Goal: Transaction & Acquisition: Purchase product/service

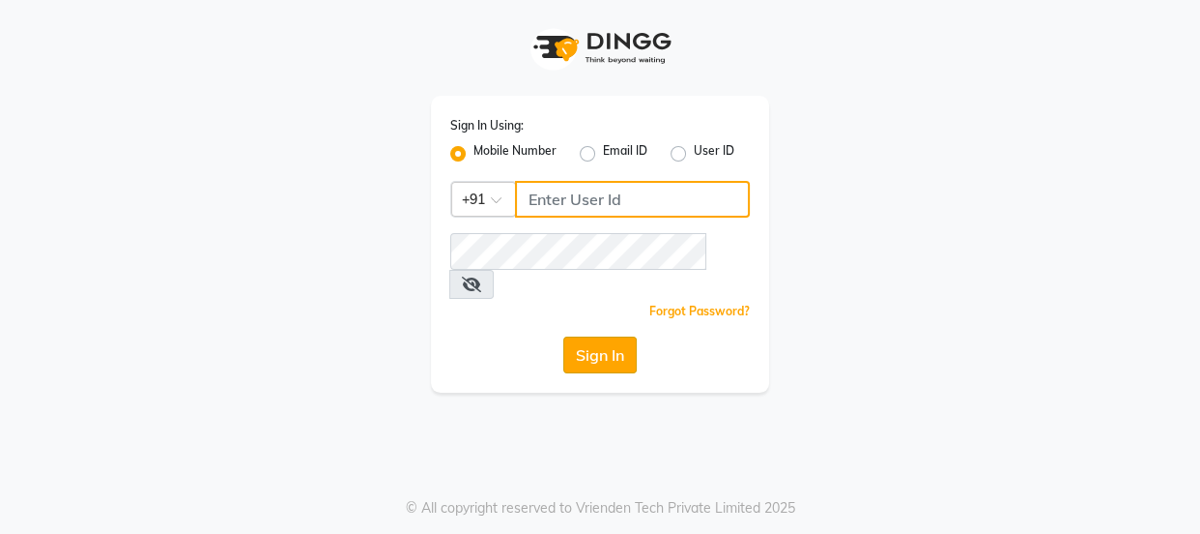
type input "7328050830"
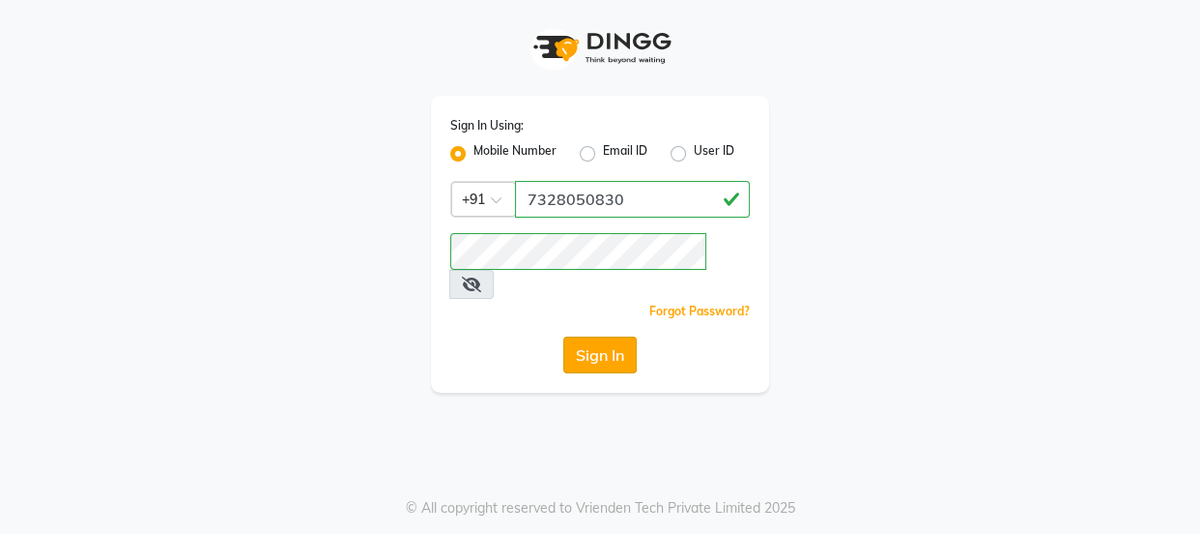
click at [624, 336] on button "Sign In" at bounding box center [599, 354] width 73 height 37
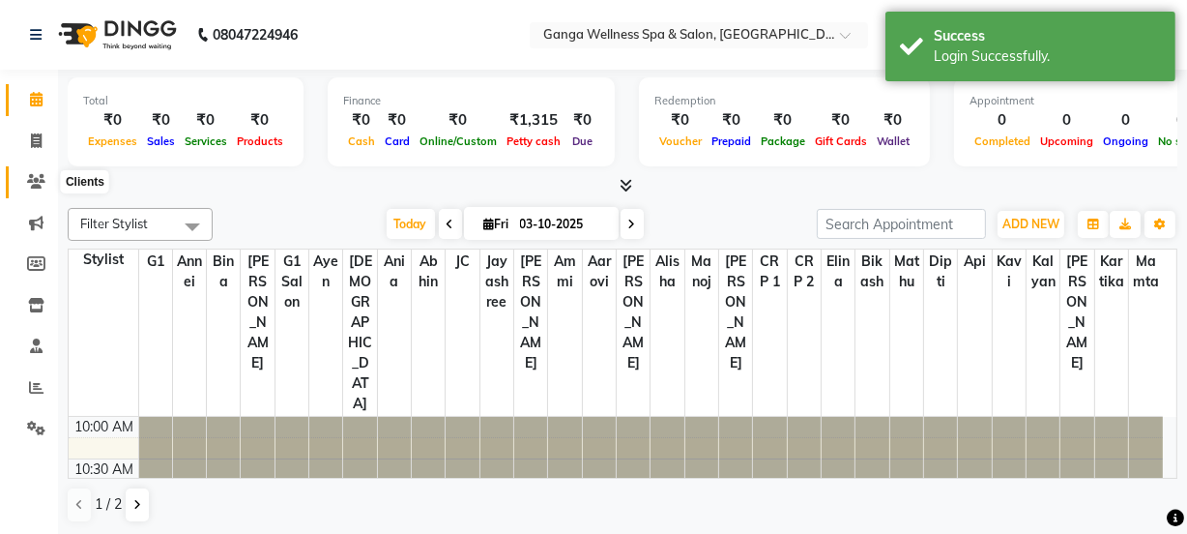
click at [34, 188] on icon at bounding box center [36, 181] width 18 height 14
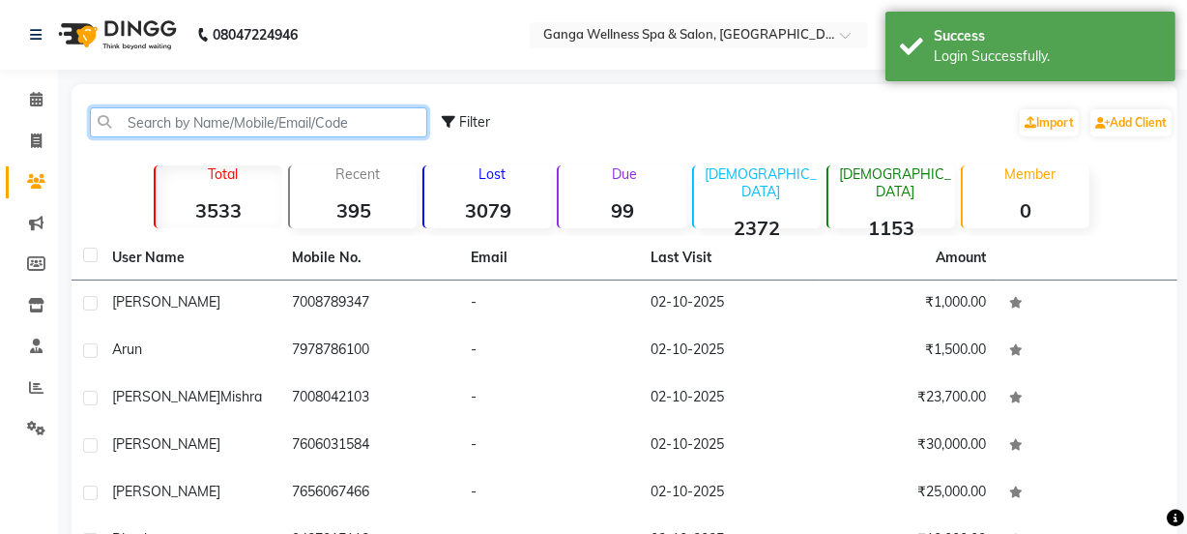
click at [171, 129] on input "text" at bounding box center [258, 122] width 337 height 30
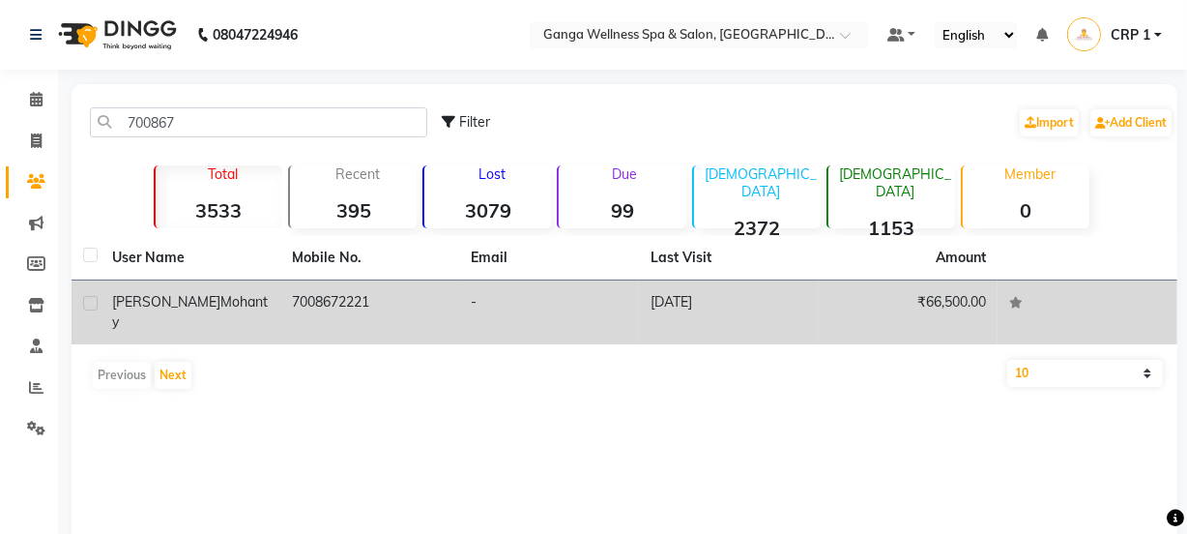
click at [248, 304] on div "[PERSON_NAME]" at bounding box center [190, 312] width 157 height 41
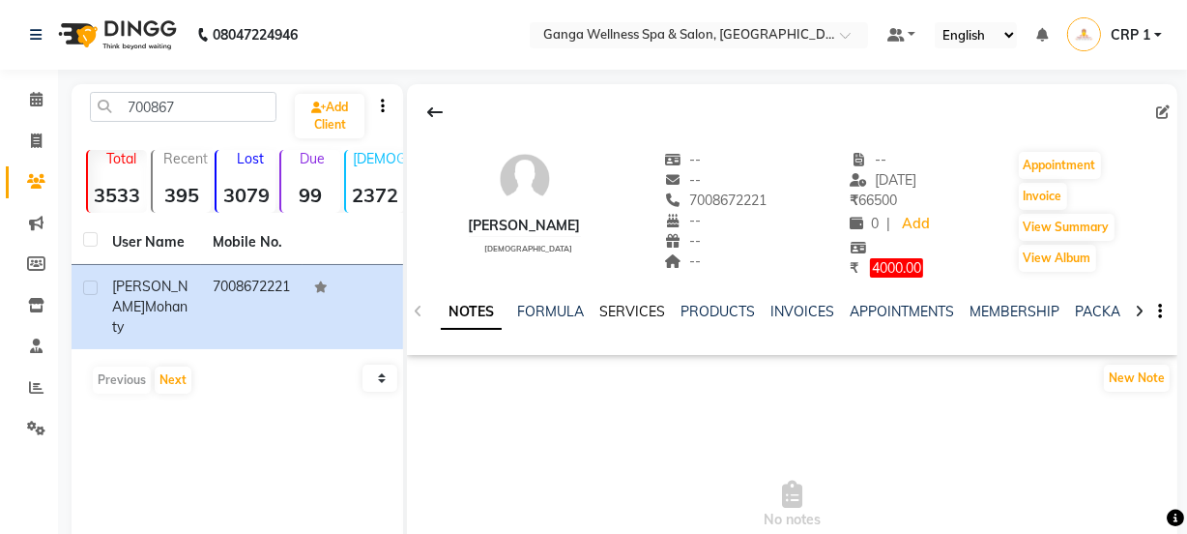
click at [617, 311] on link "SERVICES" at bounding box center [632, 311] width 66 height 17
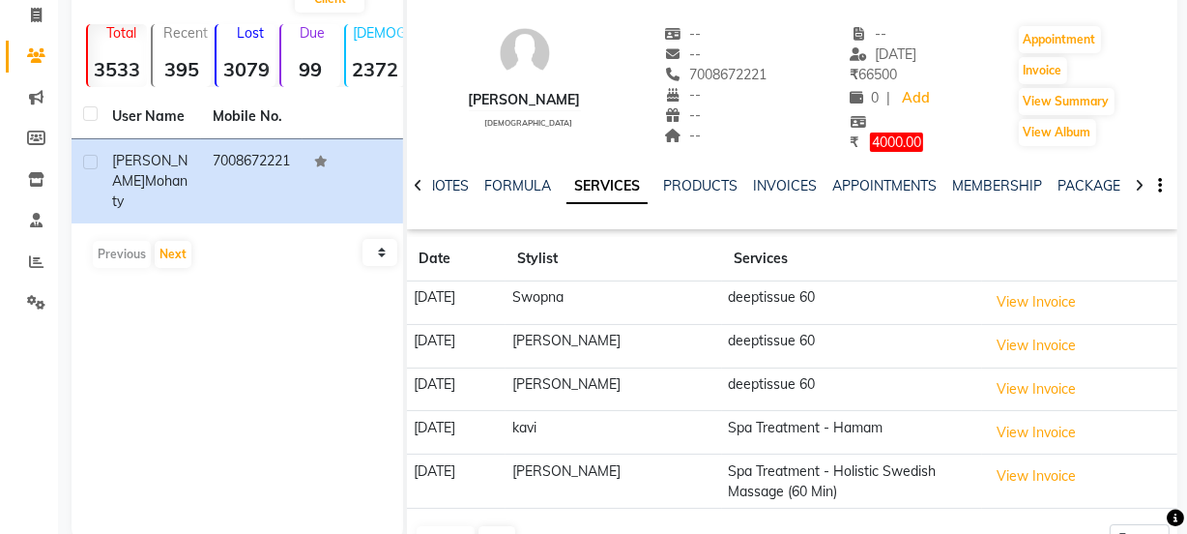
scroll to position [94, 0]
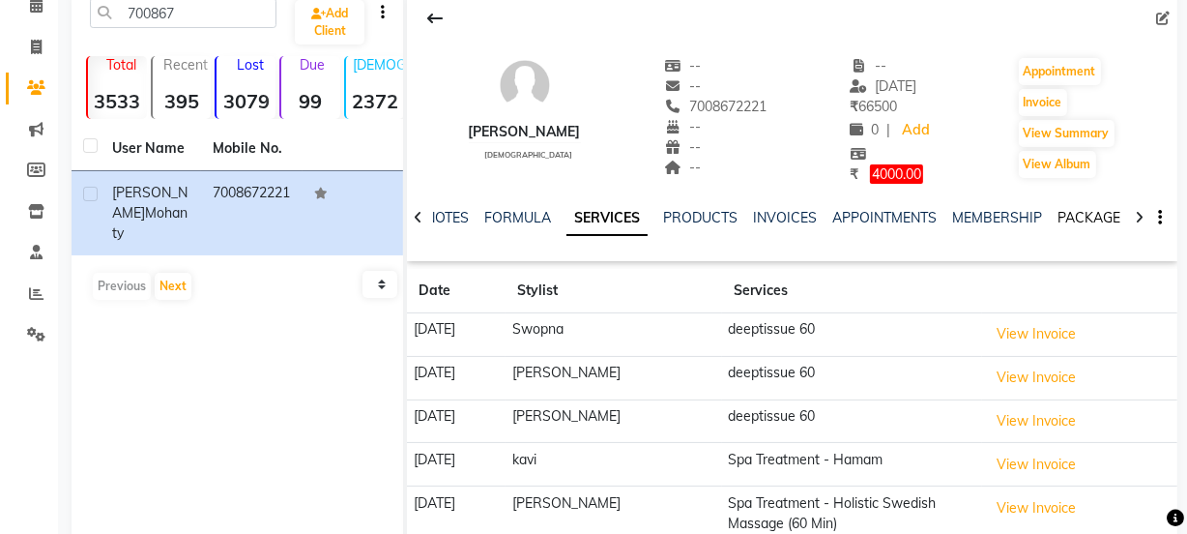
click at [1066, 209] on link "PACKAGES" at bounding box center [1093, 217] width 72 height 17
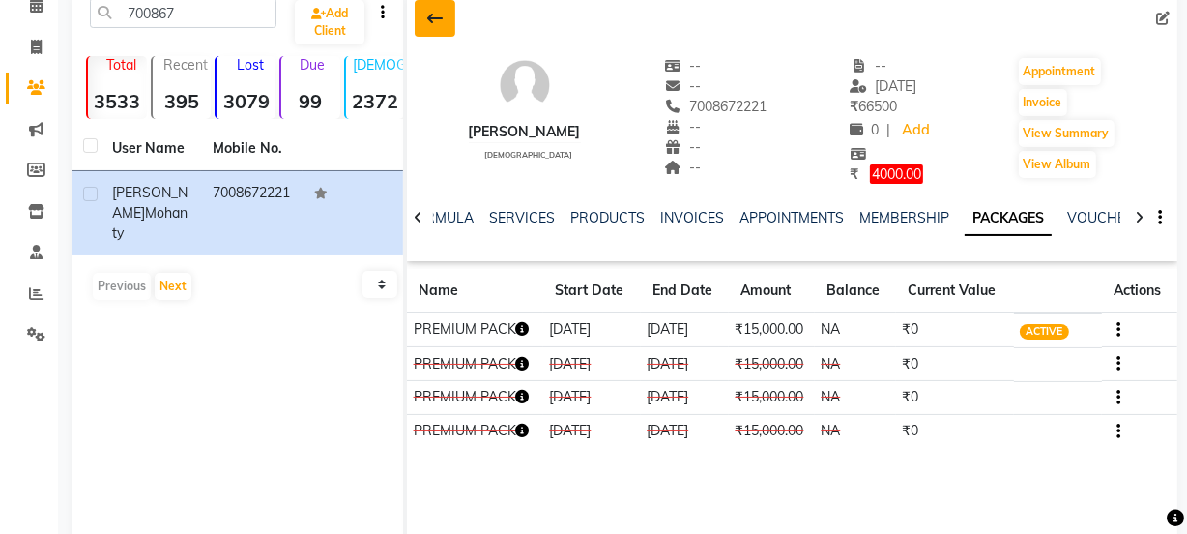
click at [442, 23] on icon at bounding box center [434, 18] width 15 height 15
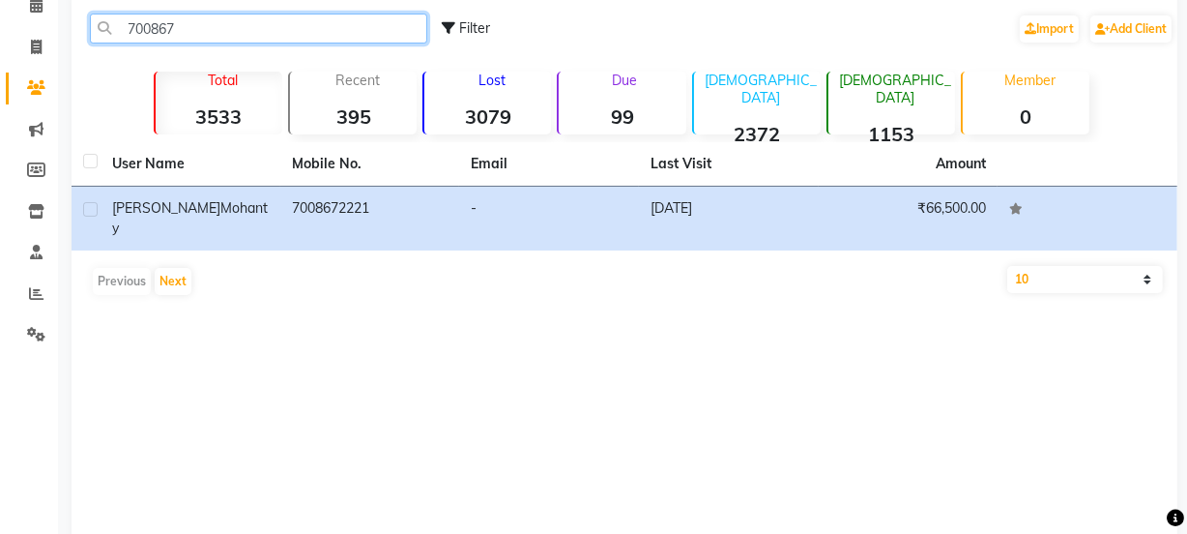
click at [303, 28] on input "700867" at bounding box center [258, 29] width 337 height 30
type input "7"
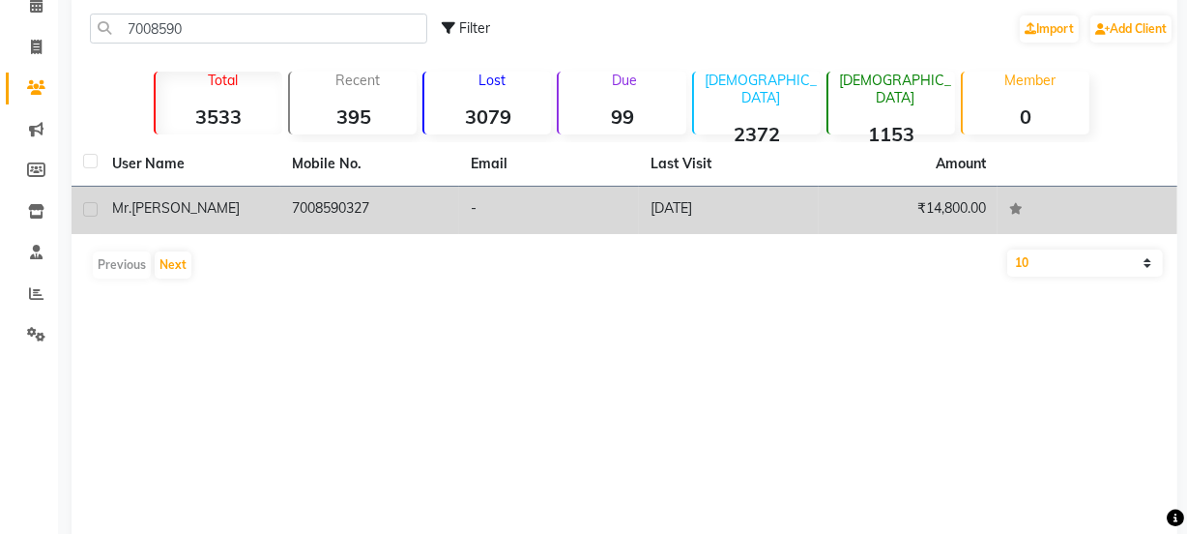
click at [293, 201] on td "7008590327" at bounding box center [370, 210] width 180 height 47
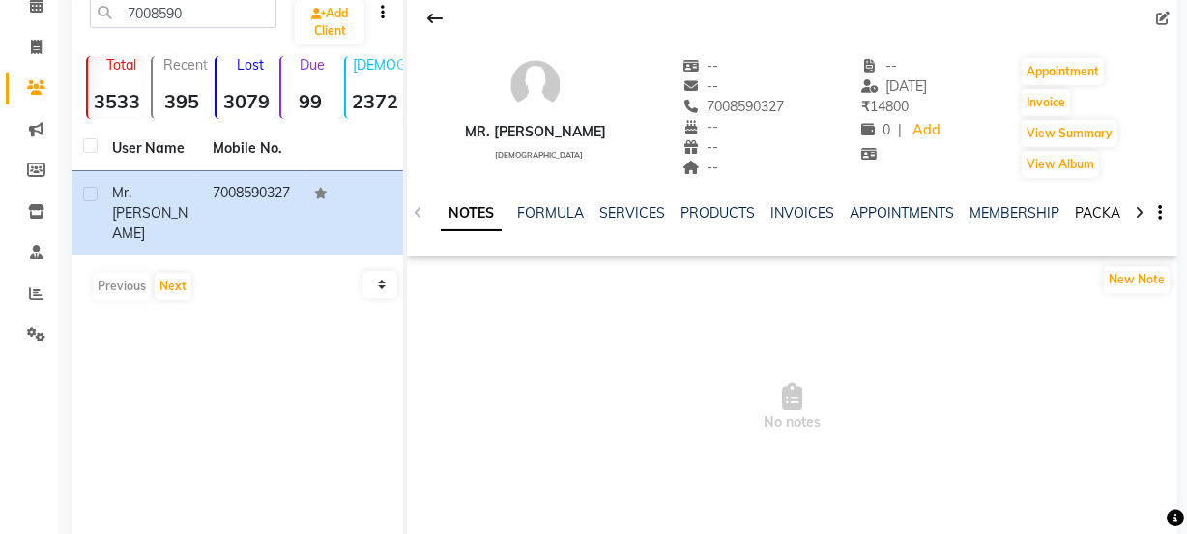
click at [1075, 216] on link "PACKAGES" at bounding box center [1111, 212] width 72 height 17
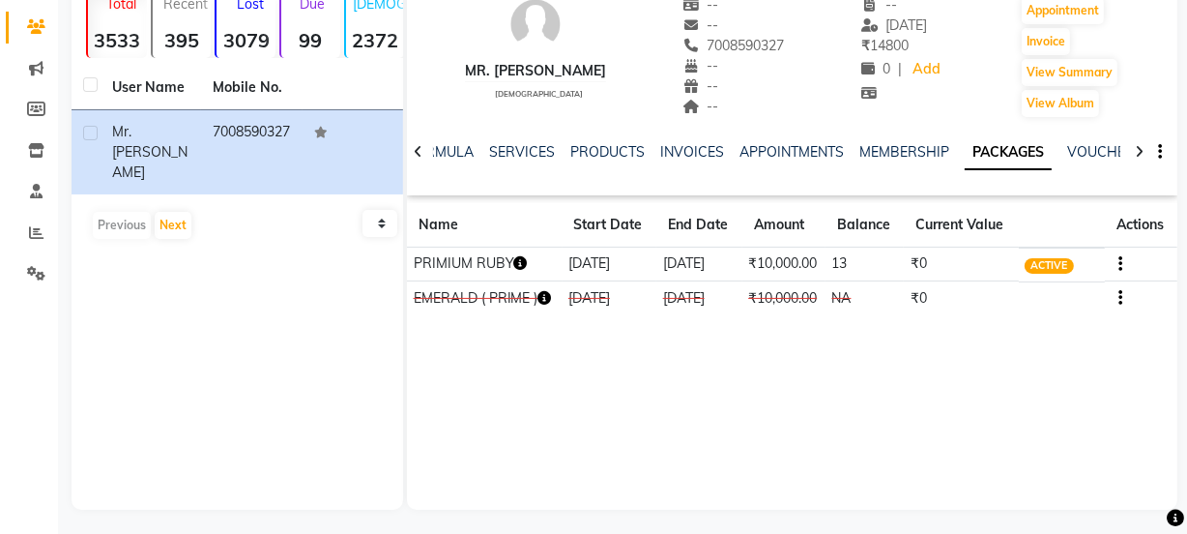
scroll to position [159, 0]
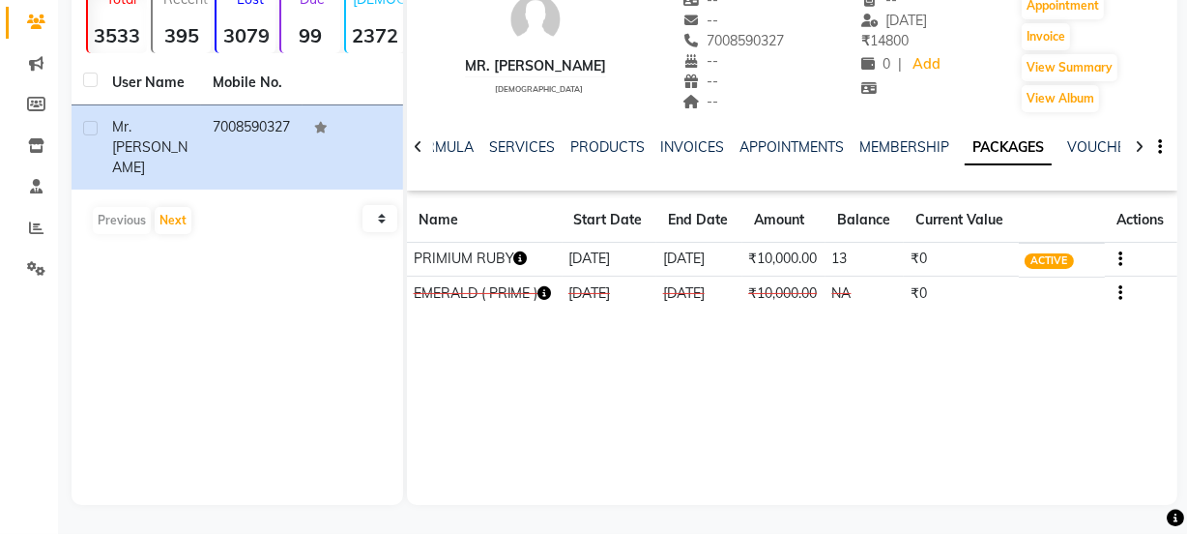
click at [521, 253] on icon "button" at bounding box center [521, 258] width 14 height 14
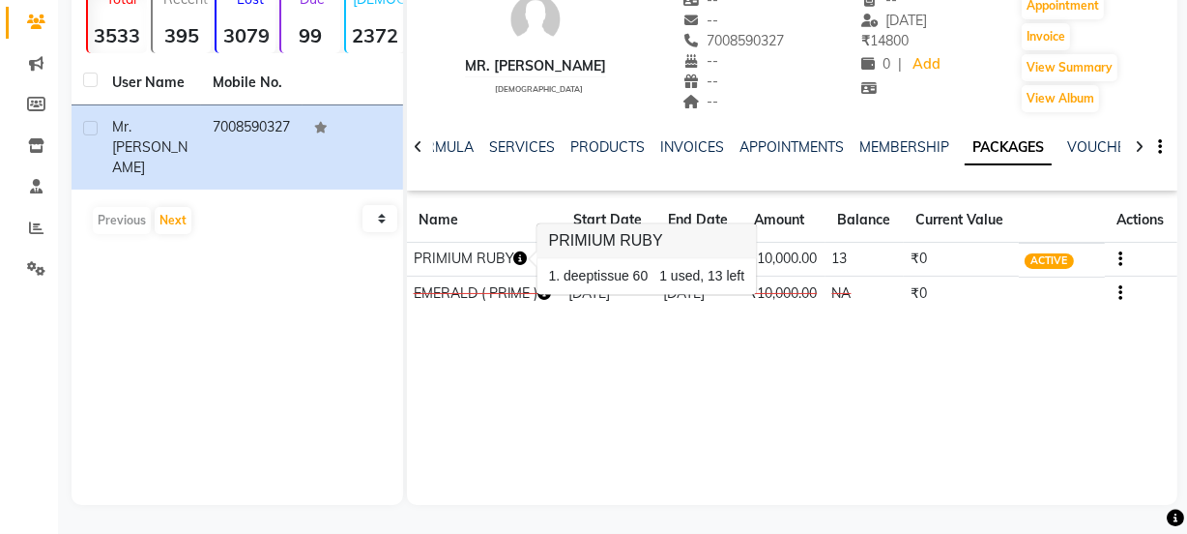
click at [614, 352] on div "Mr. [PERSON_NAME] [DEMOGRAPHIC_DATA] -- -- 7008590327 -- -- -- -- [DATE] ₹ 1480…" at bounding box center [792, 215] width 770 height 580
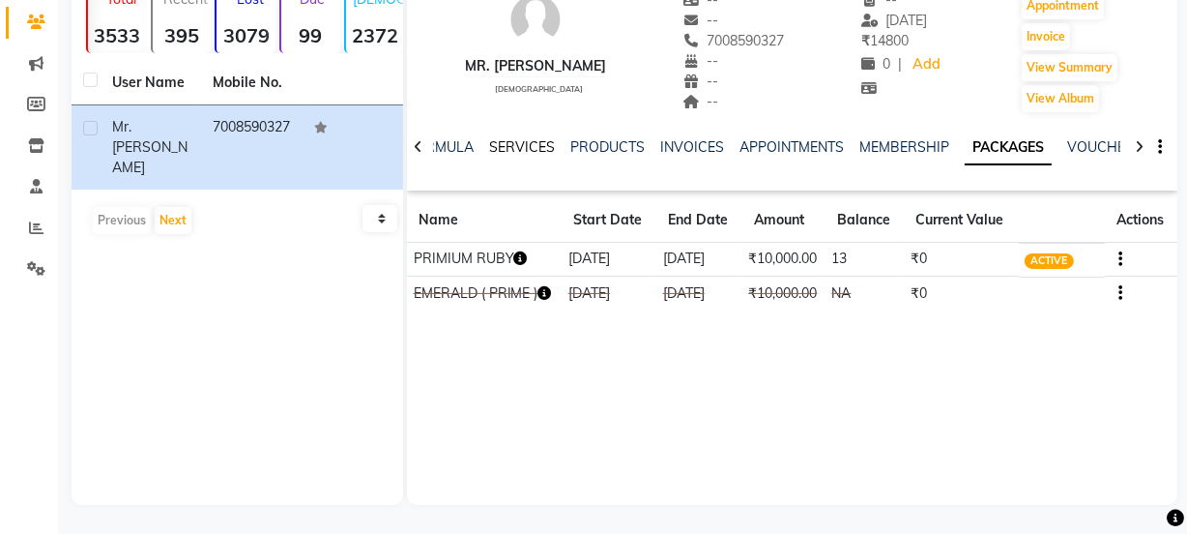
click at [503, 149] on link "SERVICES" at bounding box center [522, 146] width 66 height 17
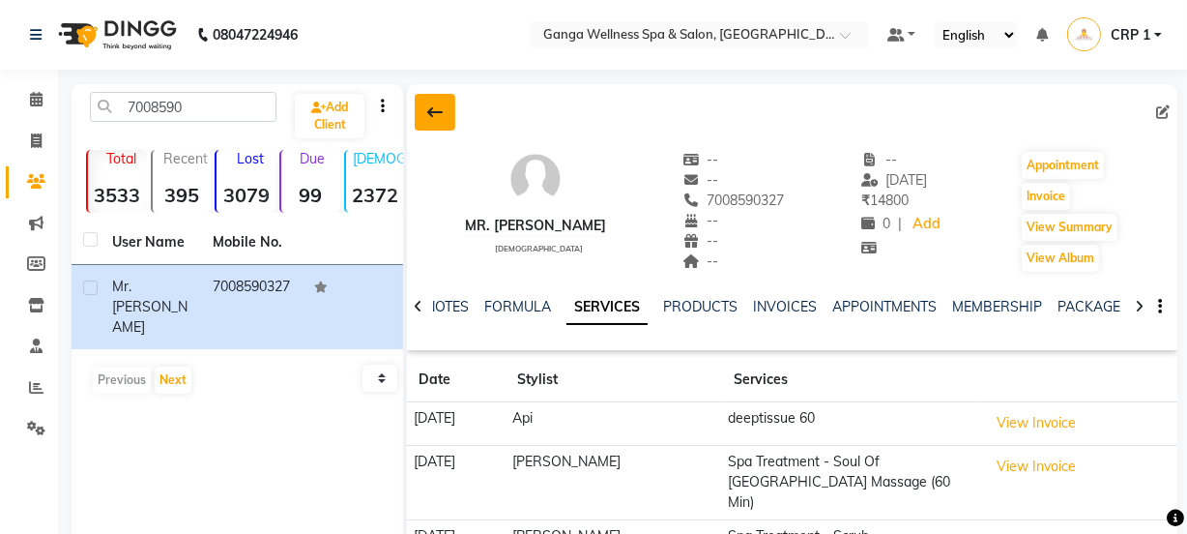
click at [429, 114] on icon at bounding box center [434, 111] width 15 height 15
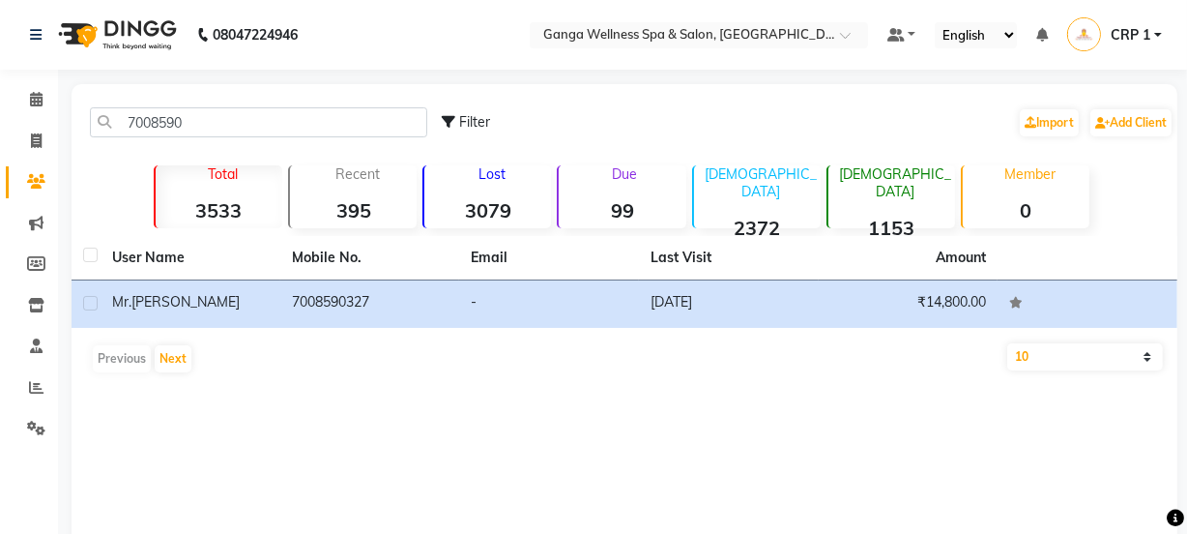
click at [270, 137] on div "7008590 Filter Import Add Client" at bounding box center [624, 122] width 1098 height 61
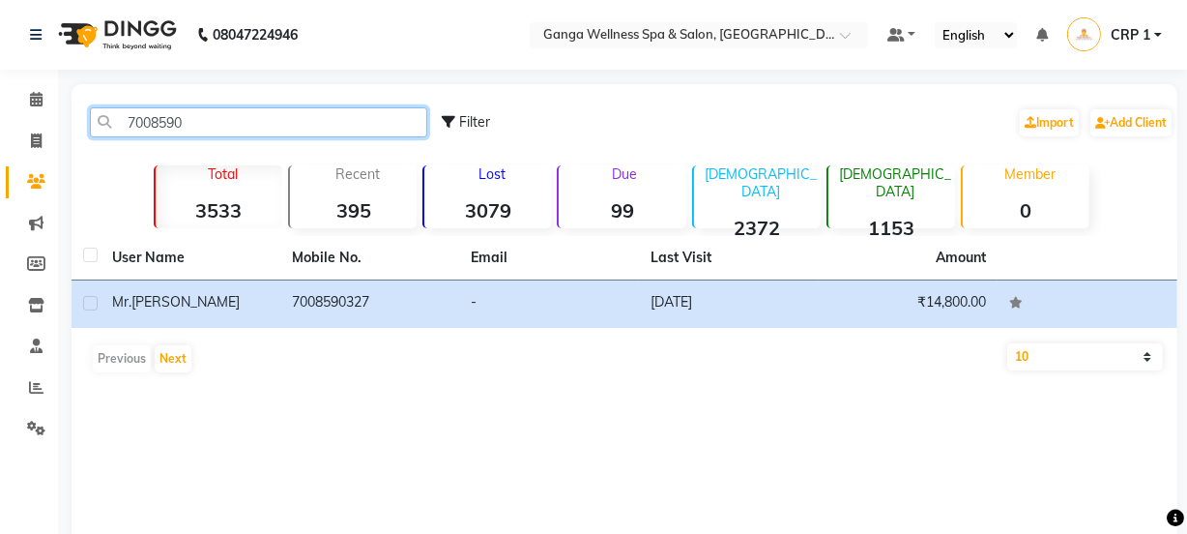
click at [278, 125] on input "7008590" at bounding box center [258, 122] width 337 height 30
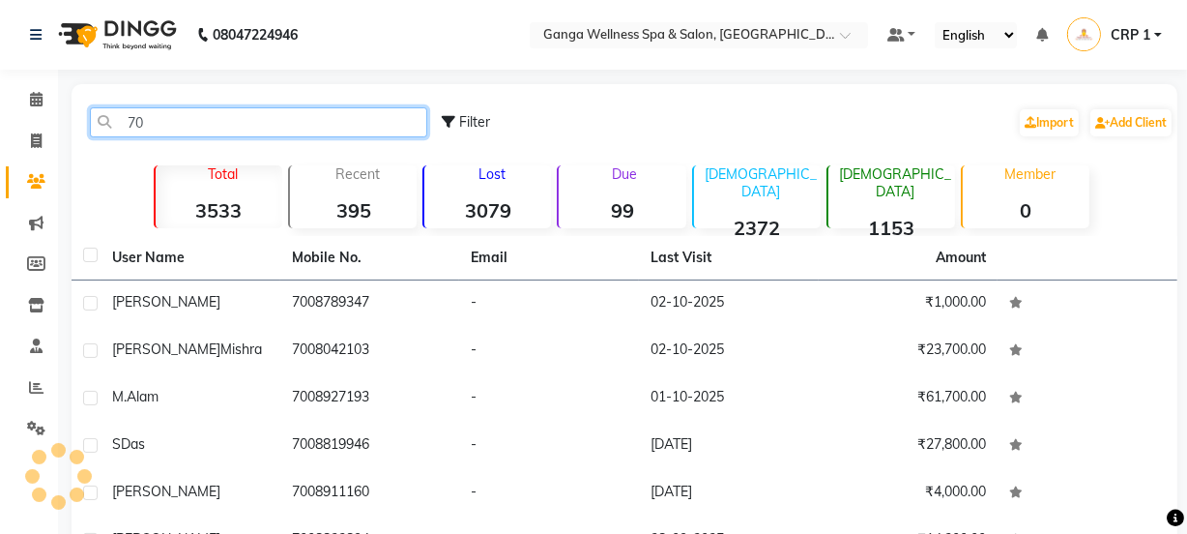
type input "7"
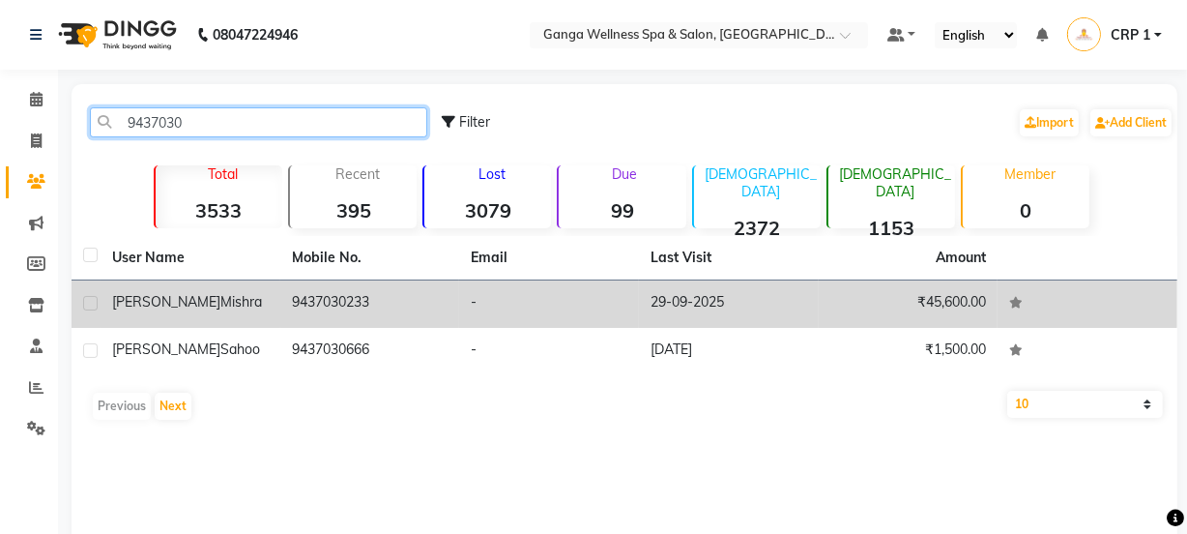
type input "9437030"
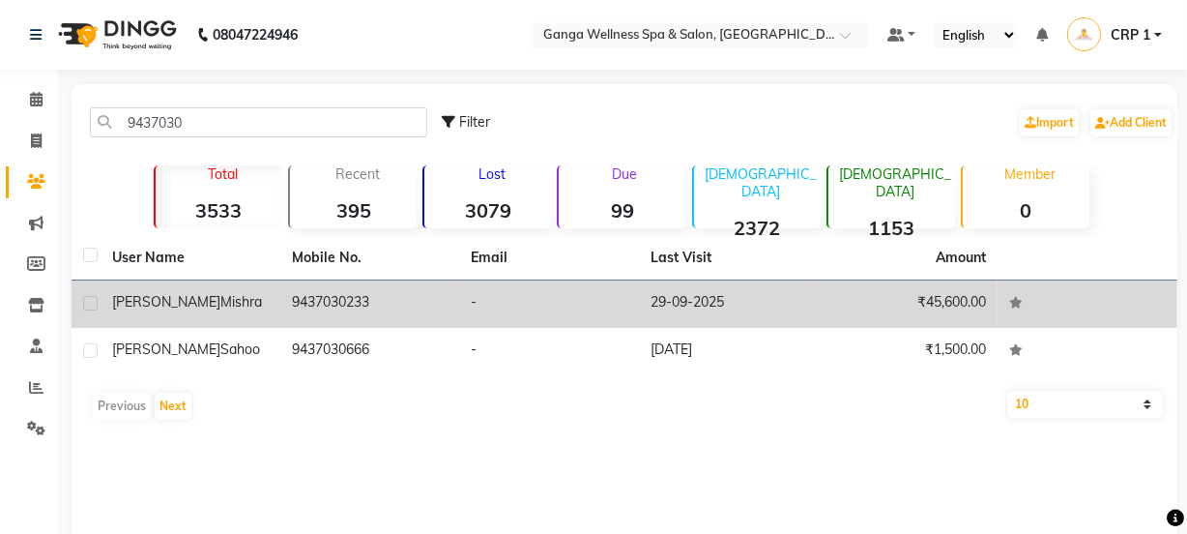
click at [204, 310] on div "[PERSON_NAME]" at bounding box center [190, 302] width 157 height 20
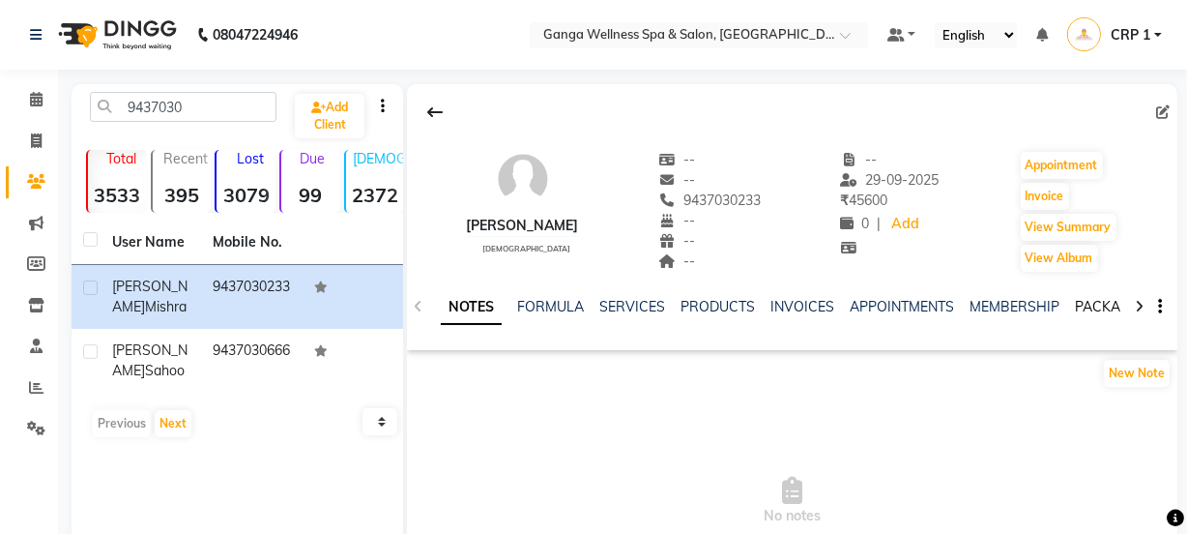
click at [1101, 309] on link "PACKAGES" at bounding box center [1111, 306] width 72 height 17
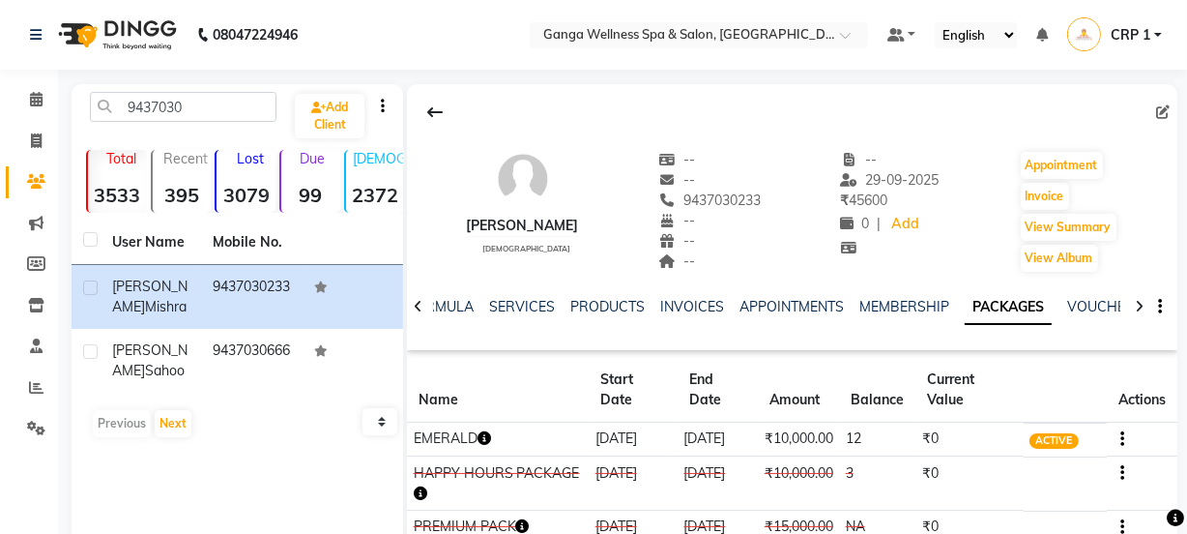
click at [491, 435] on icon "button" at bounding box center [484, 438] width 14 height 14
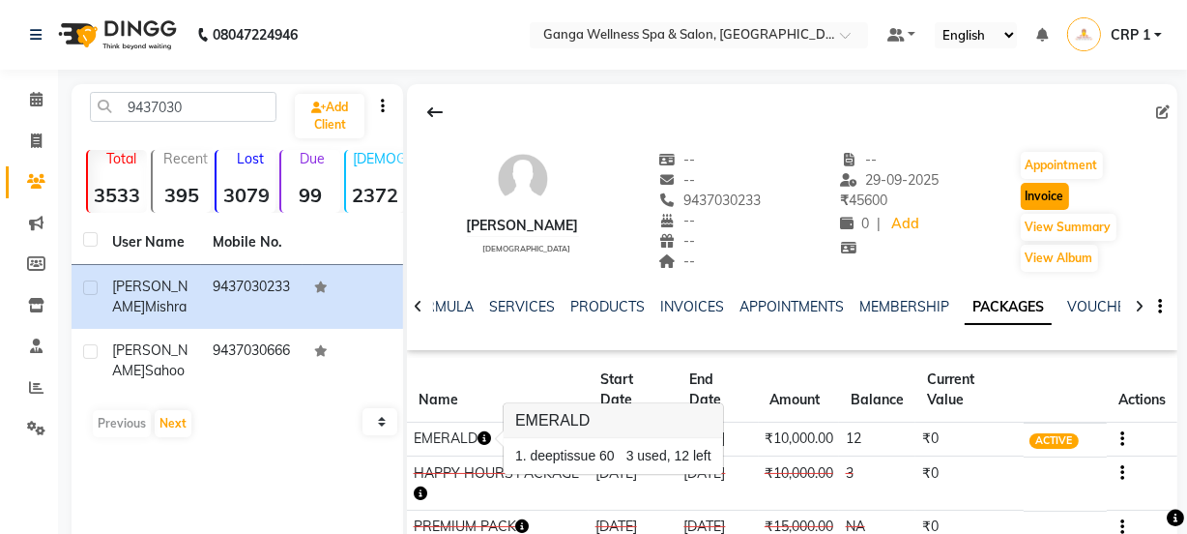
click at [1034, 195] on button "Invoice" at bounding box center [1045, 196] width 48 height 27
select select "715"
select select "service"
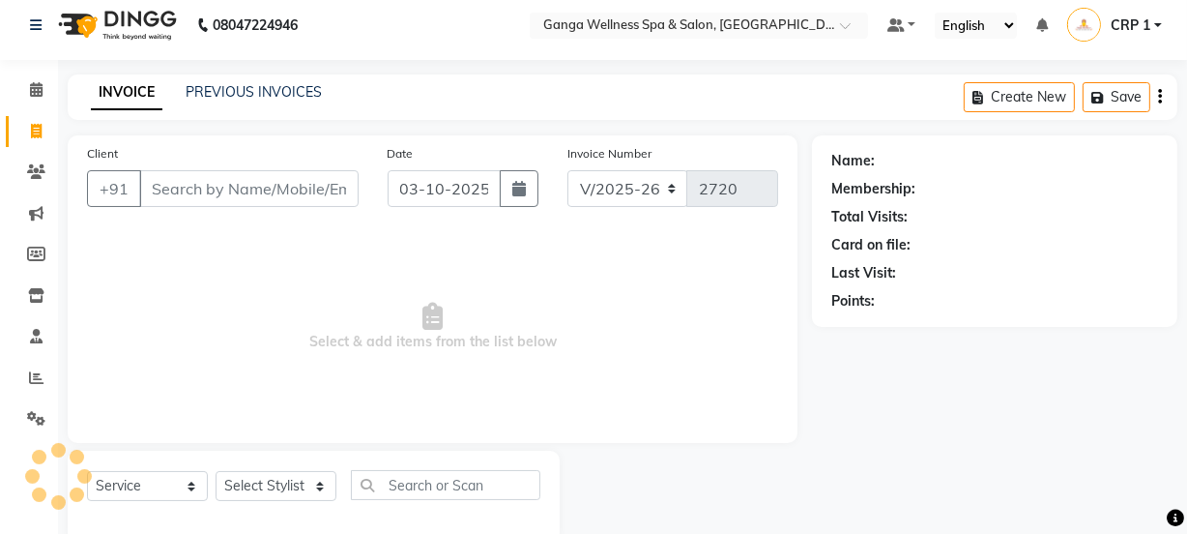
scroll to position [48, 0]
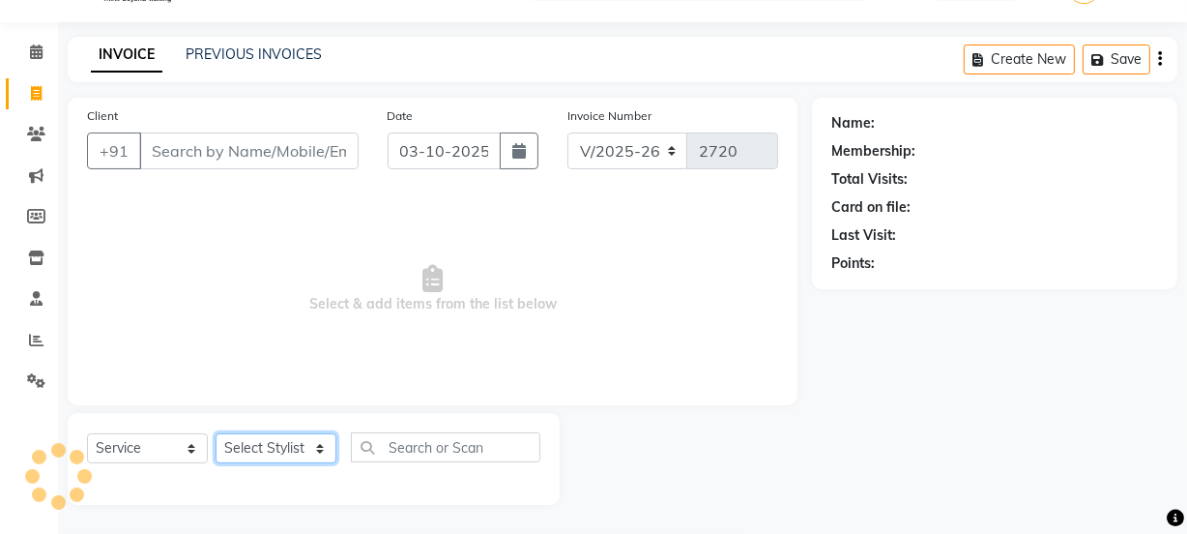
click at [259, 448] on select "Select Stylist" at bounding box center [276, 448] width 121 height 30
type input "9437030233"
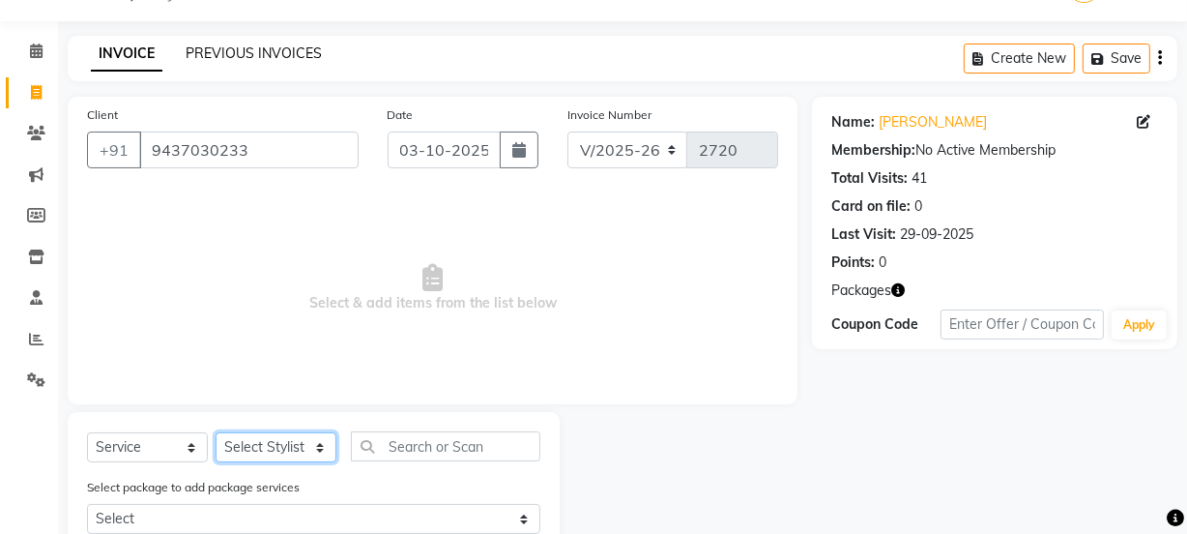
select select "90084"
click at [216, 432] on select "Select Stylist Aarovi Abhin [PERSON_NAME] [PERSON_NAME] CRP 1 CRP 2 [PERSON_NAM…" at bounding box center [276, 447] width 121 height 30
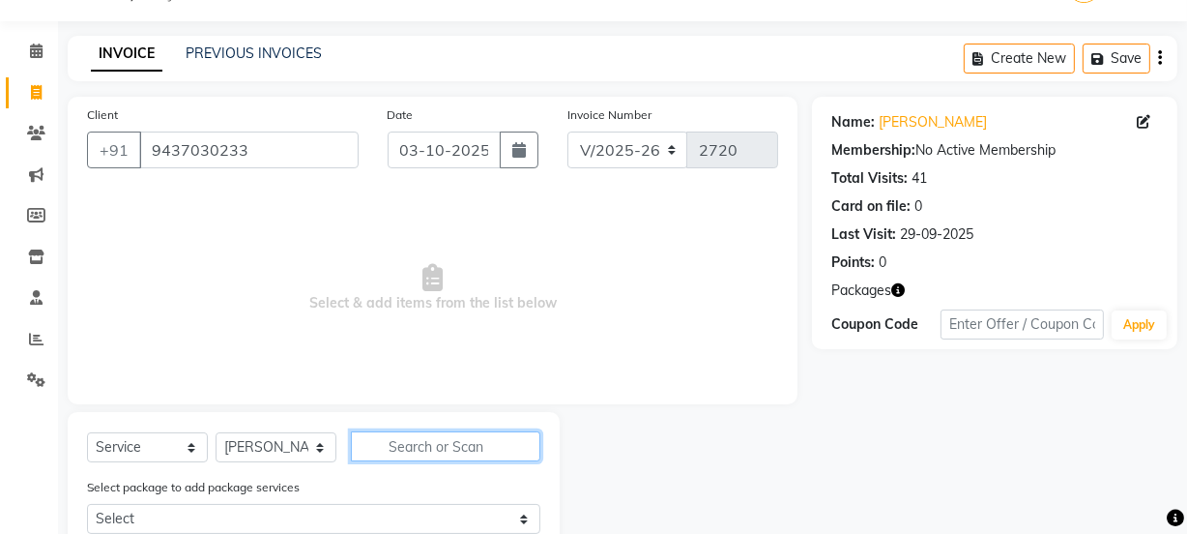
click at [406, 448] on input "text" at bounding box center [445, 446] width 189 height 30
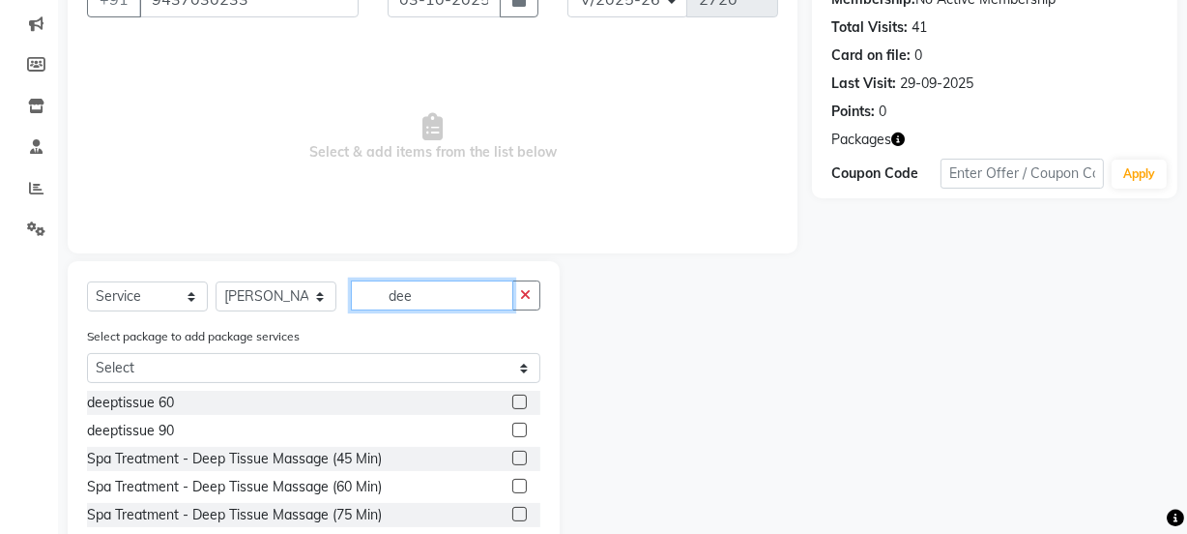
scroll to position [223, 0]
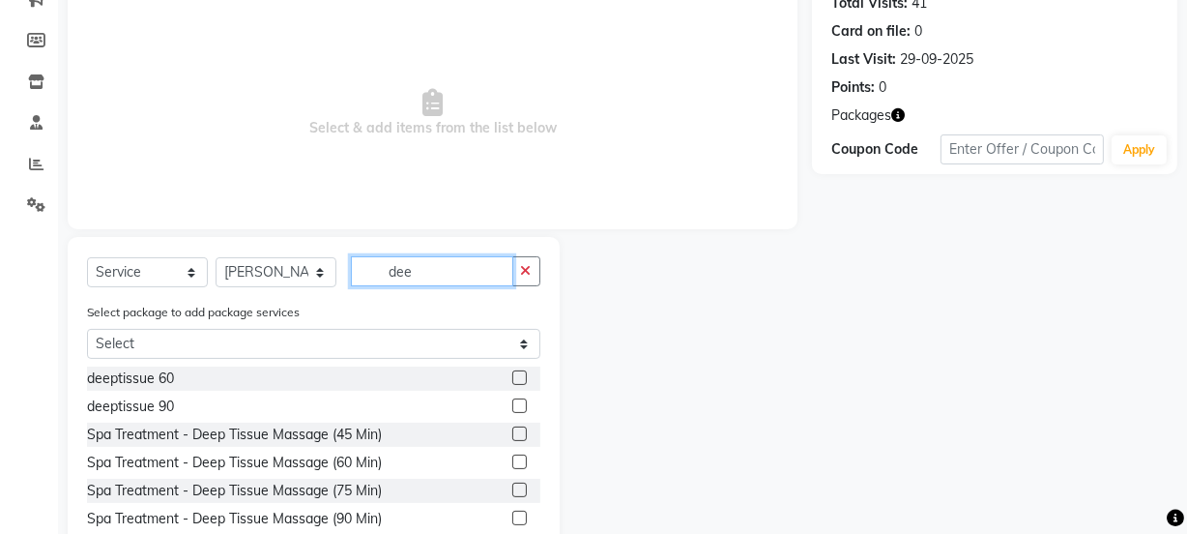
type input "dee"
click at [512, 375] on label at bounding box center [519, 377] width 14 height 14
click at [512, 375] on input "checkbox" at bounding box center [518, 378] width 13 height 13
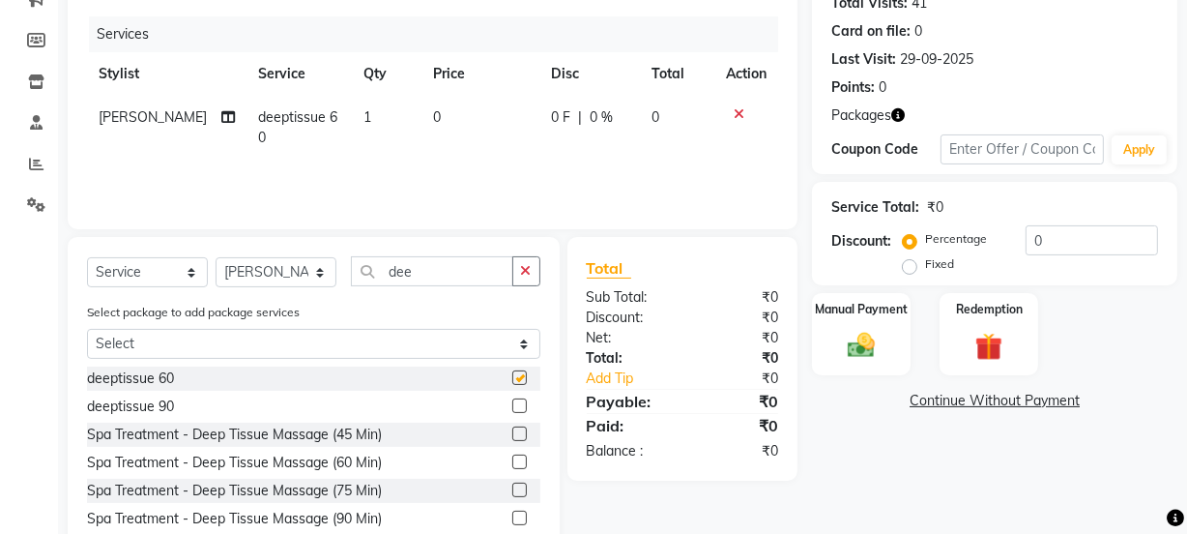
checkbox input "false"
click at [977, 357] on img at bounding box center [989, 347] width 46 height 36
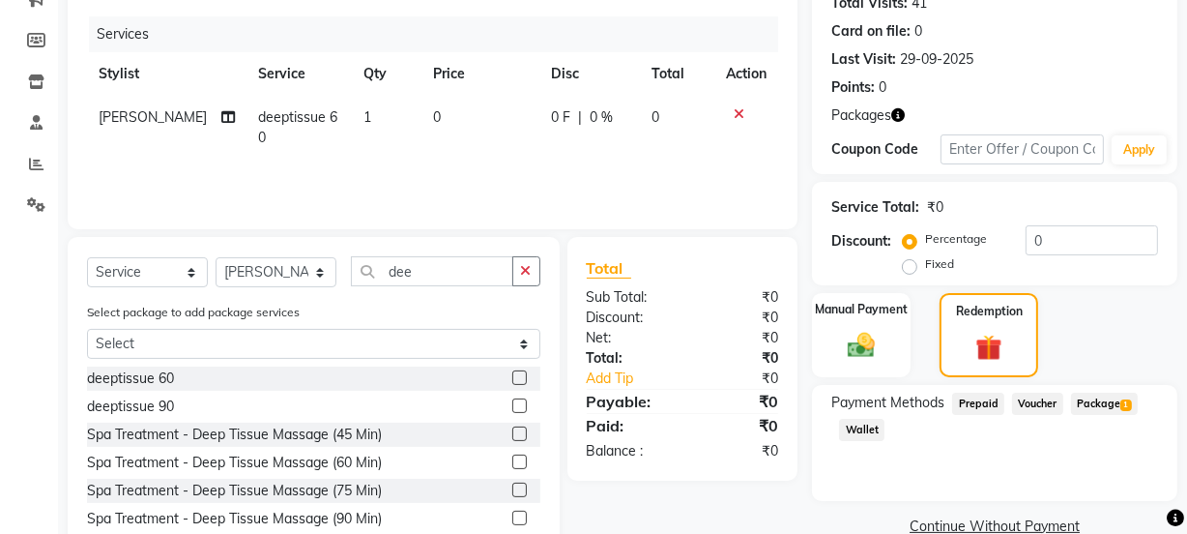
click at [1099, 407] on span "Package 1" at bounding box center [1104, 403] width 67 height 22
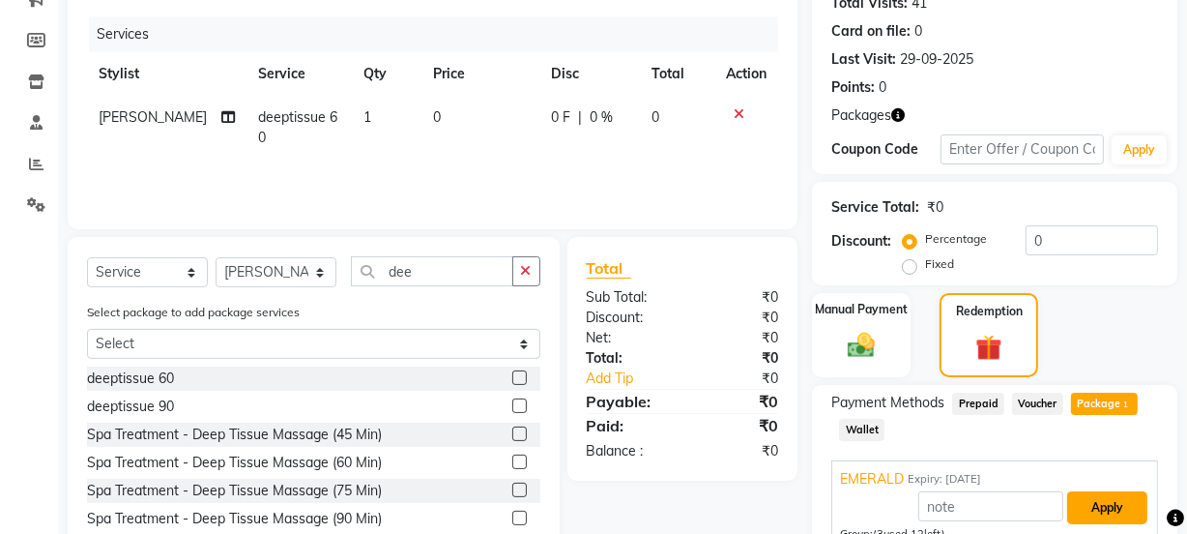
click at [1117, 500] on button "Apply" at bounding box center [1107, 507] width 80 height 33
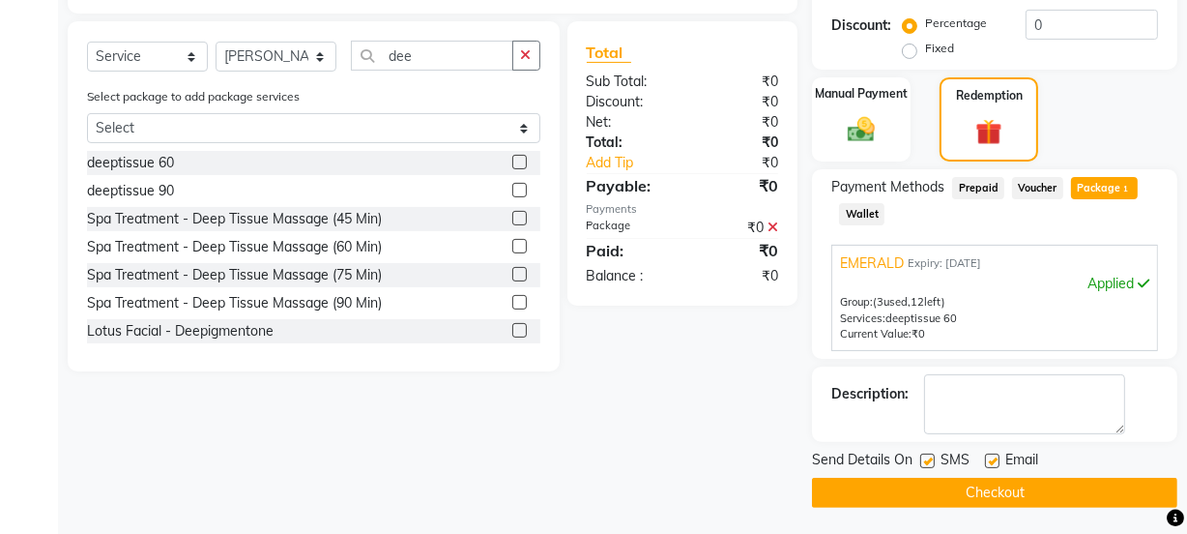
scroll to position [441, 0]
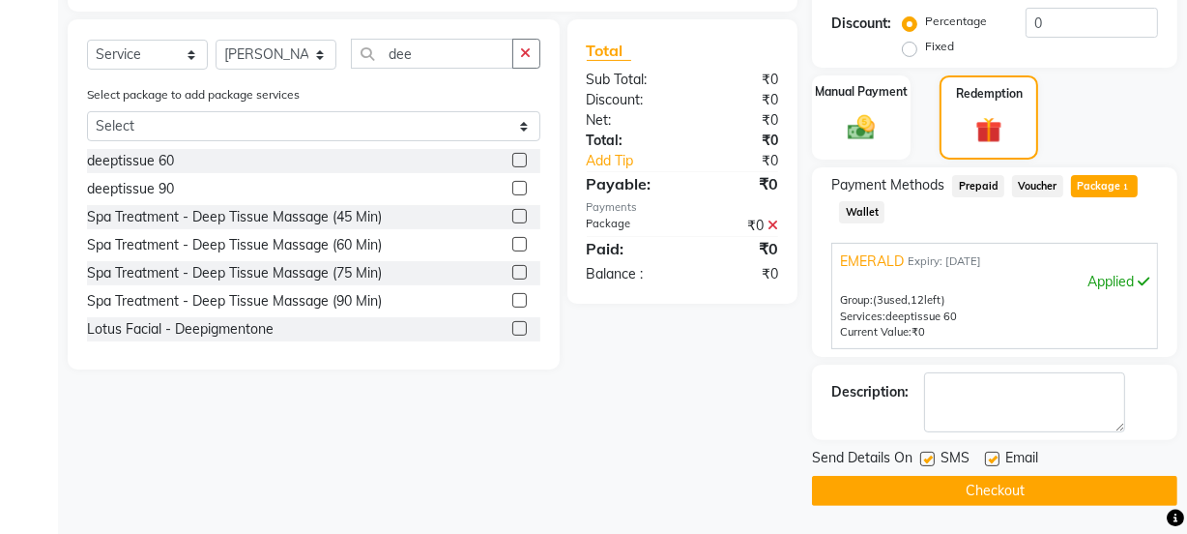
click at [1111, 500] on button "Checkout" at bounding box center [994, 491] width 365 height 30
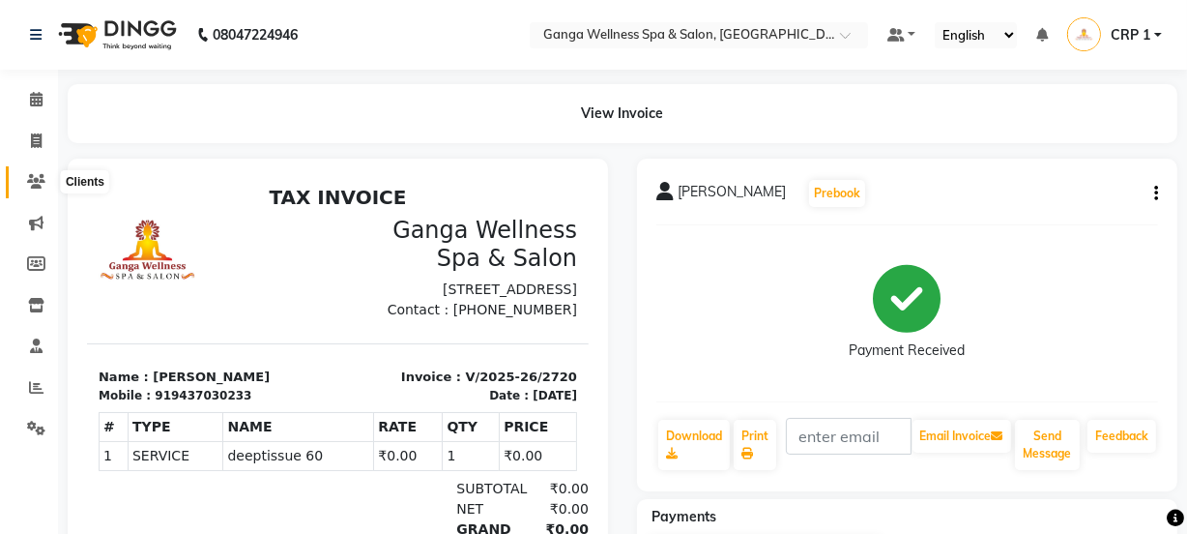
click at [49, 186] on span at bounding box center [36, 182] width 34 height 22
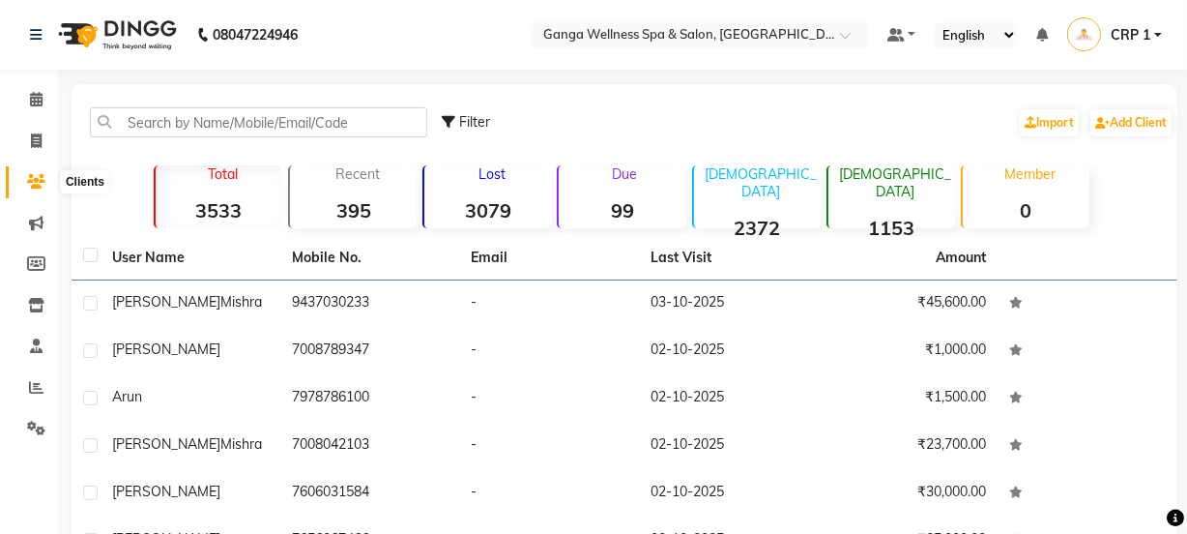
click at [28, 185] on icon at bounding box center [36, 181] width 18 height 14
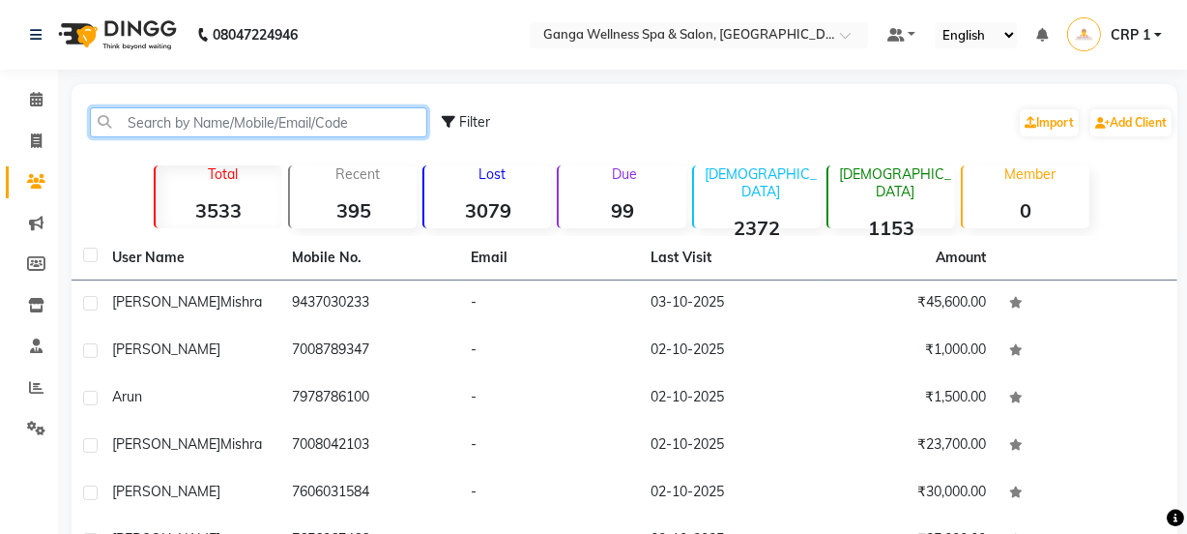
click at [241, 126] on input "text" at bounding box center [258, 122] width 337 height 30
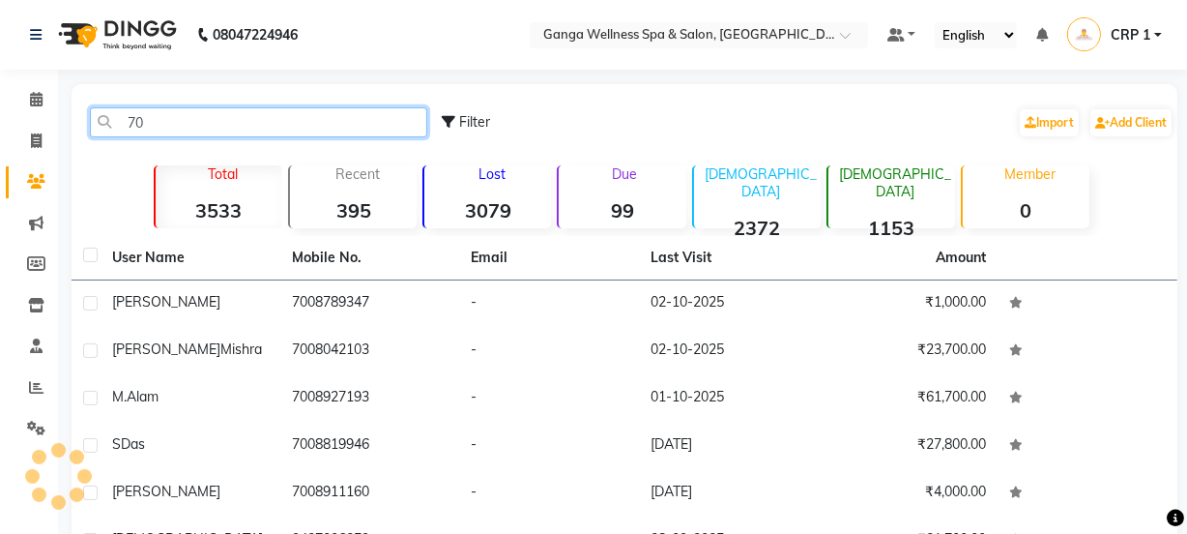
type input "7"
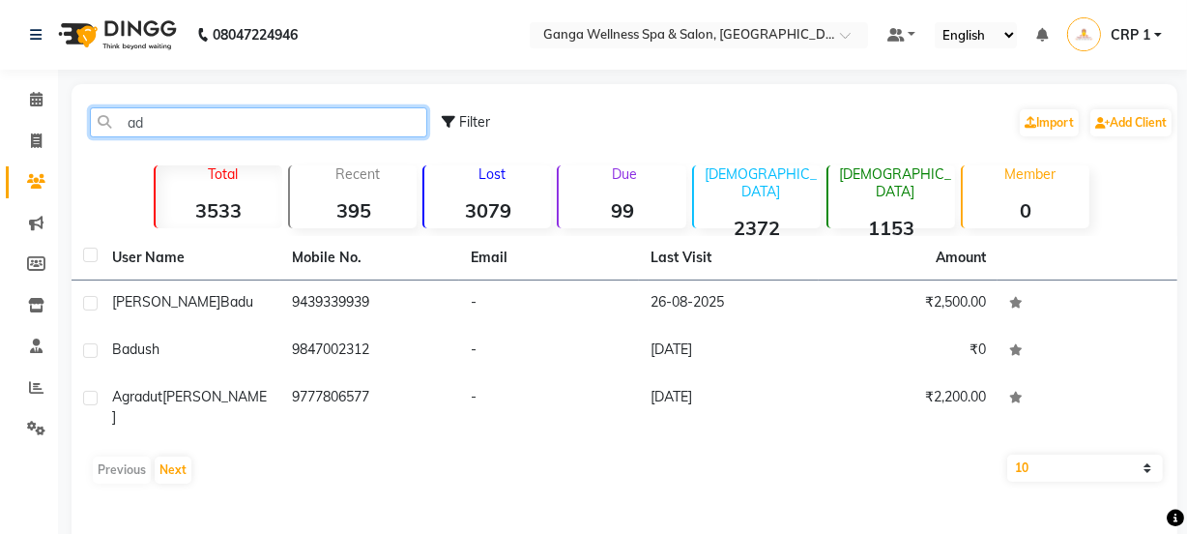
type input "a"
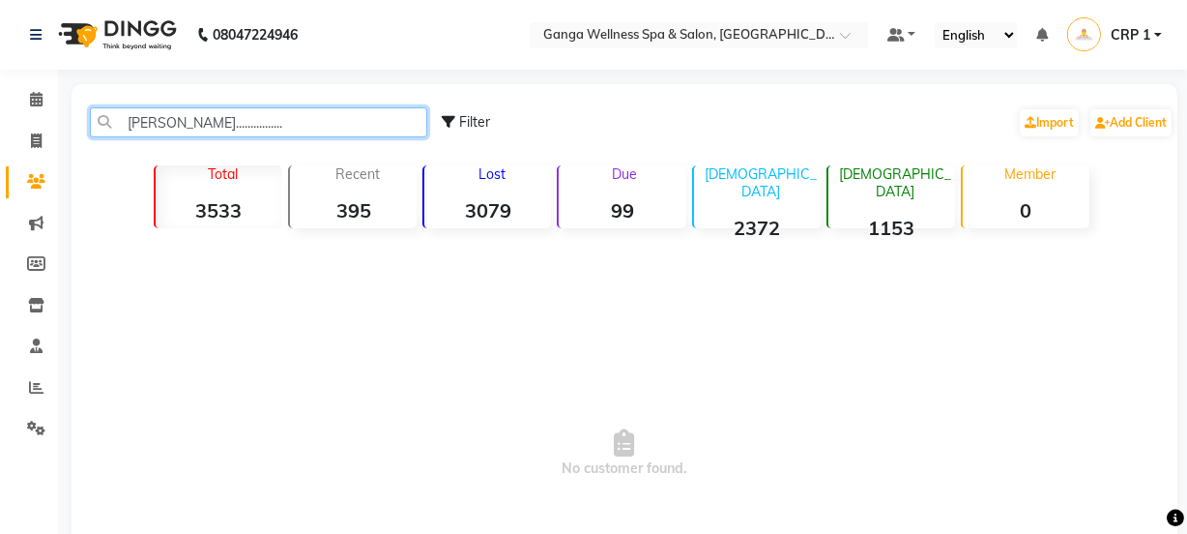
click at [223, 127] on input "[PERSON_NAME]................" at bounding box center [258, 122] width 337 height 30
type input "a"
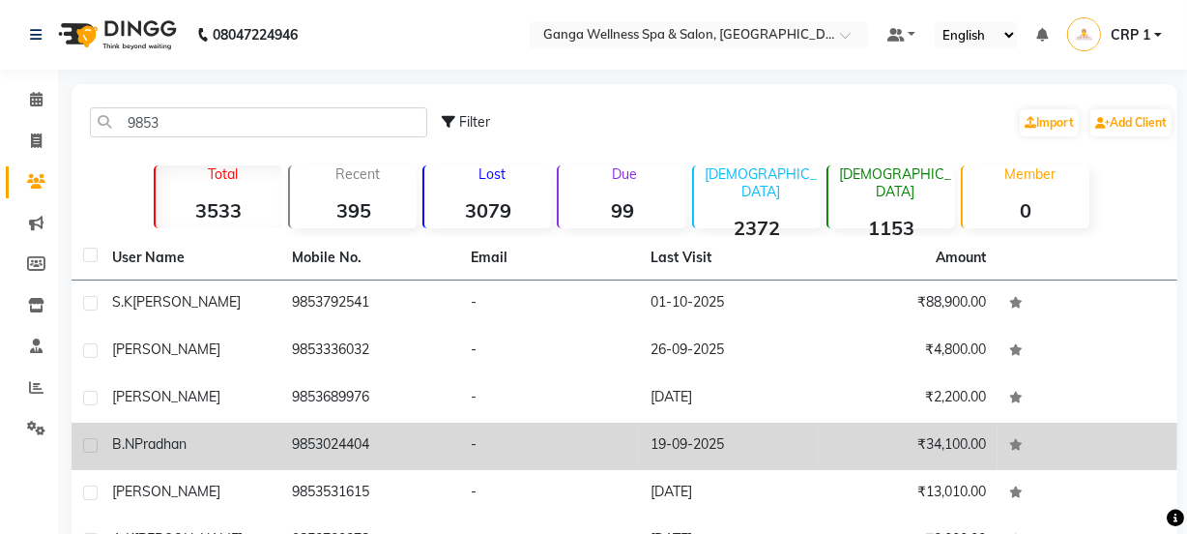
click at [370, 443] on td "9853024404" at bounding box center [370, 445] width 180 height 47
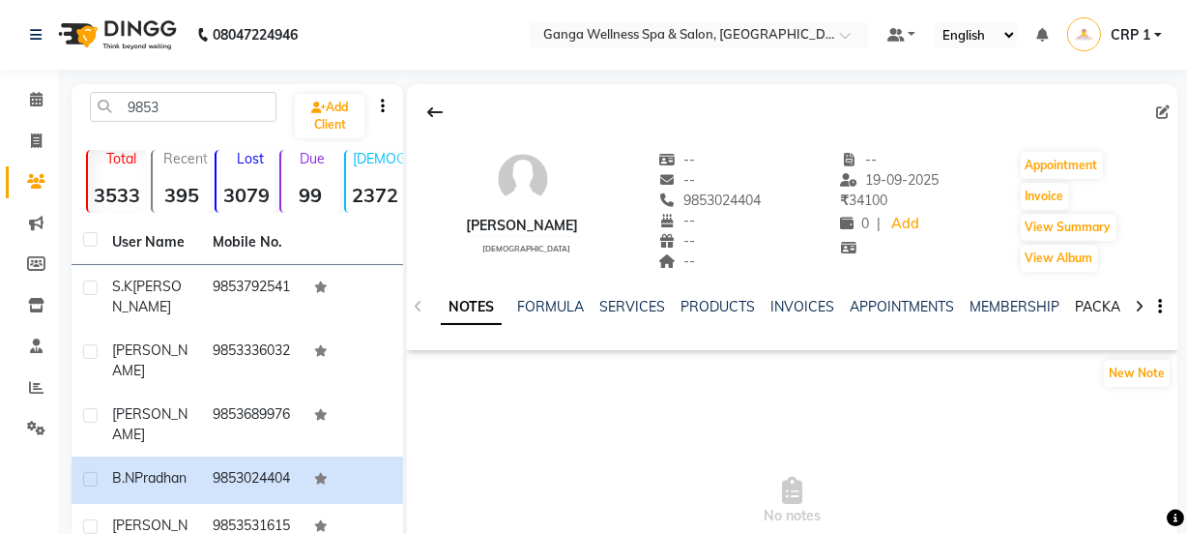
click at [1102, 307] on link "PACKAGES" at bounding box center [1111, 306] width 72 height 17
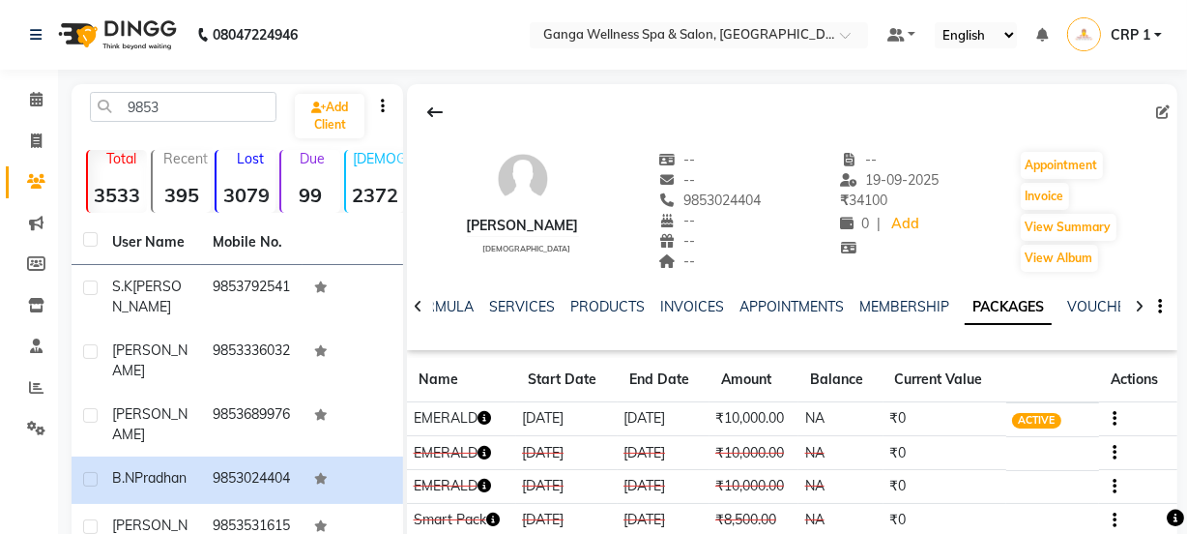
click at [485, 420] on icon "button" at bounding box center [484, 418] width 14 height 14
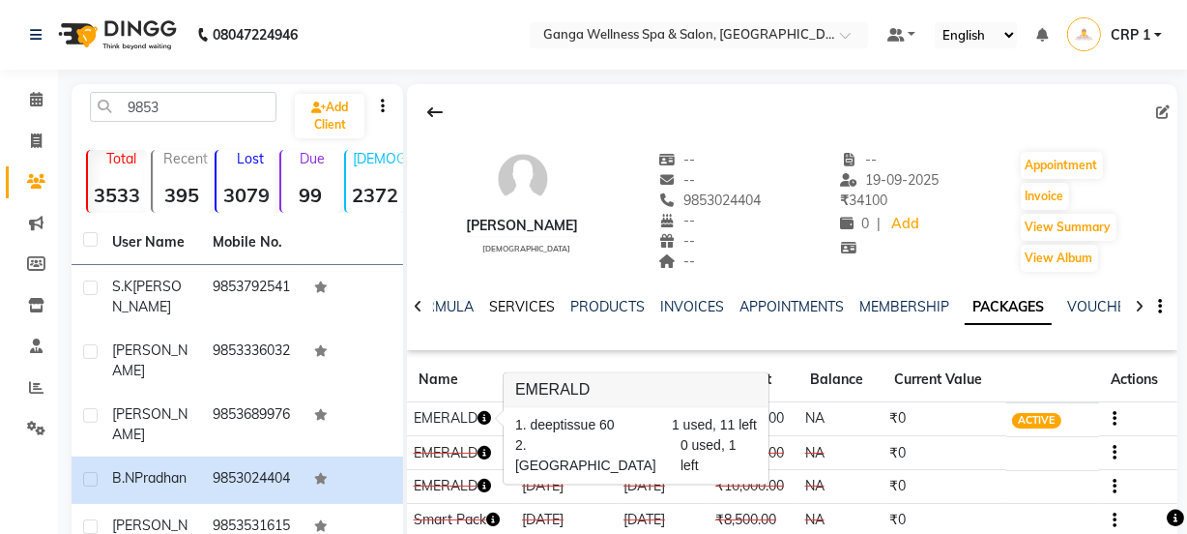
click at [513, 312] on link "SERVICES" at bounding box center [522, 306] width 66 height 17
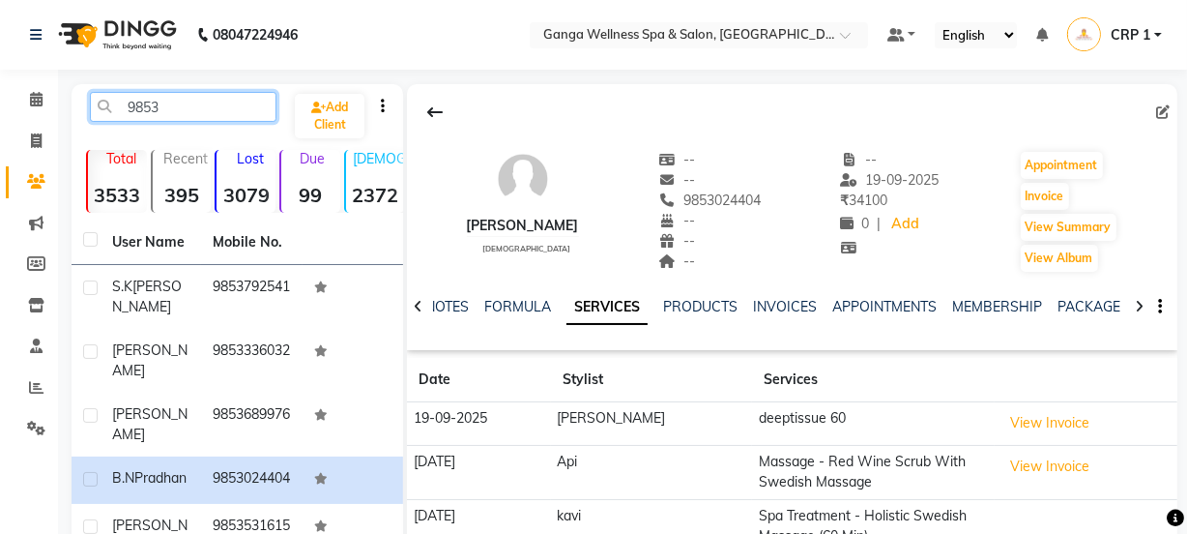
click at [184, 115] on input "9853" at bounding box center [183, 107] width 187 height 30
type input "9"
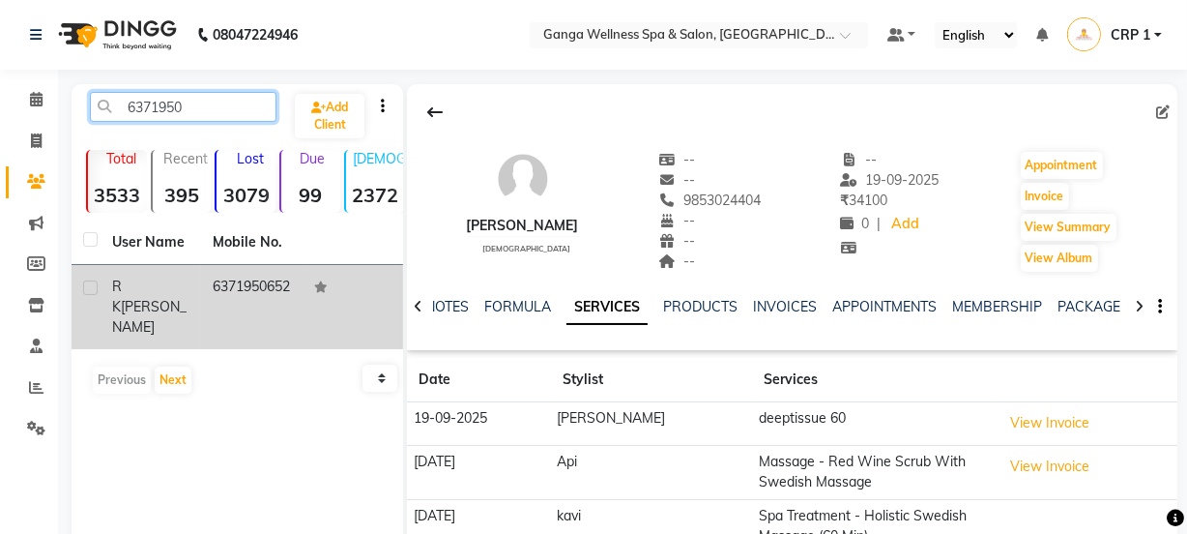
type input "6371950"
click at [208, 287] on td "6371950652" at bounding box center [251, 307] width 101 height 84
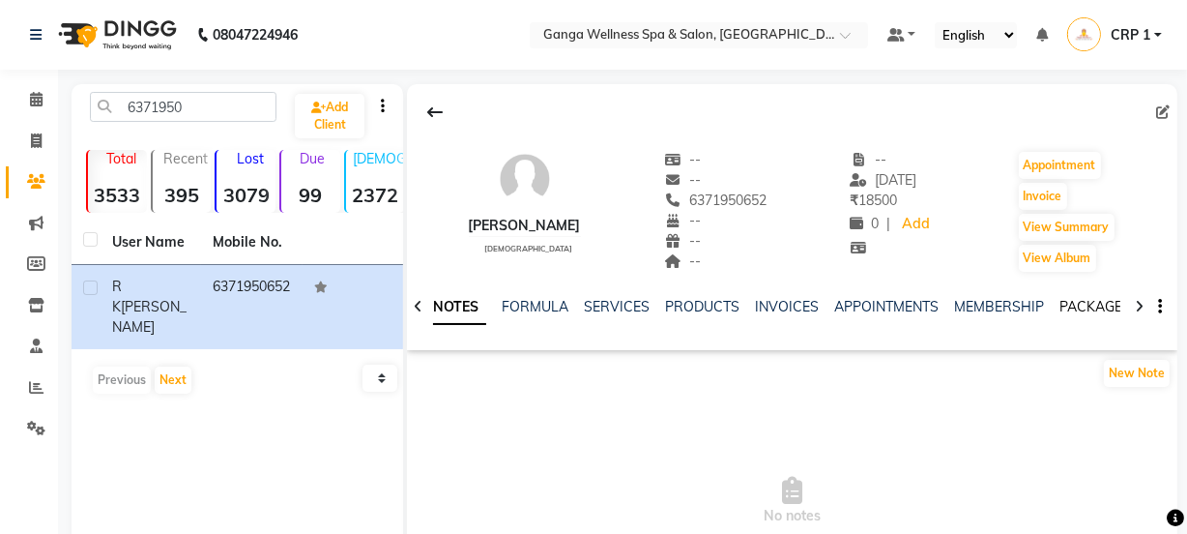
click at [1072, 304] on link "PACKAGES" at bounding box center [1095, 306] width 72 height 17
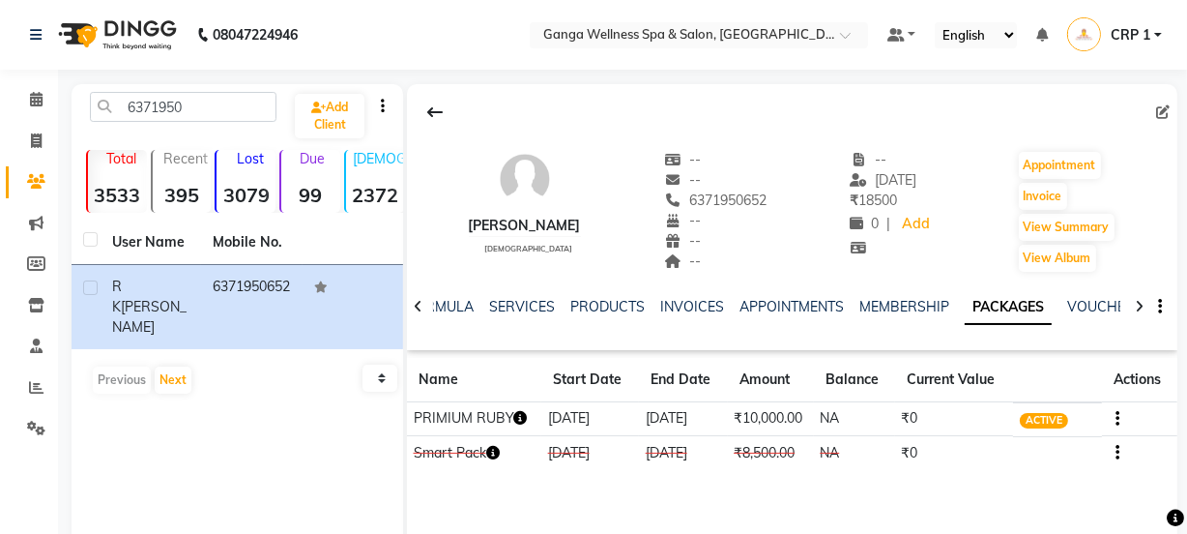
click at [524, 421] on icon "button" at bounding box center [521, 418] width 14 height 14
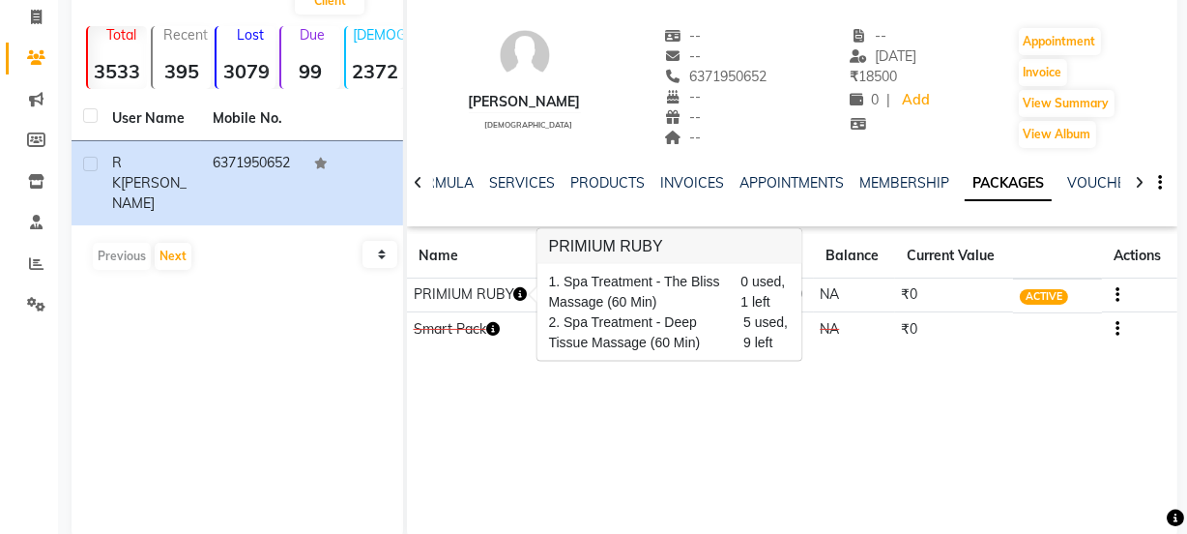
scroll to position [159, 0]
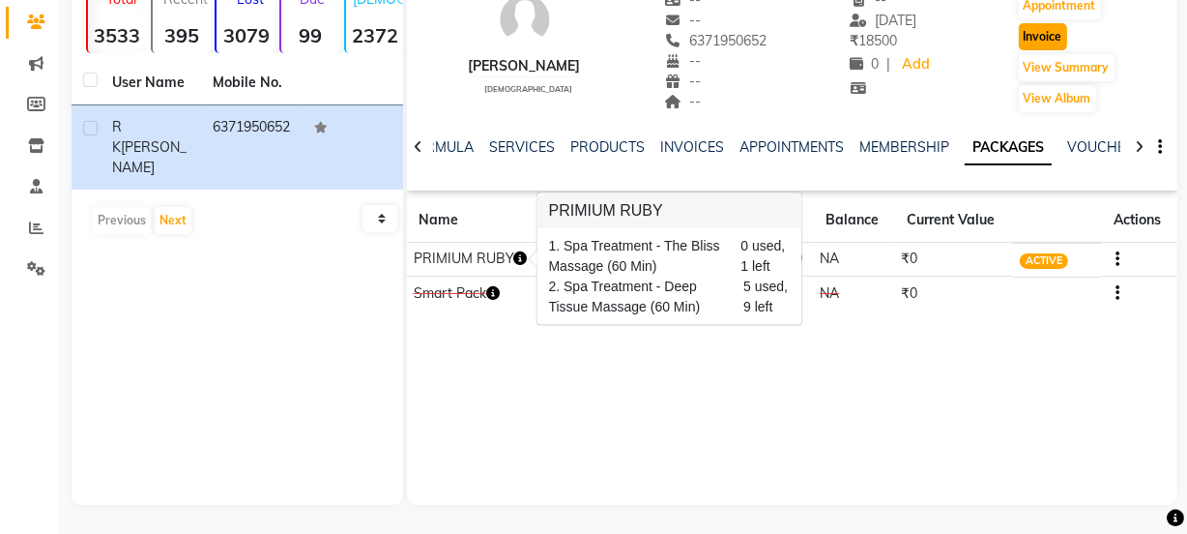
click at [1054, 42] on button "Invoice" at bounding box center [1043, 36] width 48 height 27
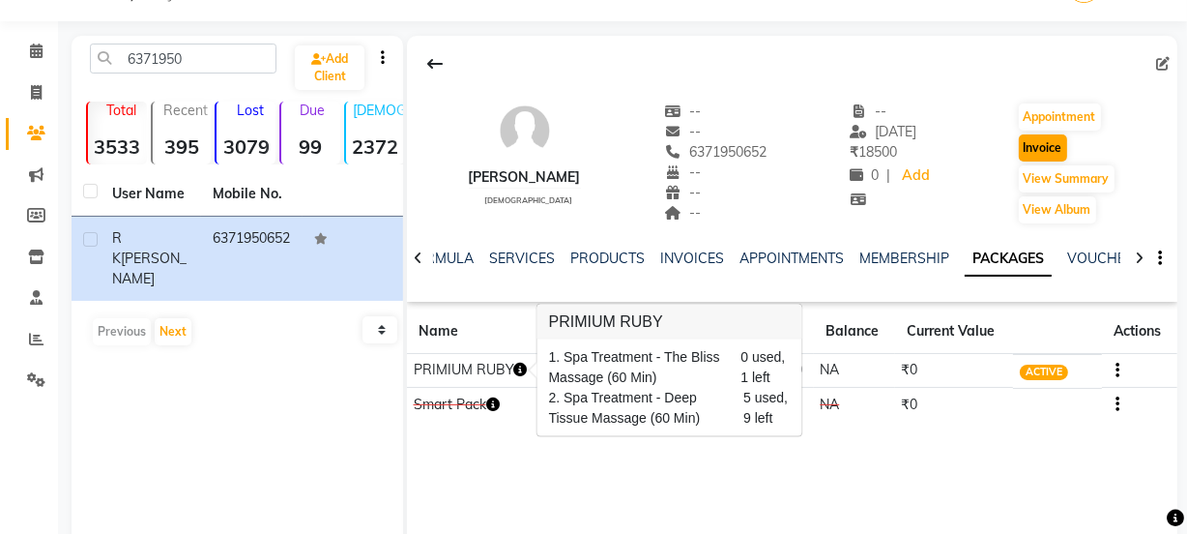
select select "715"
select select "service"
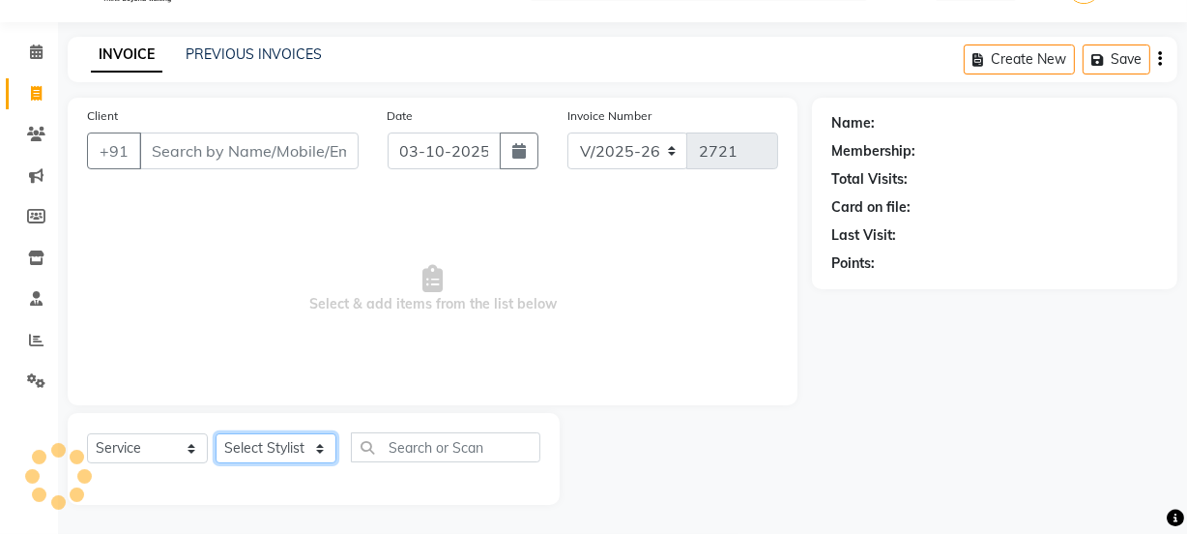
click at [285, 452] on select "Select Stylist" at bounding box center [276, 448] width 121 height 30
type input "6371950652"
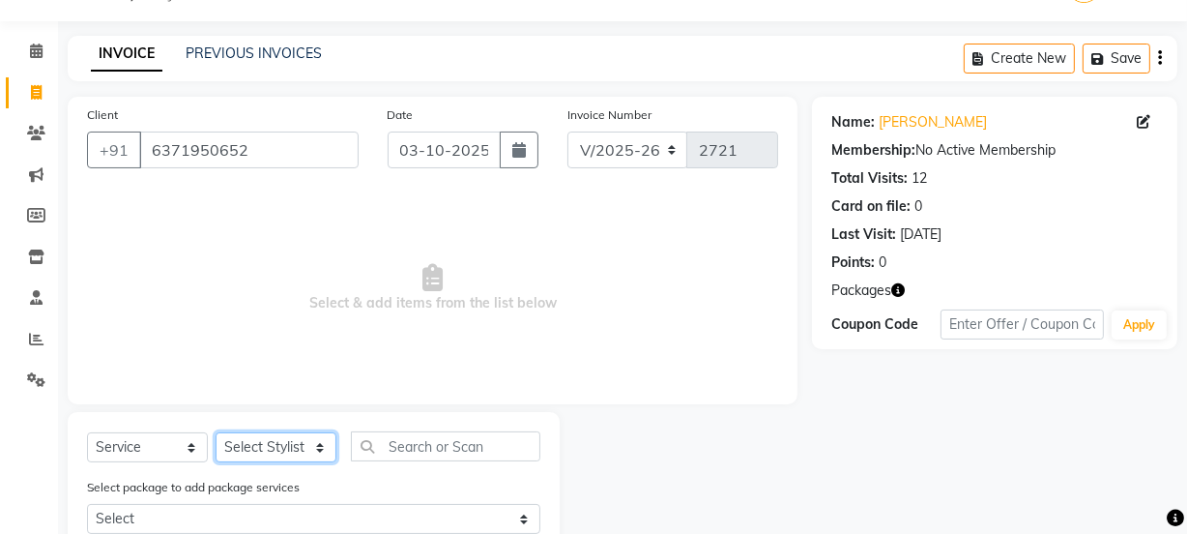
select select "69036"
click at [216, 432] on select "Select Stylist Aarovi Abhin [PERSON_NAME] [PERSON_NAME] CRP 1 CRP 2 [PERSON_NAM…" at bounding box center [276, 447] width 121 height 30
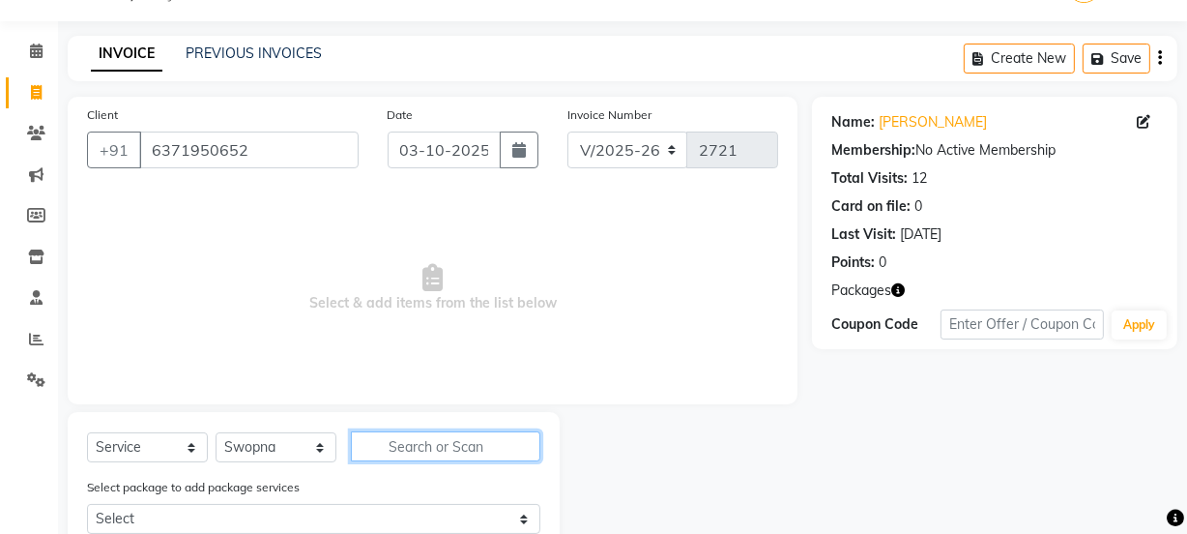
click at [407, 445] on input "text" at bounding box center [445, 446] width 189 height 30
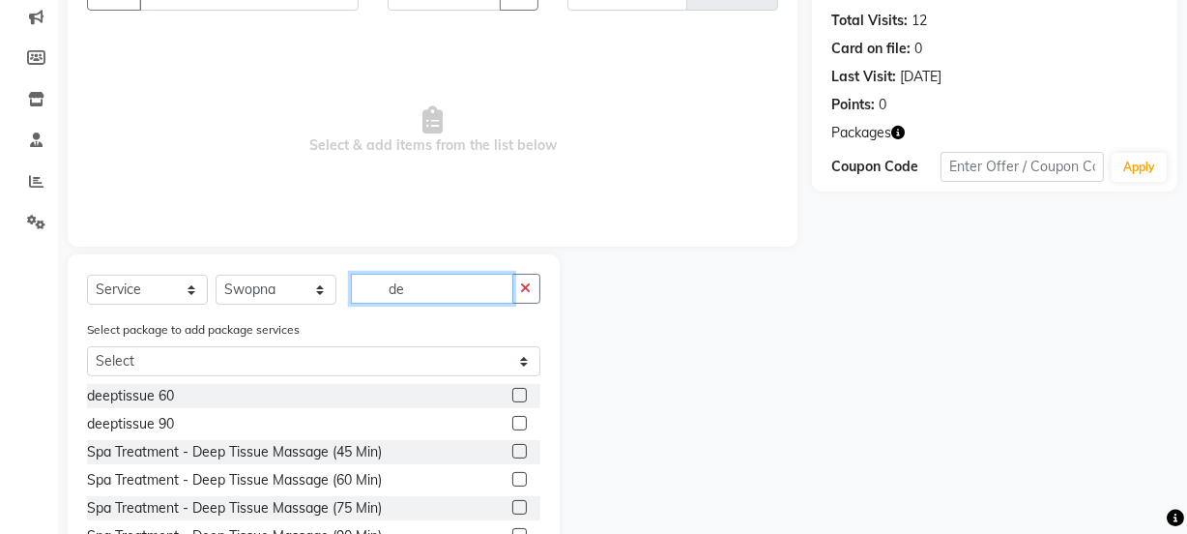
scroll to position [223, 0]
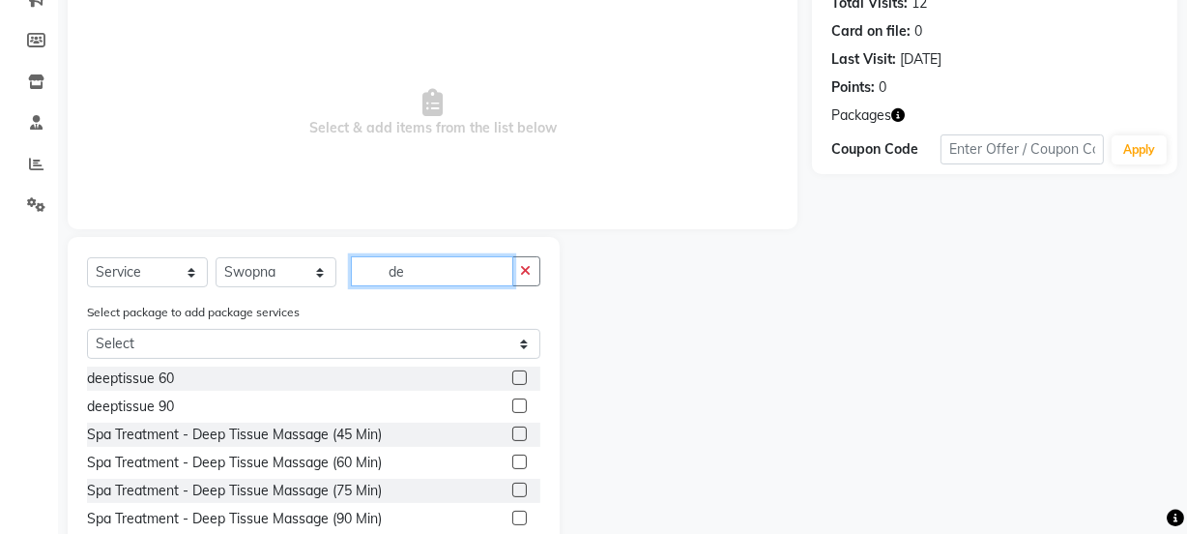
type input "de"
click at [512, 462] on label at bounding box center [519, 461] width 14 height 14
click at [512, 462] on input "checkbox" at bounding box center [518, 462] width 13 height 13
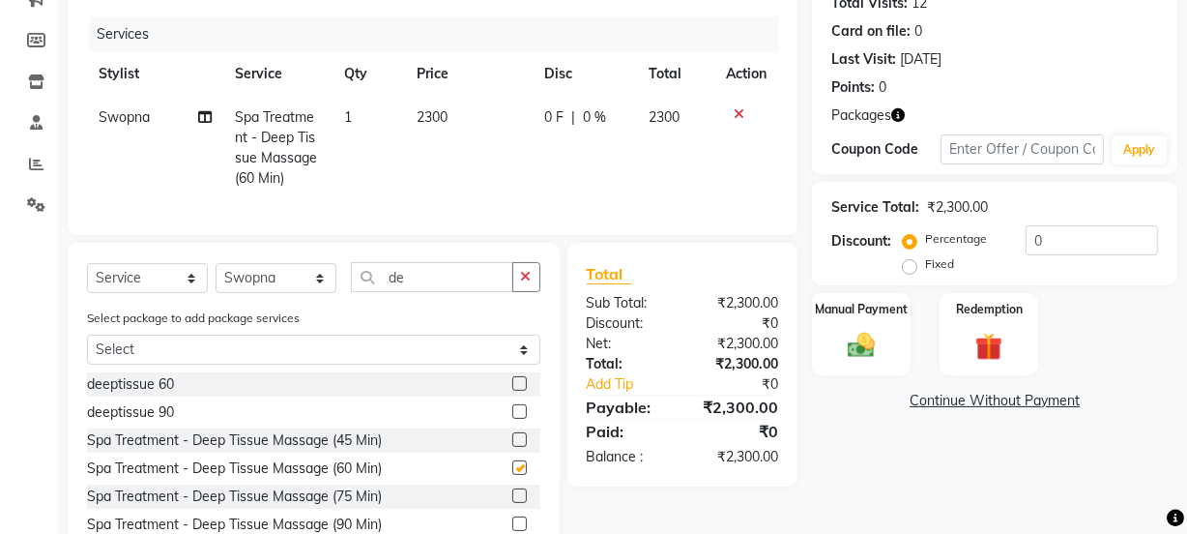
checkbox input "false"
click at [975, 335] on img at bounding box center [989, 347] width 46 height 36
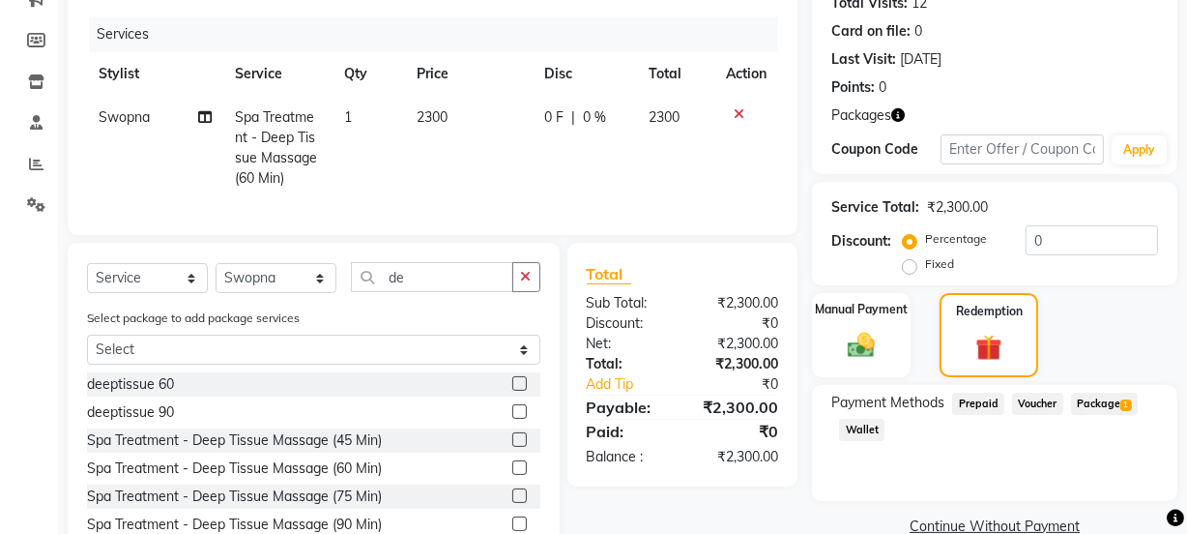
click at [1102, 403] on span "Package 1" at bounding box center [1104, 403] width 67 height 22
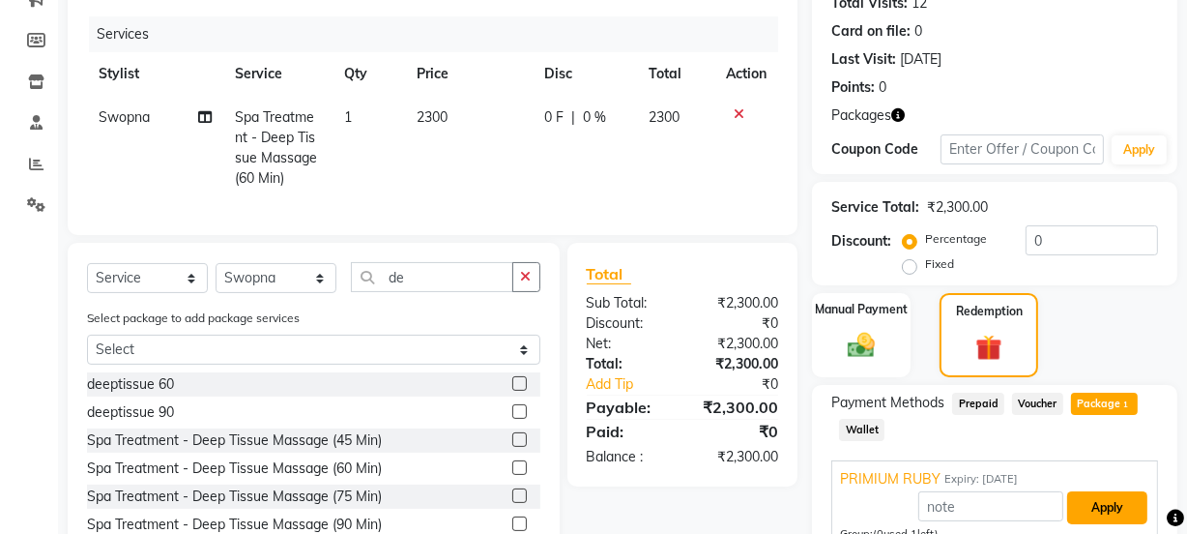
click at [1104, 511] on button "Apply" at bounding box center [1107, 507] width 80 height 33
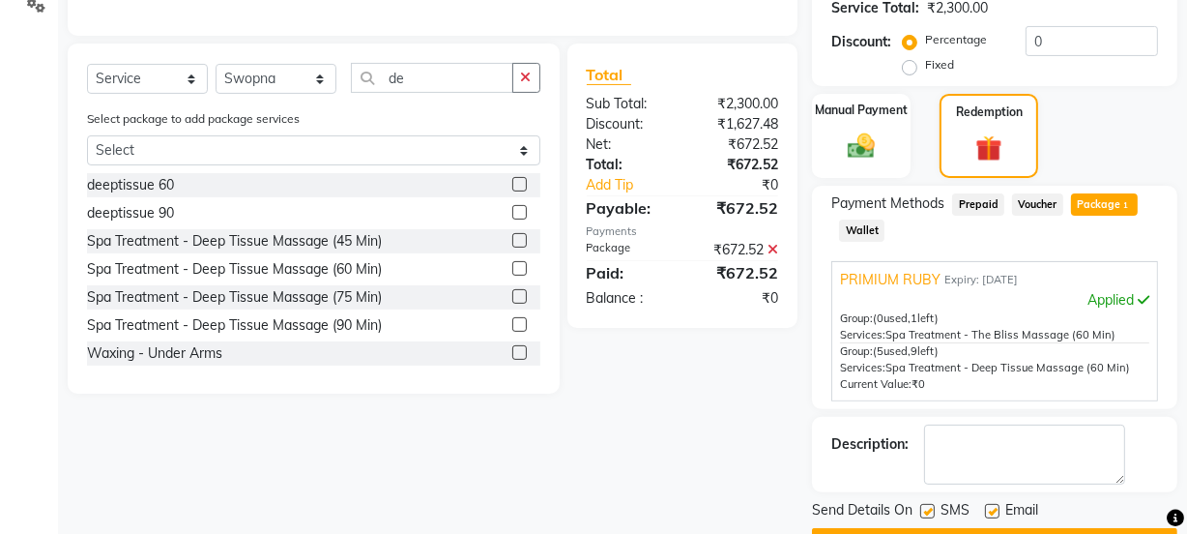
scroll to position [474, 0]
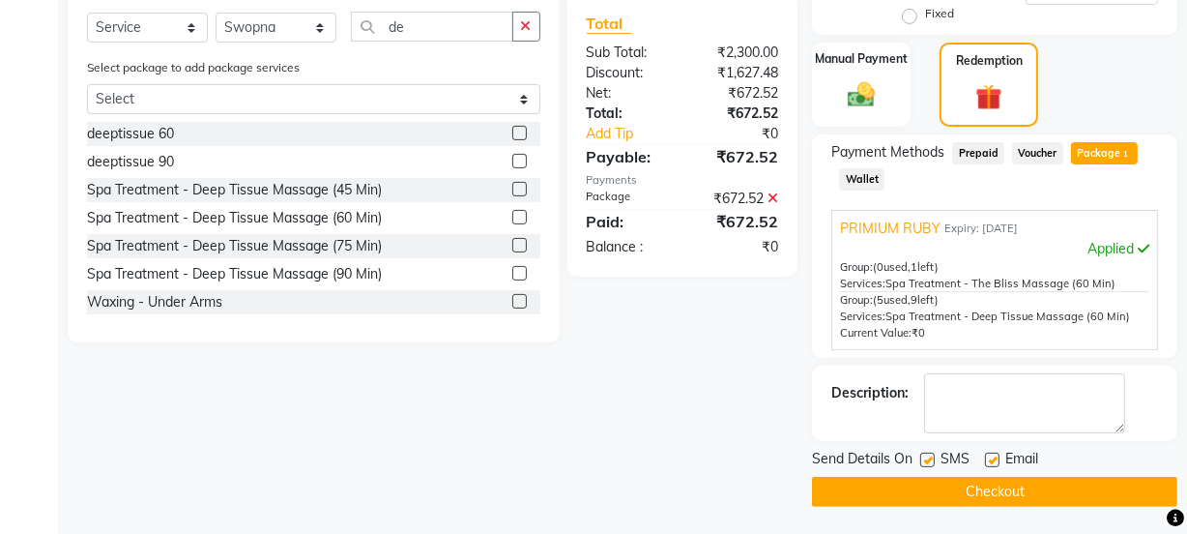
click at [1114, 487] on button "Checkout" at bounding box center [994, 491] width 365 height 30
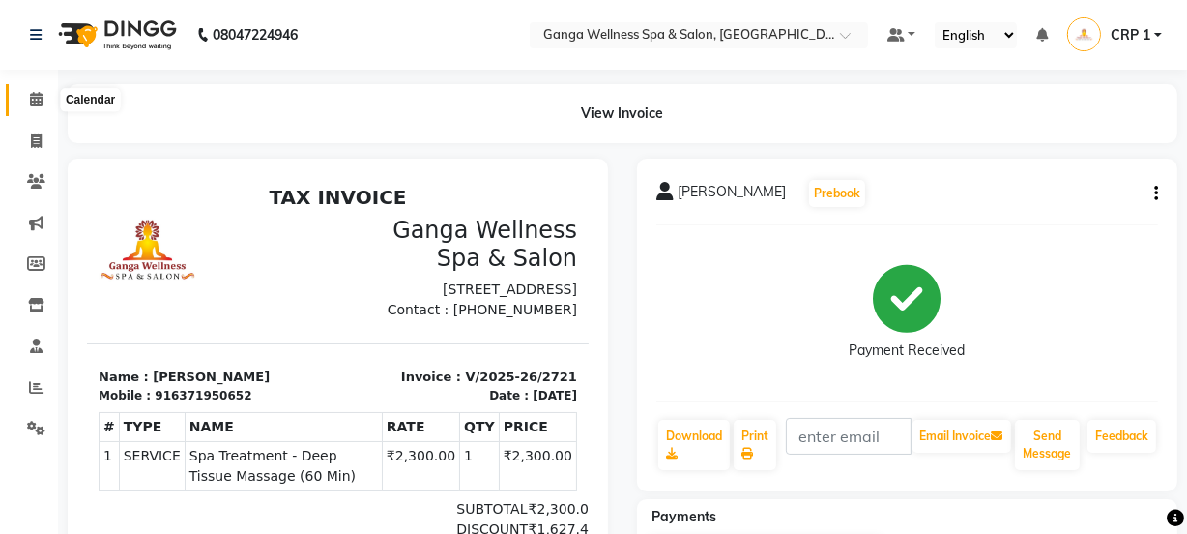
click at [32, 97] on icon at bounding box center [36, 99] width 13 height 14
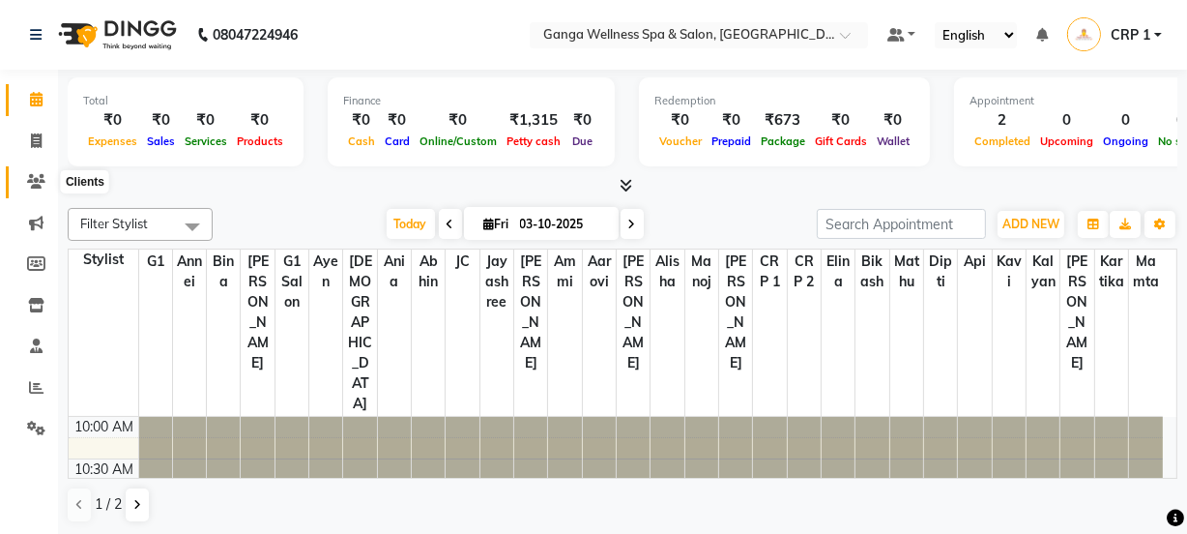
click at [33, 177] on icon at bounding box center [36, 181] width 18 height 14
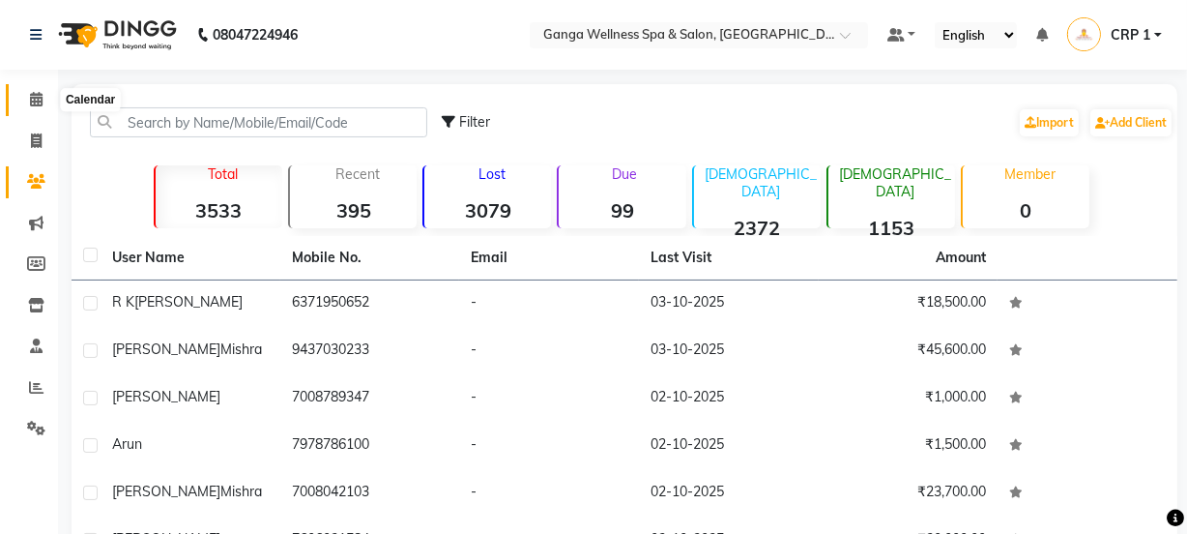
click at [28, 99] on span at bounding box center [36, 100] width 34 height 22
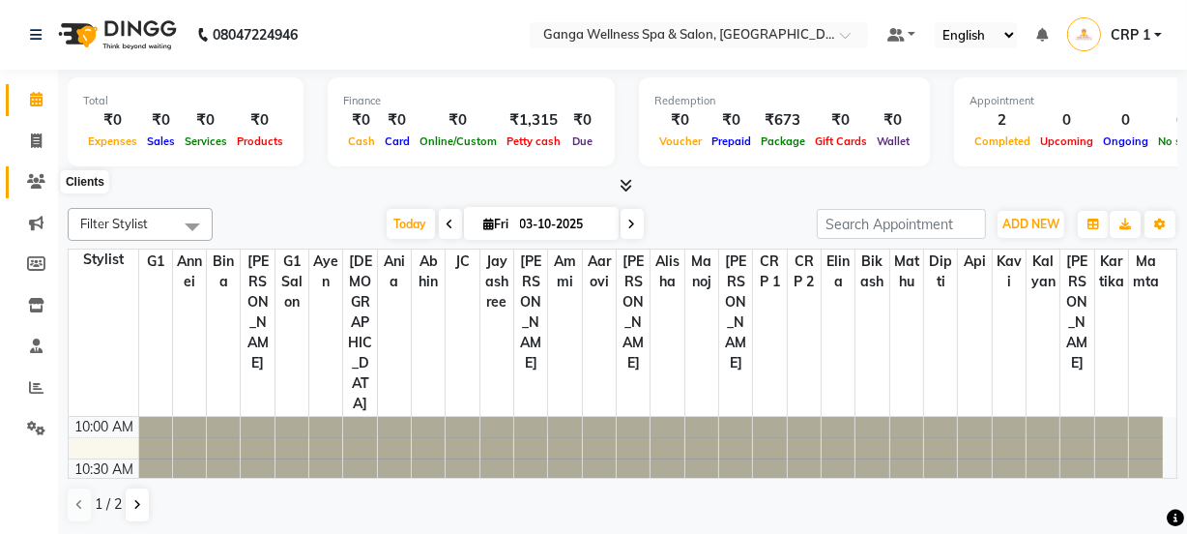
click at [42, 185] on icon at bounding box center [36, 181] width 18 height 14
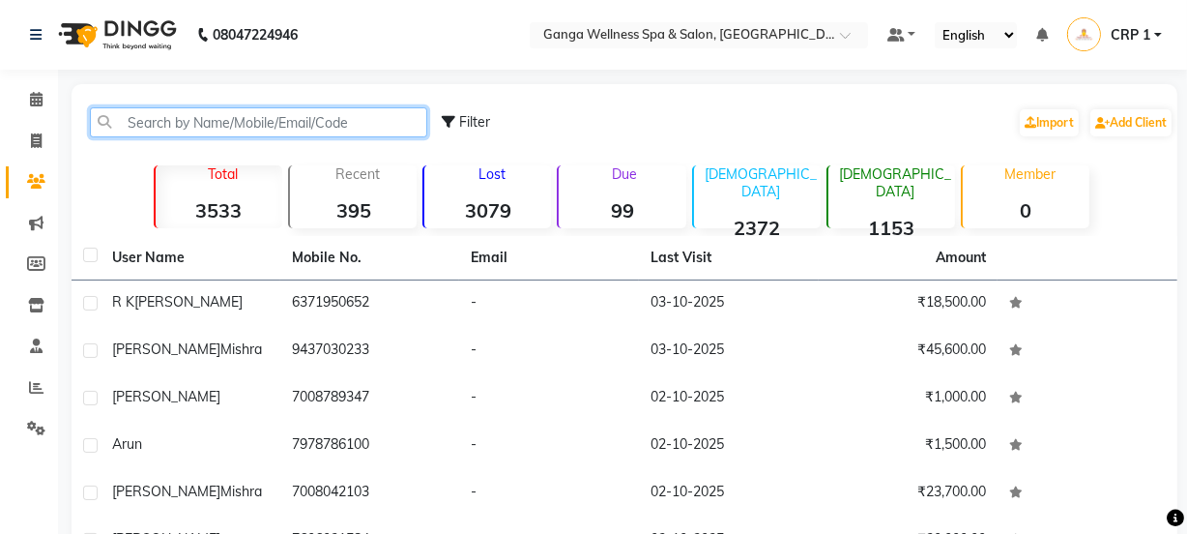
click at [221, 129] on input "text" at bounding box center [258, 122] width 337 height 30
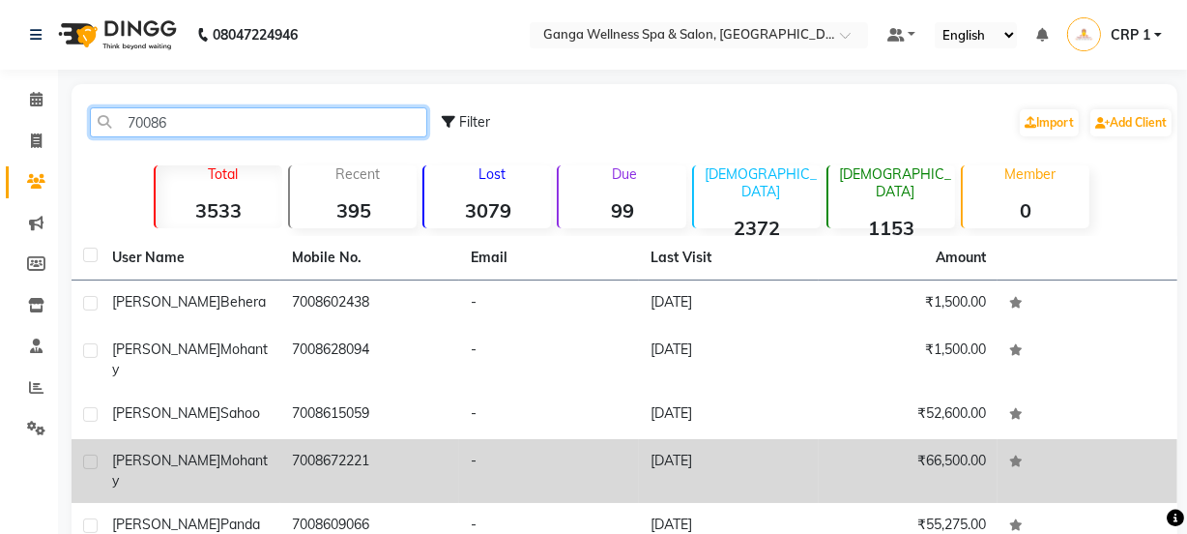
type input "70086"
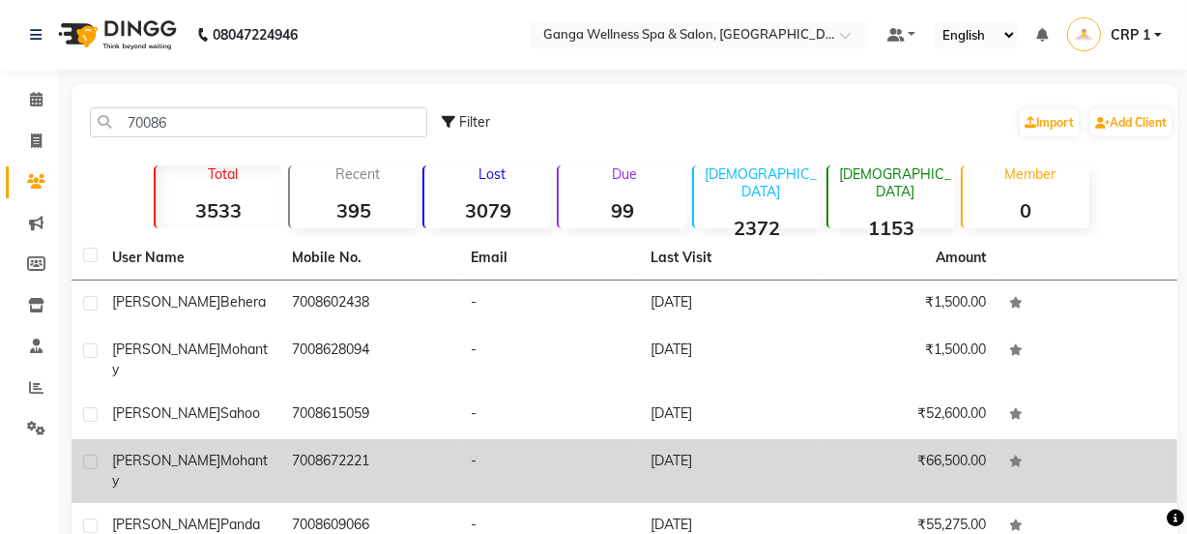
click at [337, 442] on td "7008672221" at bounding box center [370, 471] width 180 height 64
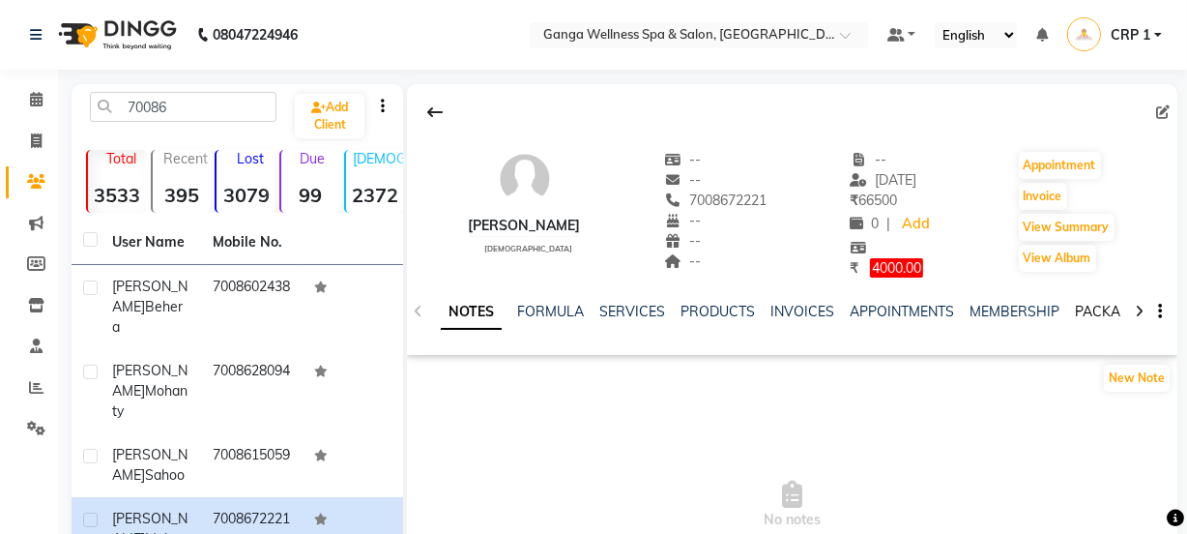
click at [1085, 303] on link "PACKAGES" at bounding box center [1111, 311] width 72 height 17
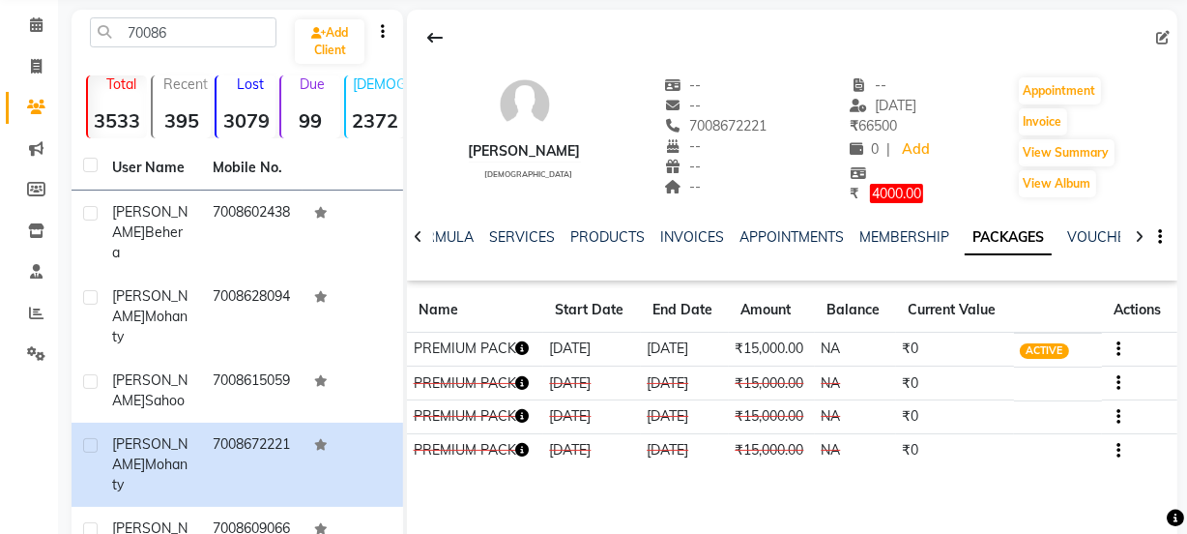
scroll to position [175, 0]
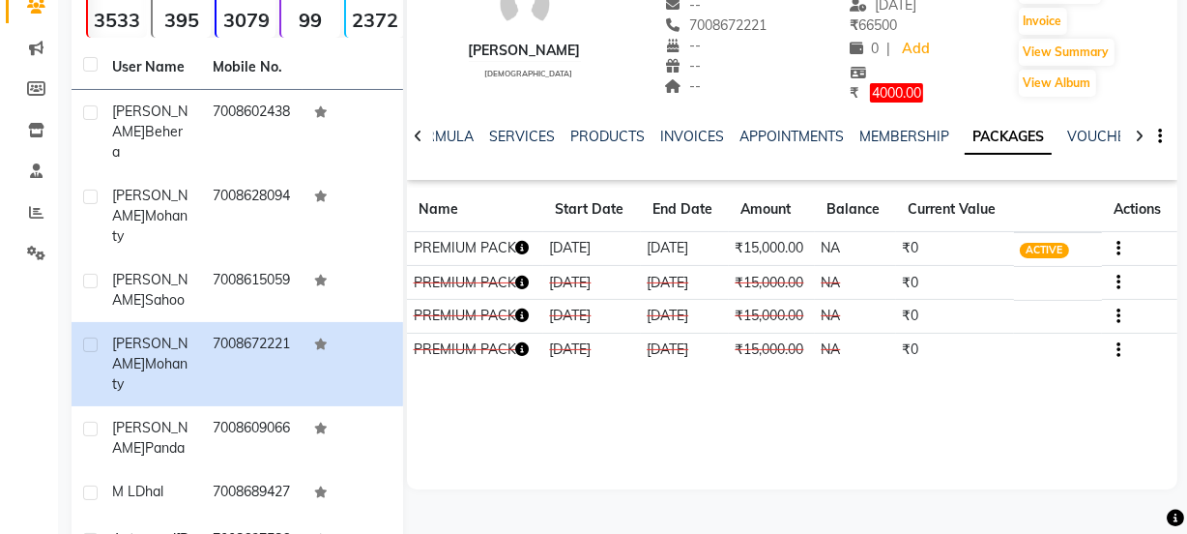
click at [529, 275] on icon "button" at bounding box center [523, 282] width 14 height 14
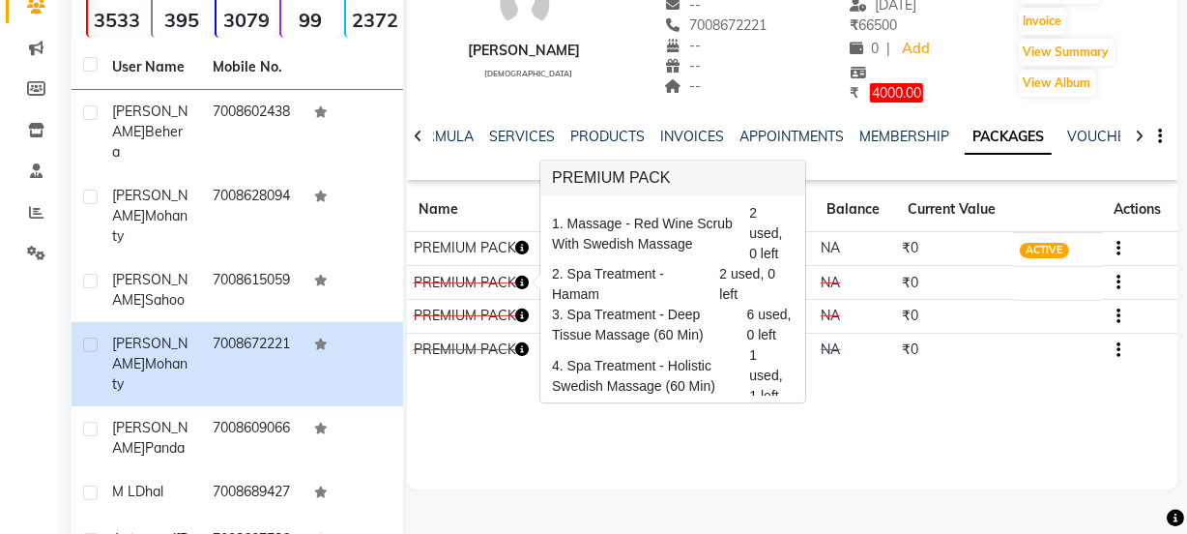
click at [526, 252] on icon "button" at bounding box center [523, 248] width 14 height 14
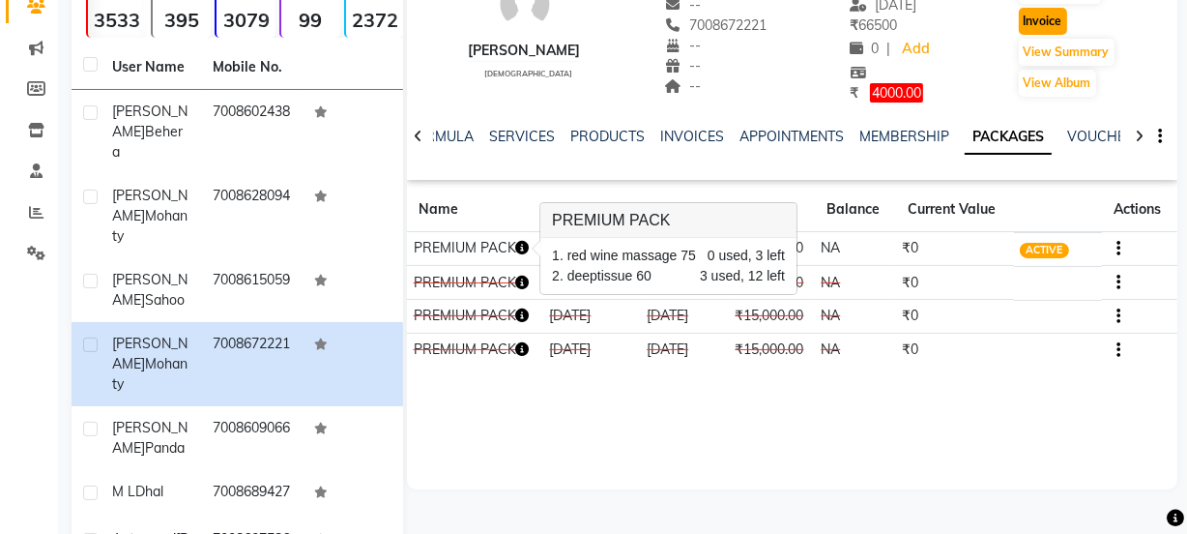
click at [1054, 26] on button "Invoice" at bounding box center [1043, 21] width 48 height 27
select select "715"
select select "service"
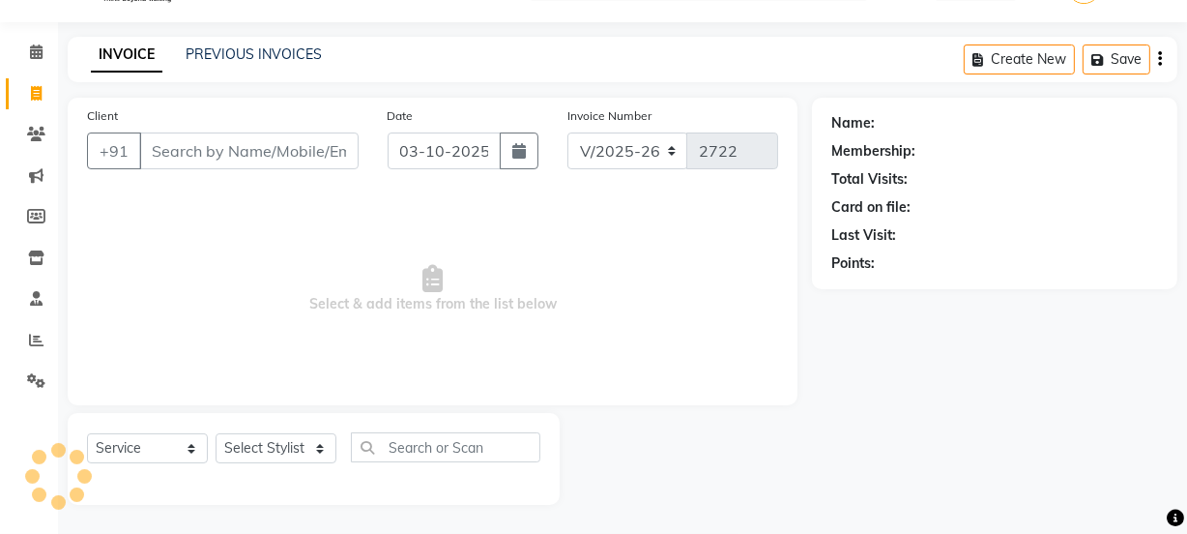
scroll to position [48, 0]
type input "7008672221"
click at [273, 445] on select "Select Stylist" at bounding box center [276, 448] width 121 height 30
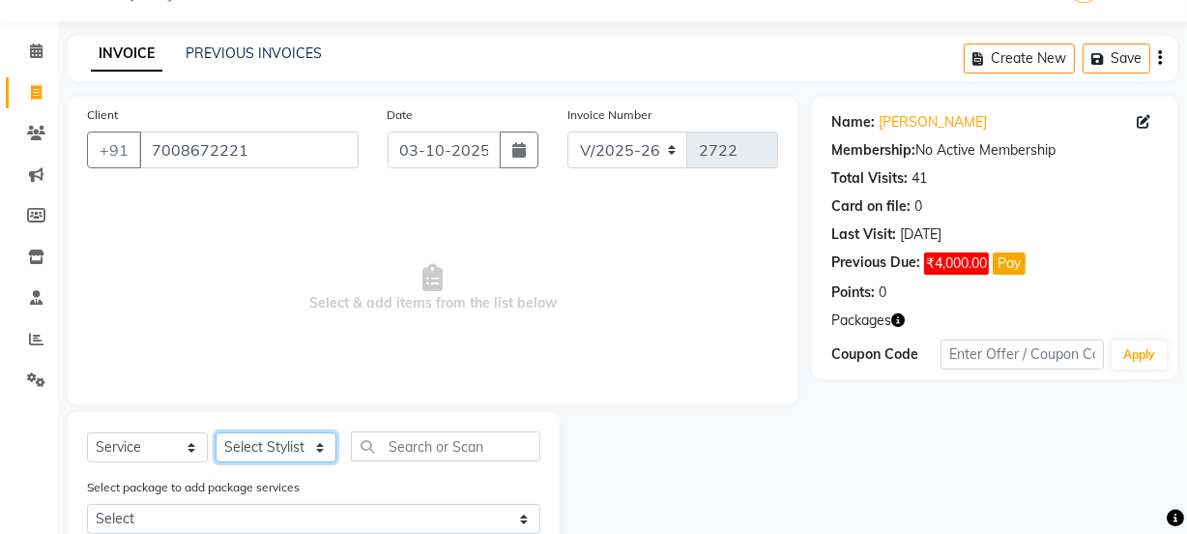
select select "45438"
click at [216, 432] on select "Select Stylist Aarovi Abhin [PERSON_NAME] [PERSON_NAME] CRP 1 CRP 2 [PERSON_NAM…" at bounding box center [276, 447] width 121 height 30
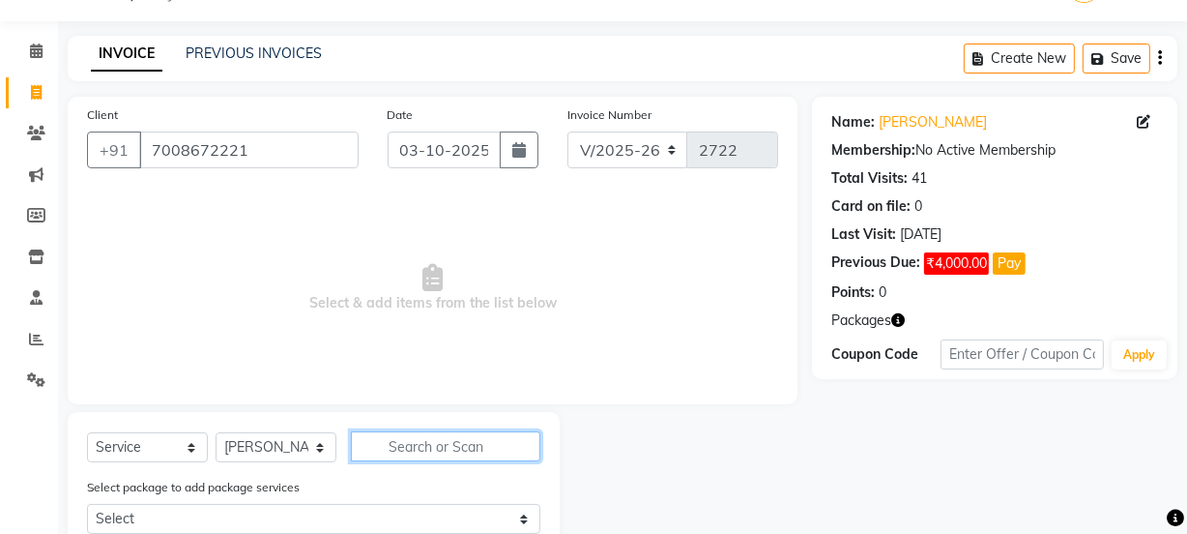
click at [415, 443] on input "text" at bounding box center [445, 446] width 189 height 30
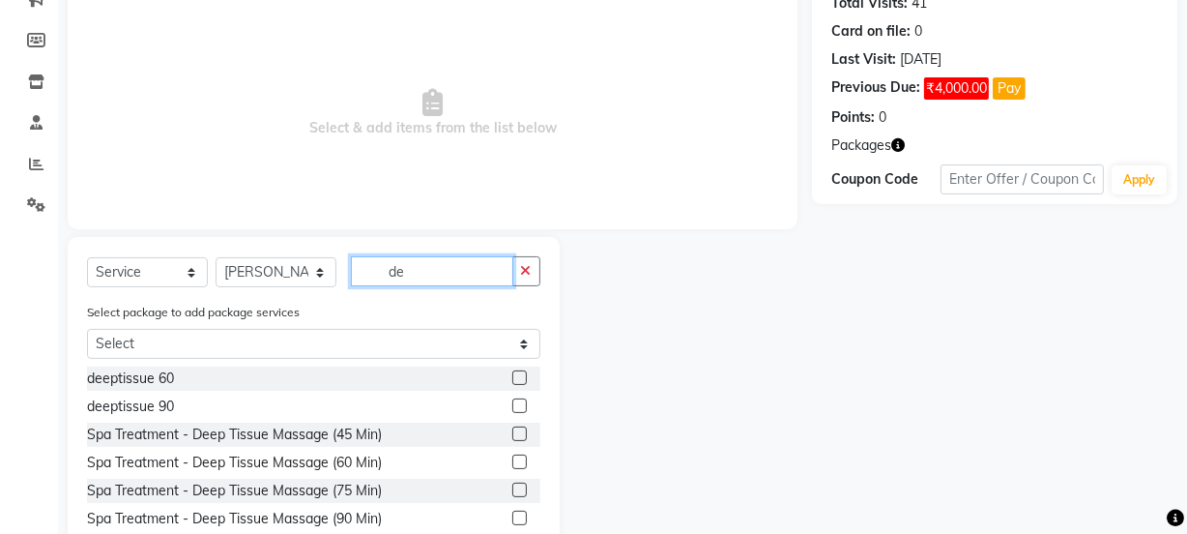
type input "de"
click at [512, 377] on label at bounding box center [519, 377] width 14 height 14
click at [512, 377] on input "checkbox" at bounding box center [518, 378] width 13 height 13
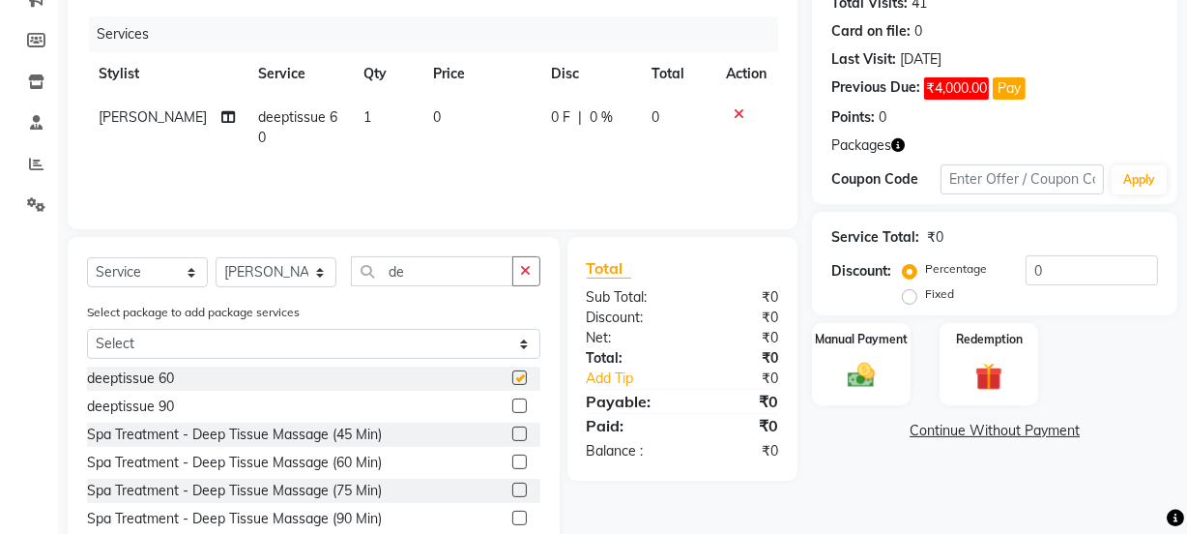
checkbox input "false"
click at [430, 278] on input "de" at bounding box center [432, 271] width 162 height 30
type input "d"
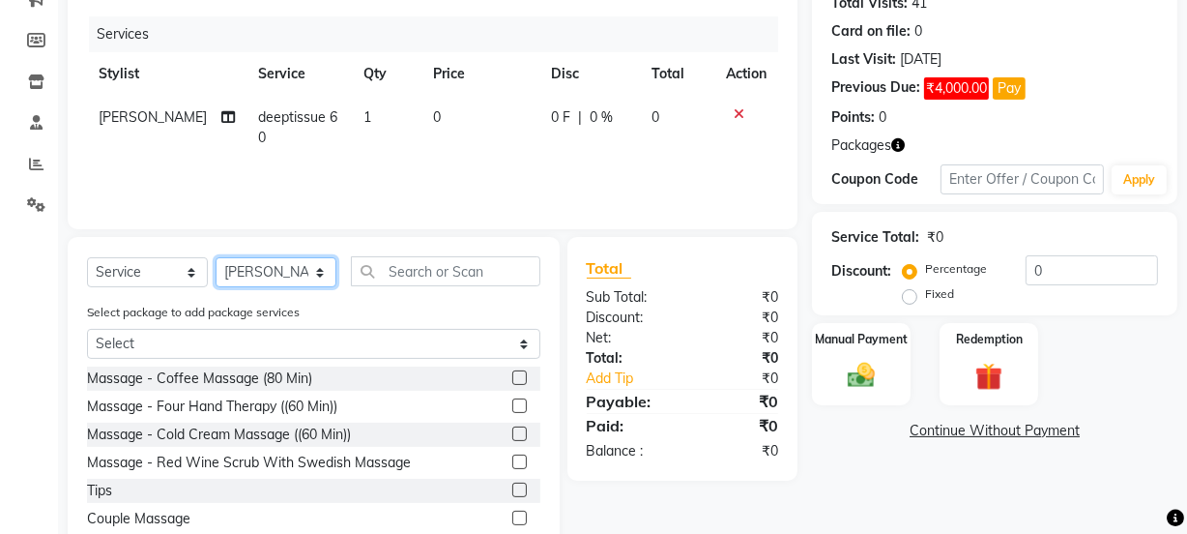
click at [299, 271] on select "Select Stylist Aarovi Abhin [PERSON_NAME] [PERSON_NAME] CRP 1 CRP 2 [PERSON_NAM…" at bounding box center [276, 272] width 121 height 30
select select "75523"
click at [216, 257] on select "Select Stylist Aarovi Abhin [PERSON_NAME] [PERSON_NAME] CRP 1 CRP 2 [PERSON_NAM…" at bounding box center [276, 272] width 121 height 30
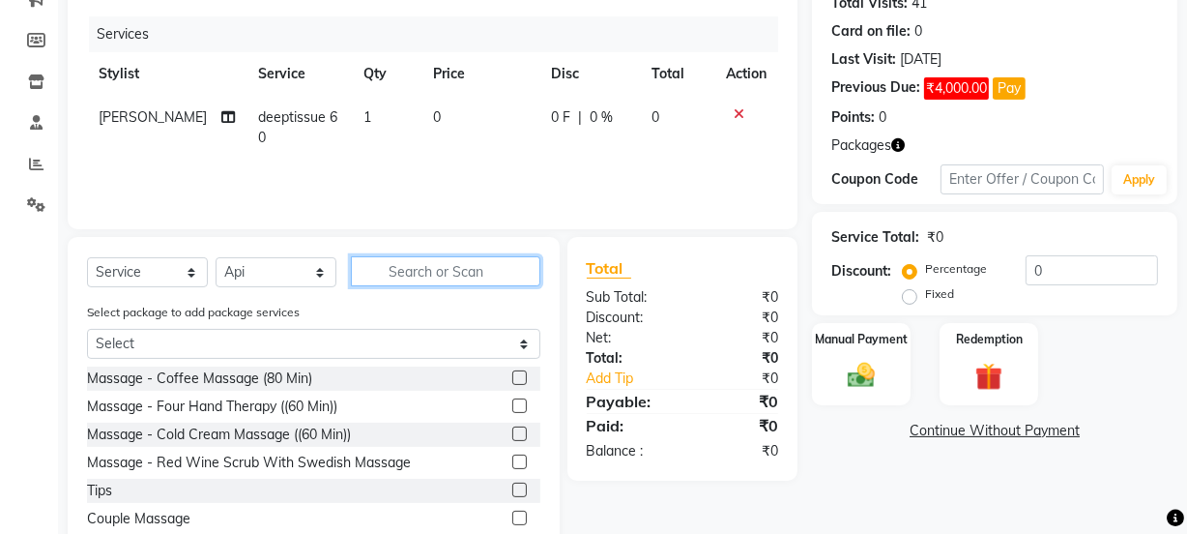
click at [476, 273] on input "text" at bounding box center [445, 271] width 189 height 30
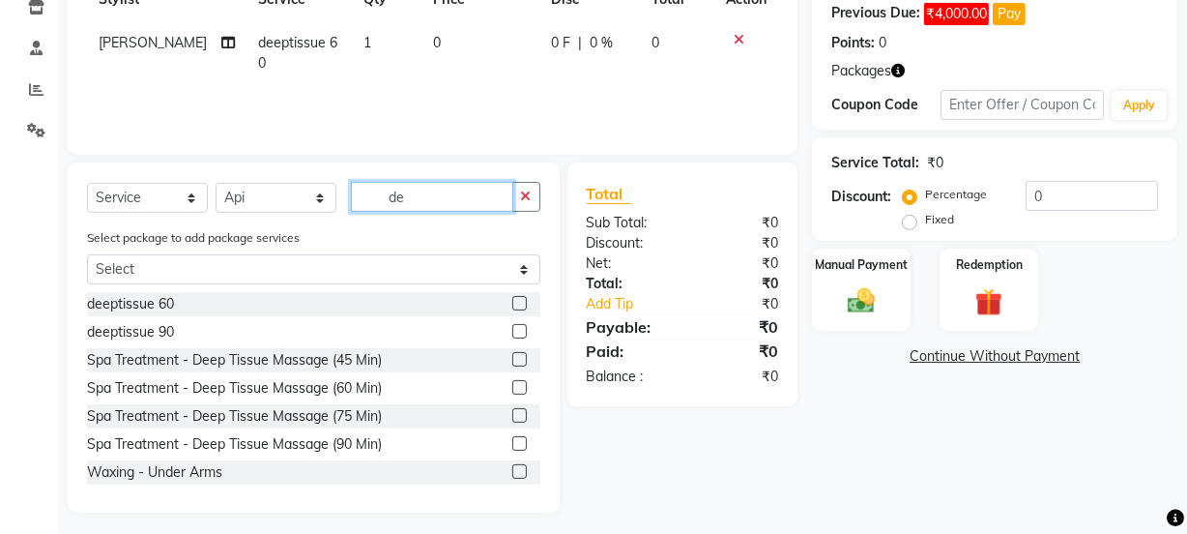
scroll to position [306, 0]
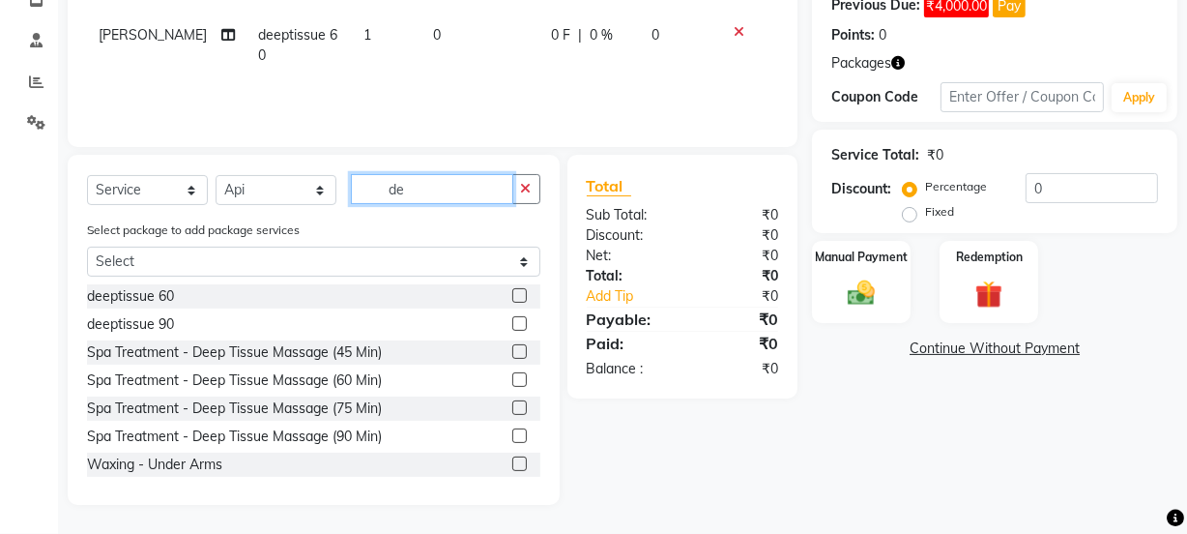
type input "de"
click at [512, 291] on label at bounding box center [519, 295] width 14 height 14
click at [512, 291] on input "checkbox" at bounding box center [518, 296] width 13 height 13
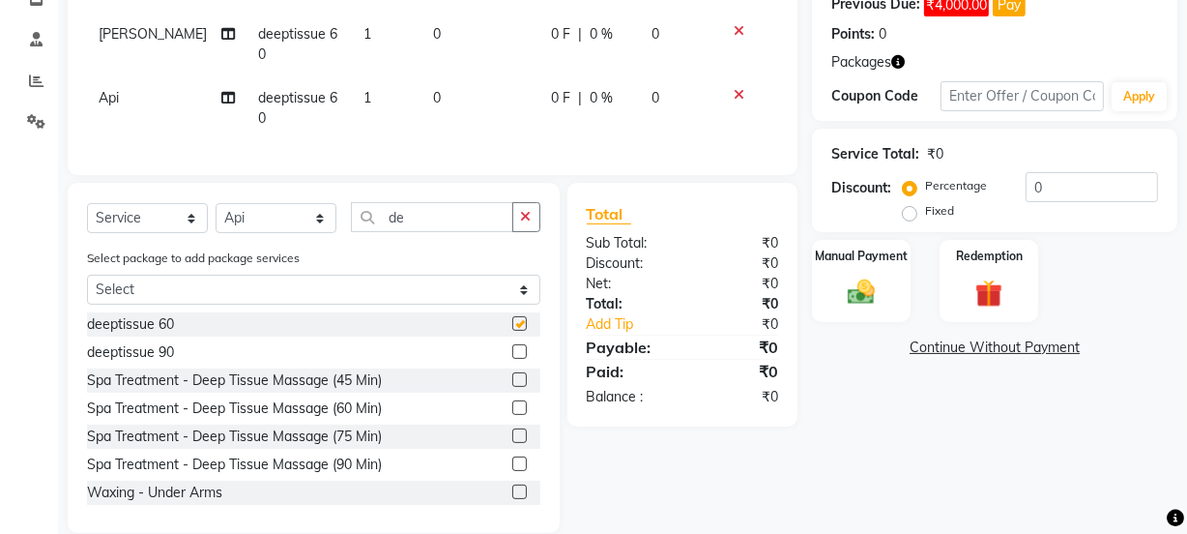
checkbox input "false"
click at [1016, 271] on div "Redemption" at bounding box center [989, 281] width 102 height 86
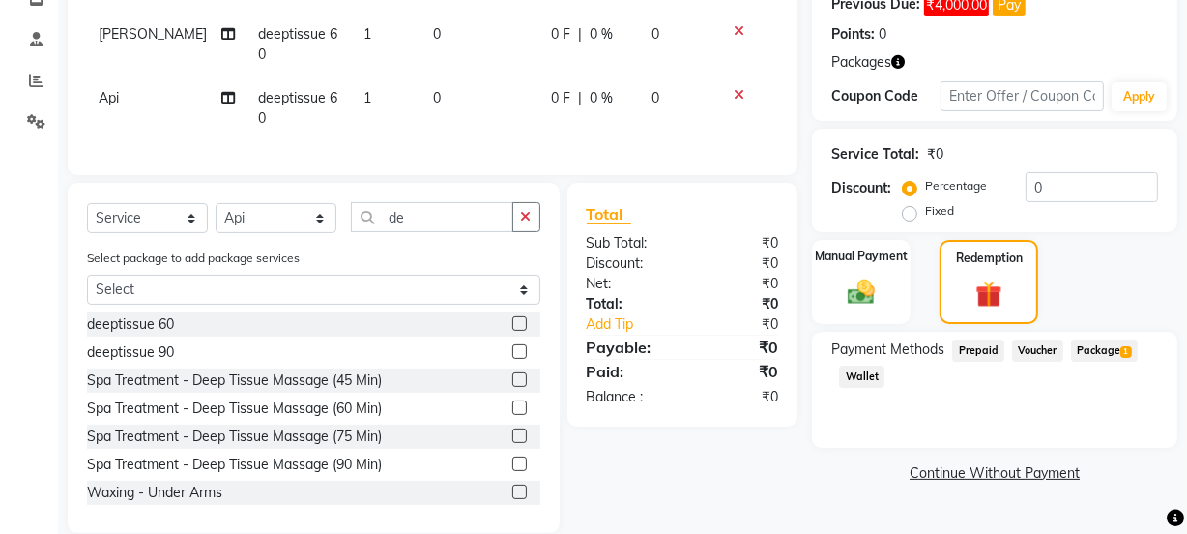
click at [1106, 354] on span "Package 1" at bounding box center [1104, 350] width 67 height 22
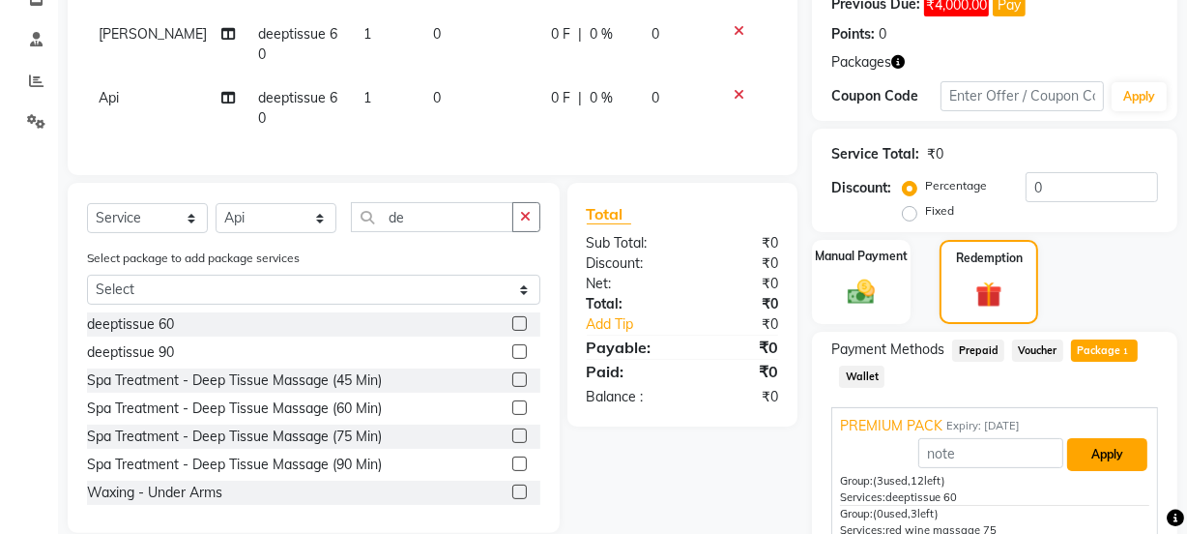
click at [1105, 450] on button "Apply" at bounding box center [1107, 454] width 80 height 33
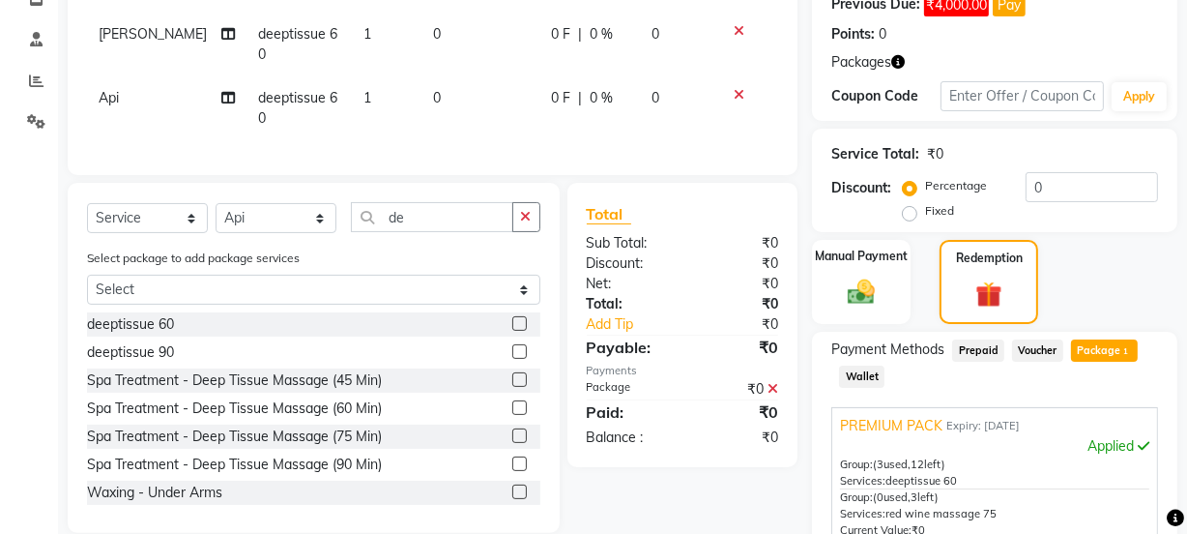
scroll to position [482, 0]
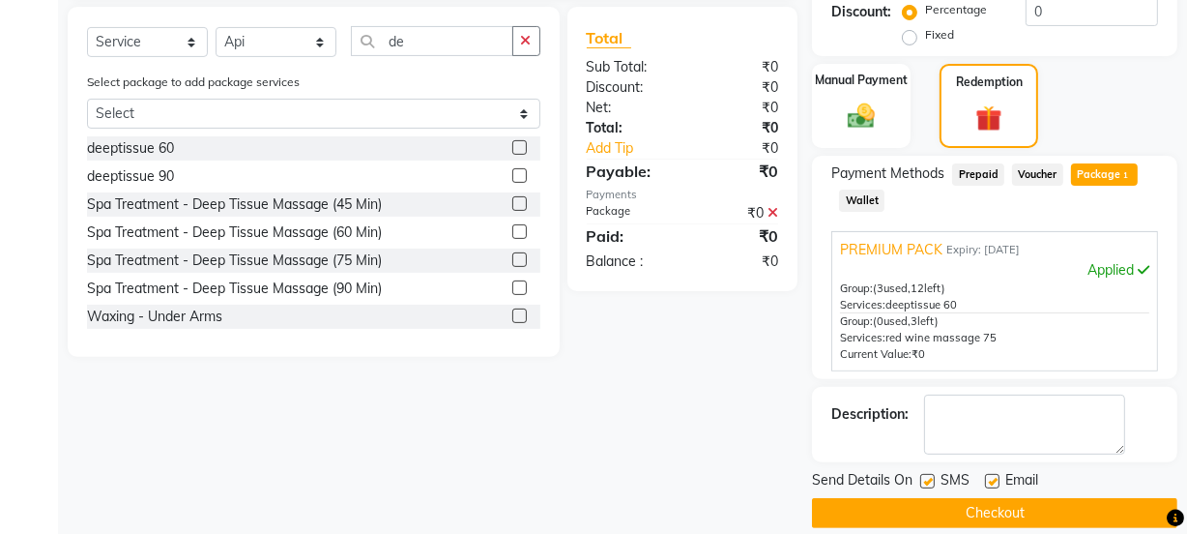
click at [1047, 505] on button "Checkout" at bounding box center [994, 513] width 365 height 30
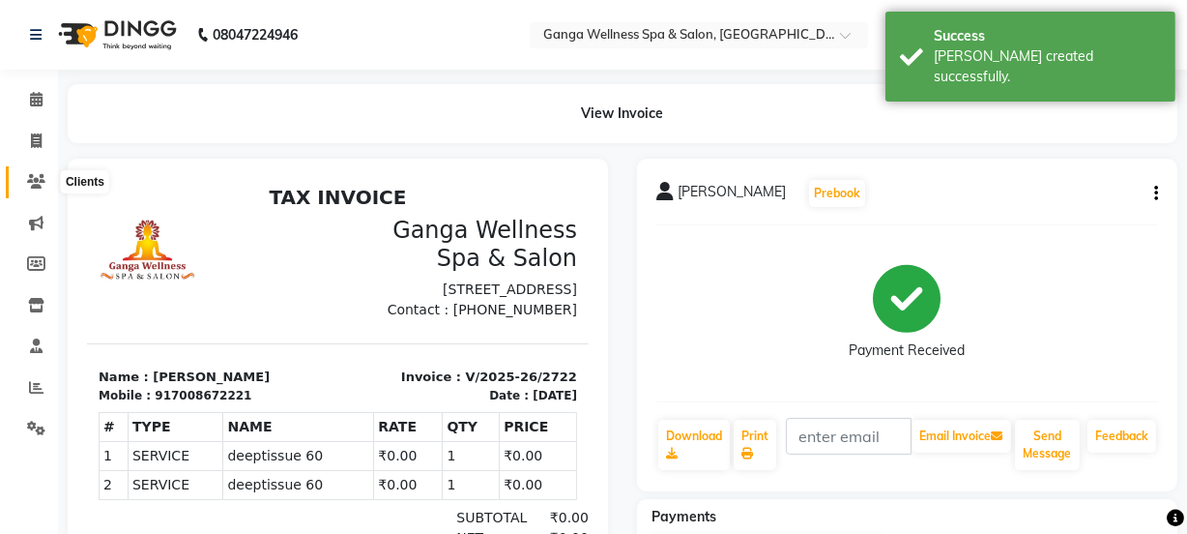
click at [39, 184] on icon at bounding box center [36, 181] width 18 height 14
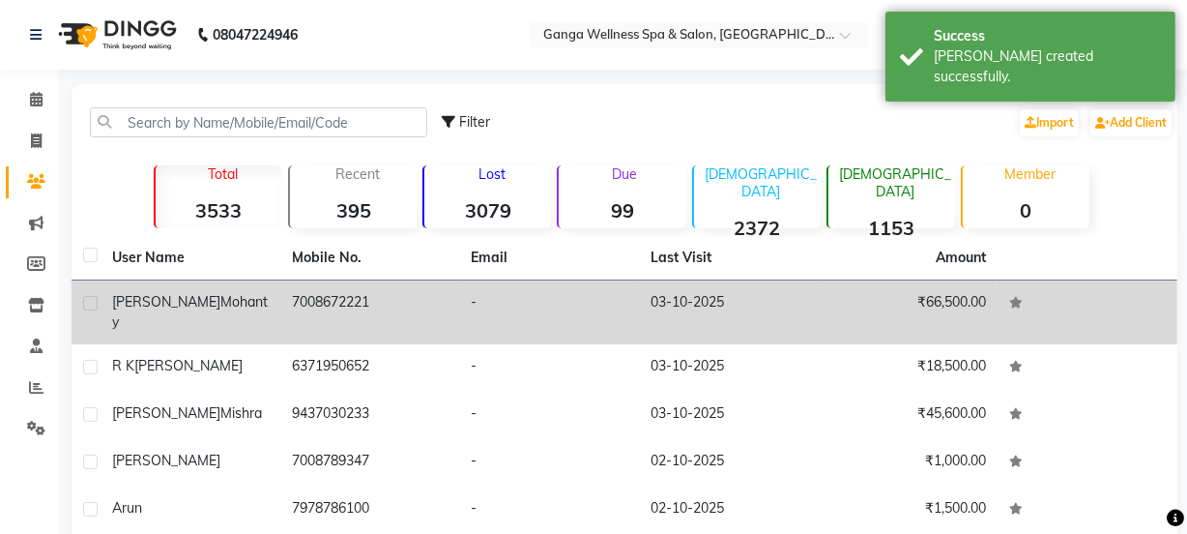
click at [133, 301] on span "[PERSON_NAME]" at bounding box center [166, 301] width 108 height 17
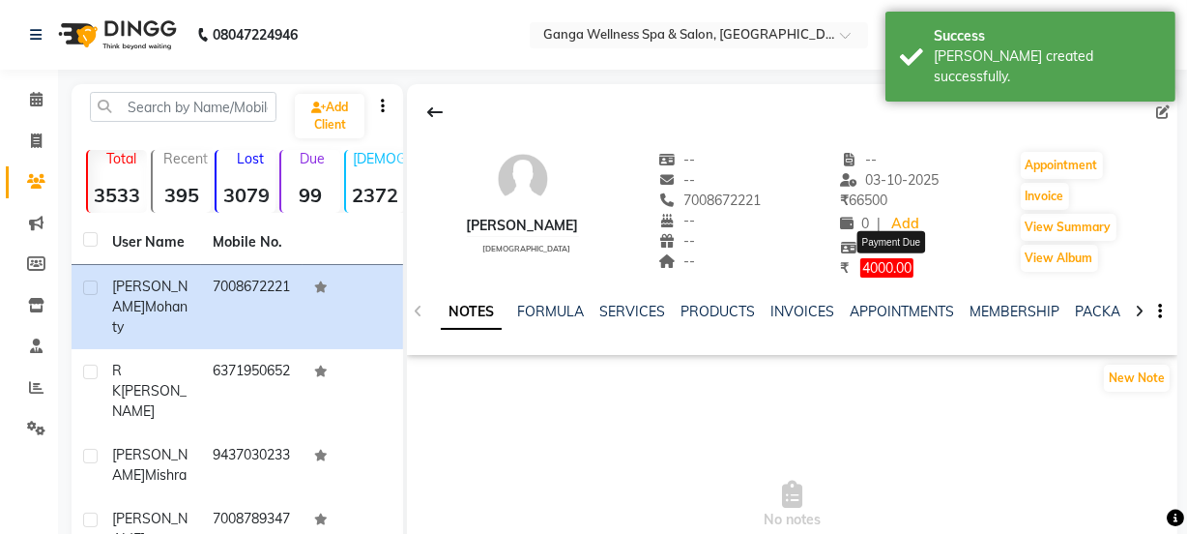
click at [913, 261] on span "4000.00" at bounding box center [886, 267] width 53 height 19
select select "1"
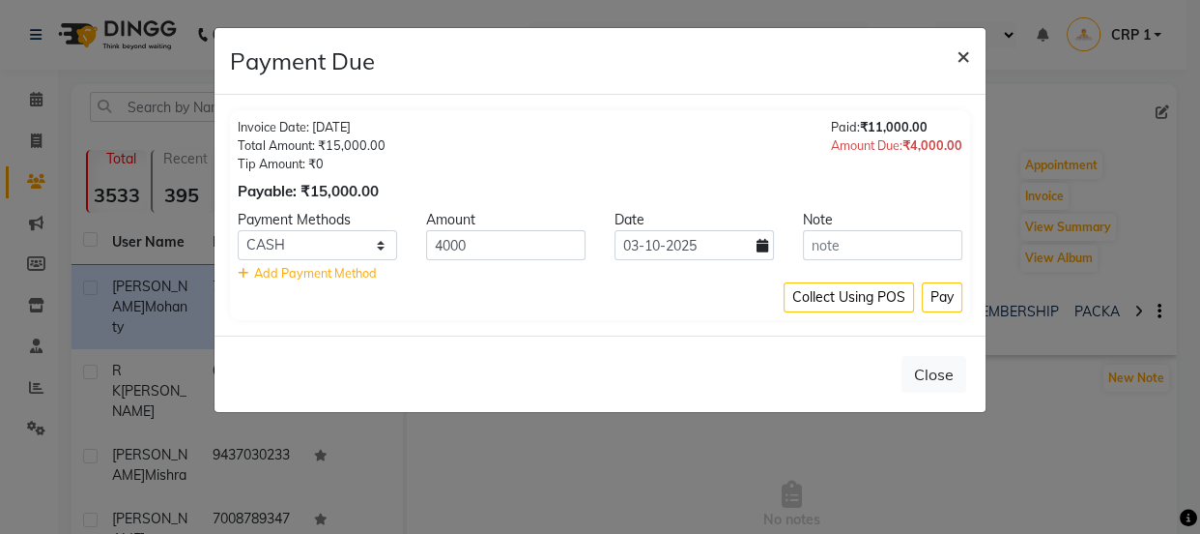
click at [962, 50] on span "×" at bounding box center [964, 55] width 14 height 29
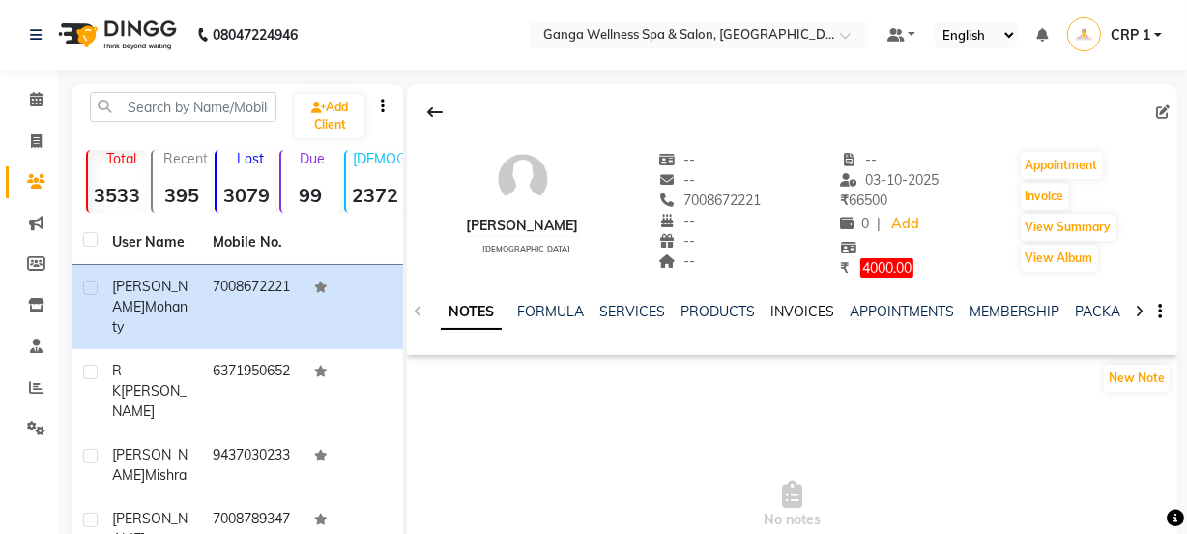
click at [796, 314] on link "INVOICES" at bounding box center [802, 311] width 64 height 17
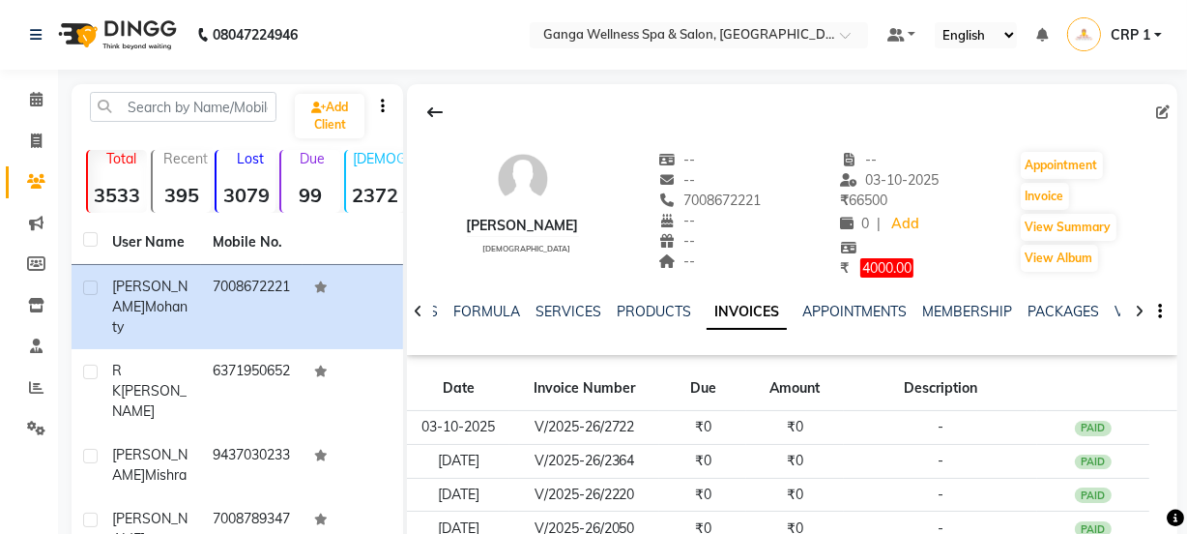
scroll to position [175, 0]
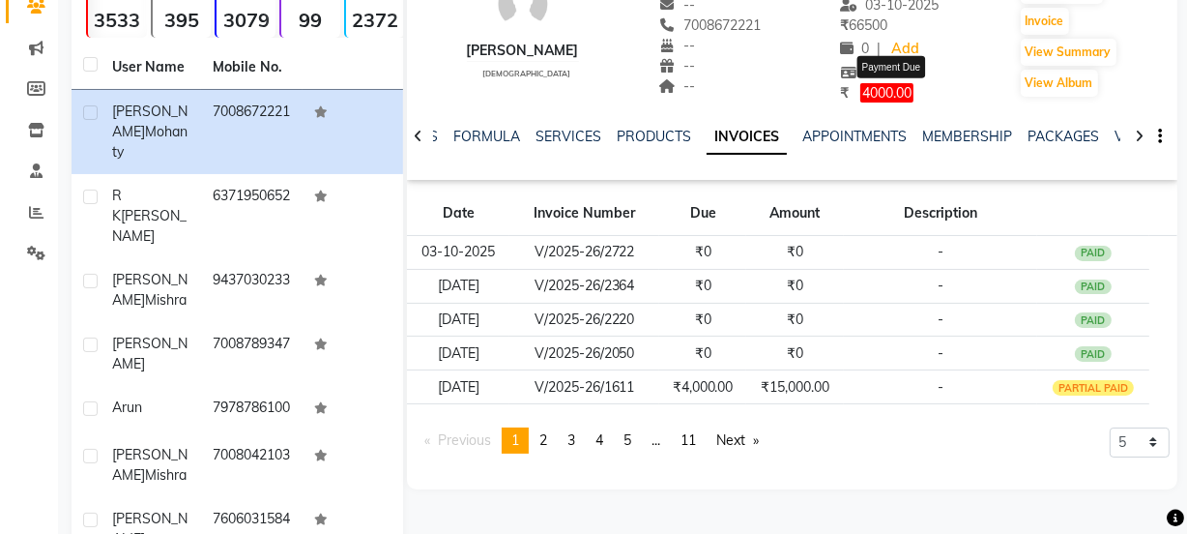
click at [907, 94] on span "4000.00" at bounding box center [886, 92] width 53 height 19
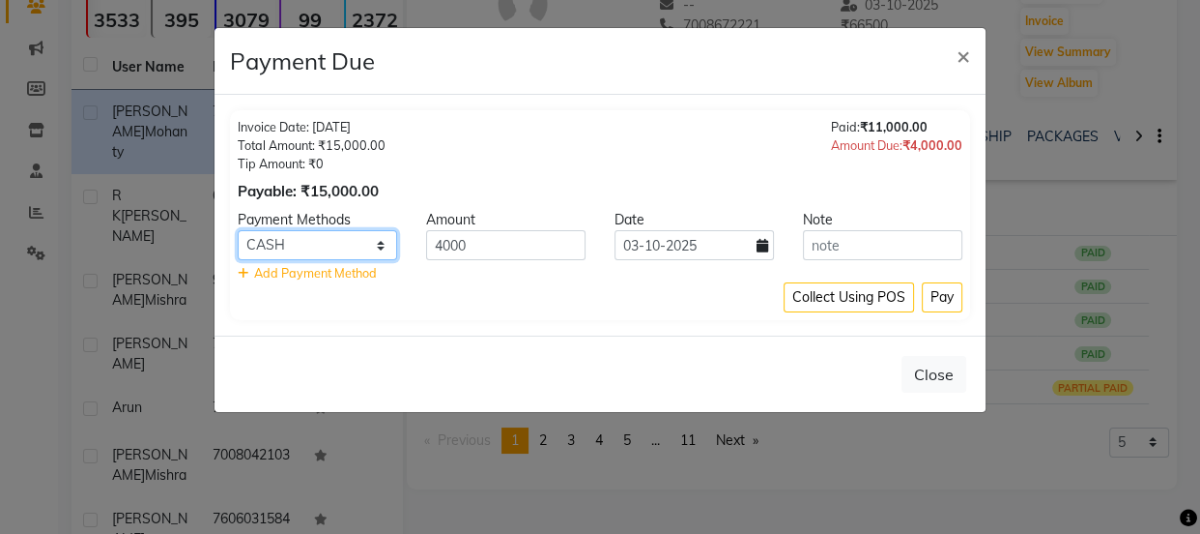
click at [300, 246] on select "PhonePe BharatPay CARD CASH PayTM ONLINE MI Voucher GPay" at bounding box center [317, 245] width 159 height 30
select select "7"
click at [238, 230] on select "PhonePe BharatPay CARD CASH PayTM ONLINE MI Voucher GPay" at bounding box center [317, 245] width 159 height 30
click at [946, 301] on button "Pay" at bounding box center [942, 297] width 41 height 30
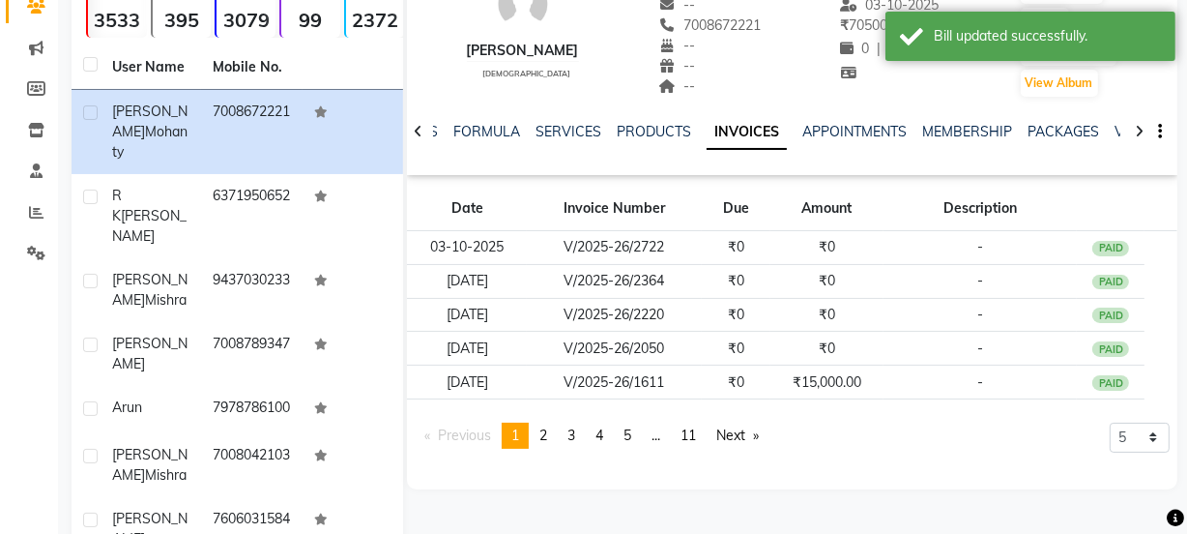
scroll to position [0, 0]
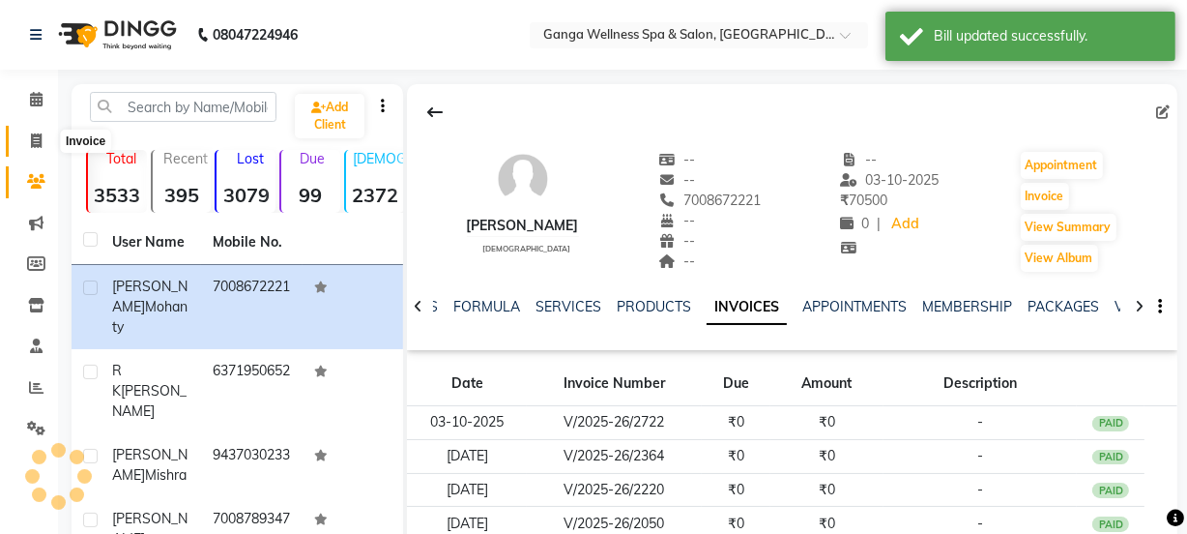
click at [31, 145] on icon at bounding box center [36, 140] width 11 height 14
select select "715"
select select "service"
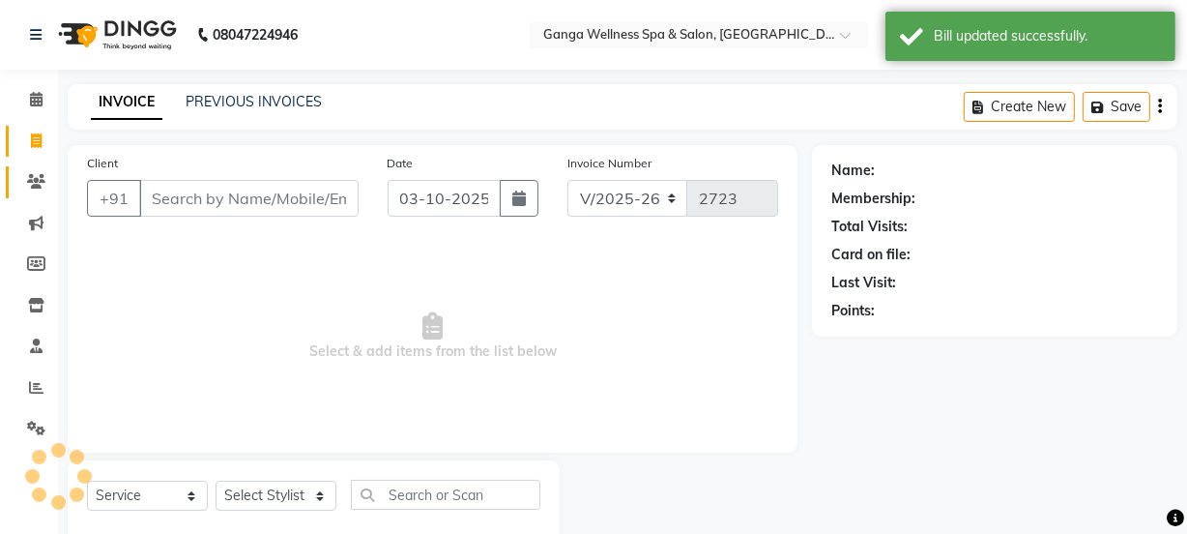
scroll to position [48, 0]
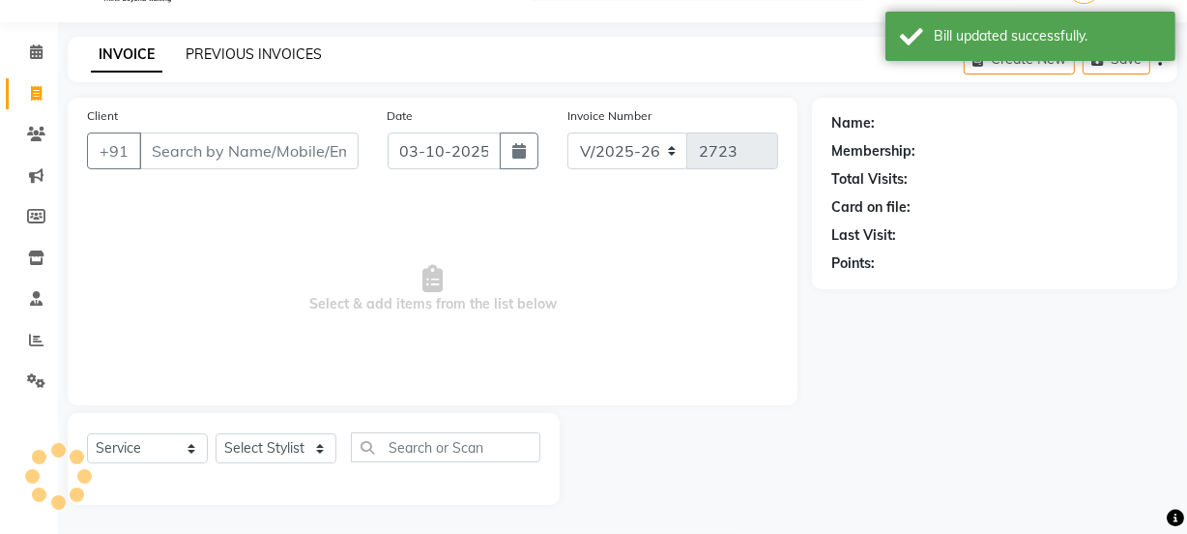
click at [272, 52] on link "PREVIOUS INVOICES" at bounding box center [254, 53] width 136 height 17
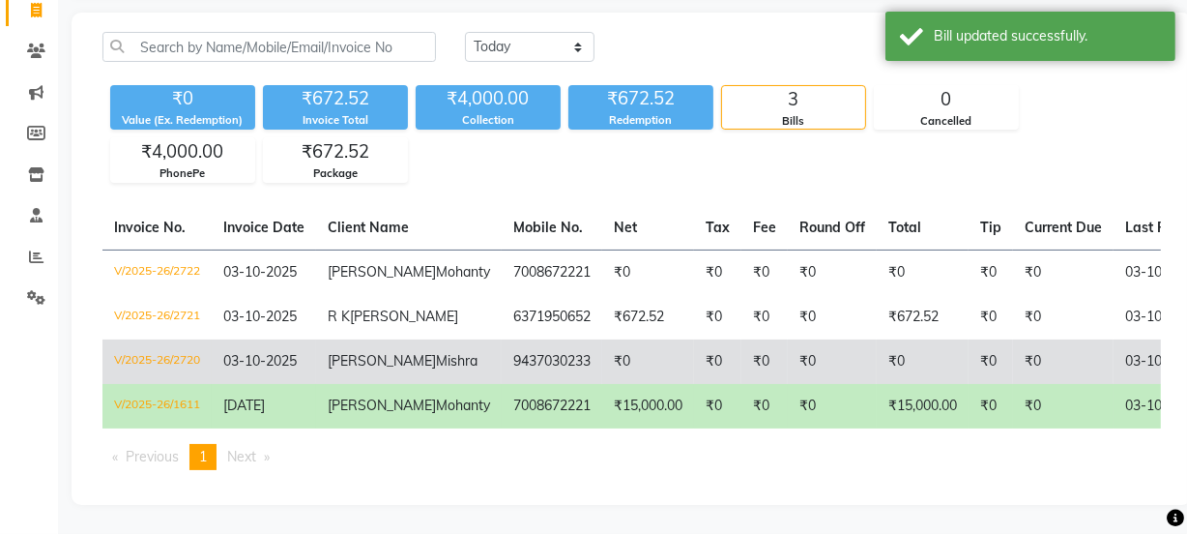
scroll to position [201, 0]
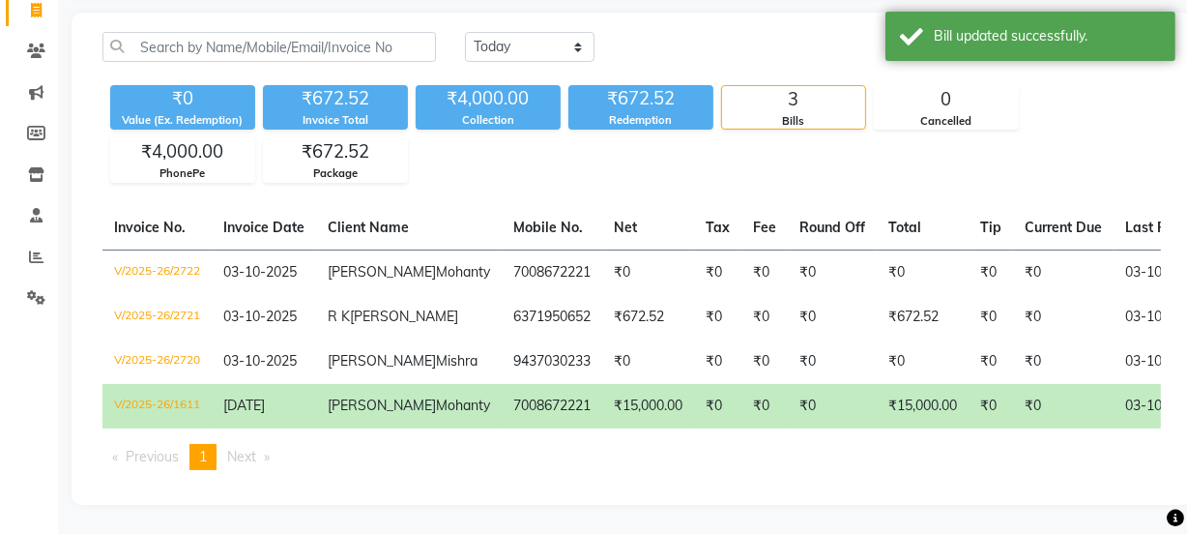
click at [502, 390] on td "7008672221" at bounding box center [552, 406] width 101 height 44
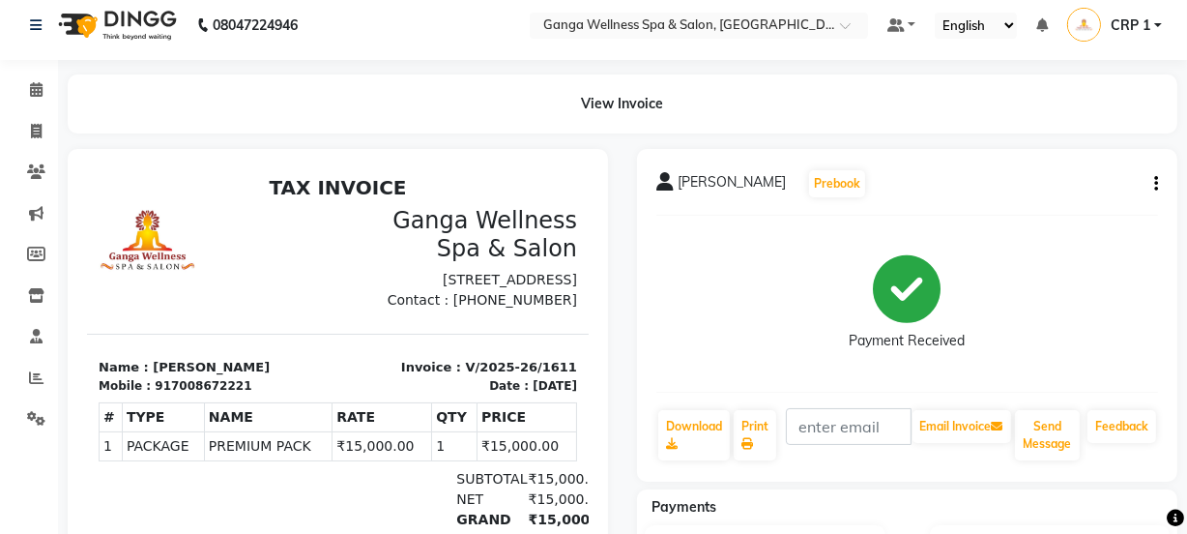
scroll to position [8, 0]
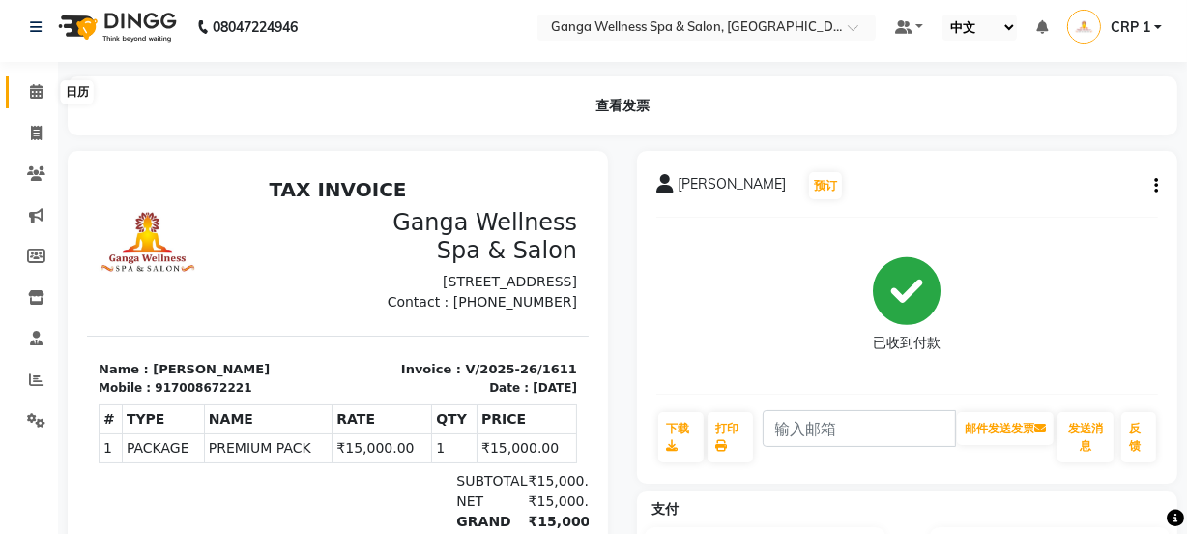
click at [33, 85] on icon at bounding box center [36, 91] width 13 height 14
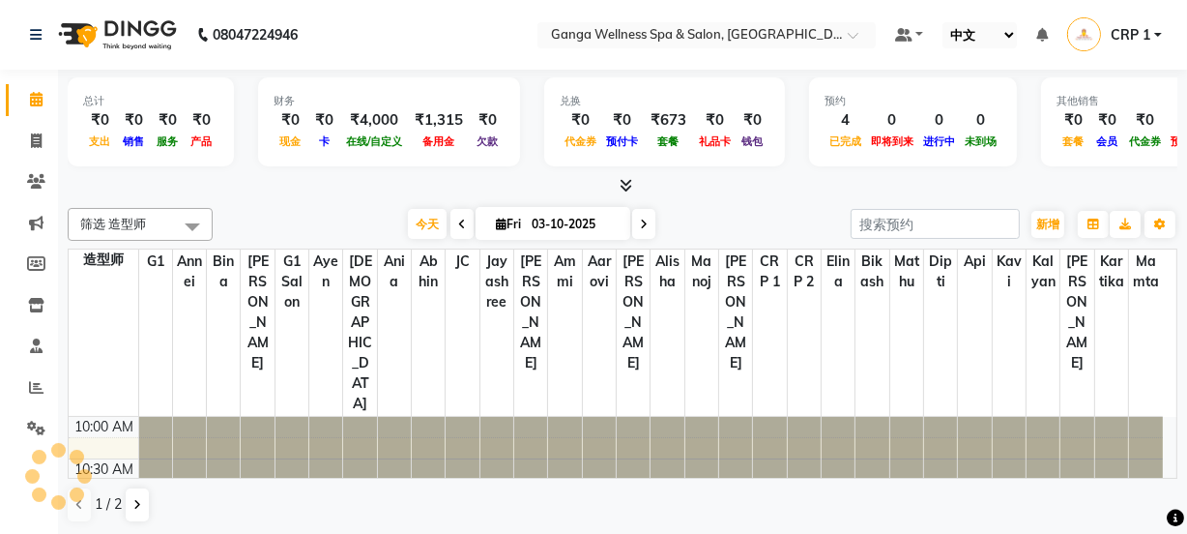
click at [963, 39] on select "英语 英语 Español العربية मराठी हिंदी ગુજરાતી தமிழ் 中文" at bounding box center [979, 35] width 74 height 26
click at [942, 22] on select "英语 英语 Español العربية मराठी हिंदी ગુજરાતી தமிழ் 中文" at bounding box center [979, 35] width 74 height 26
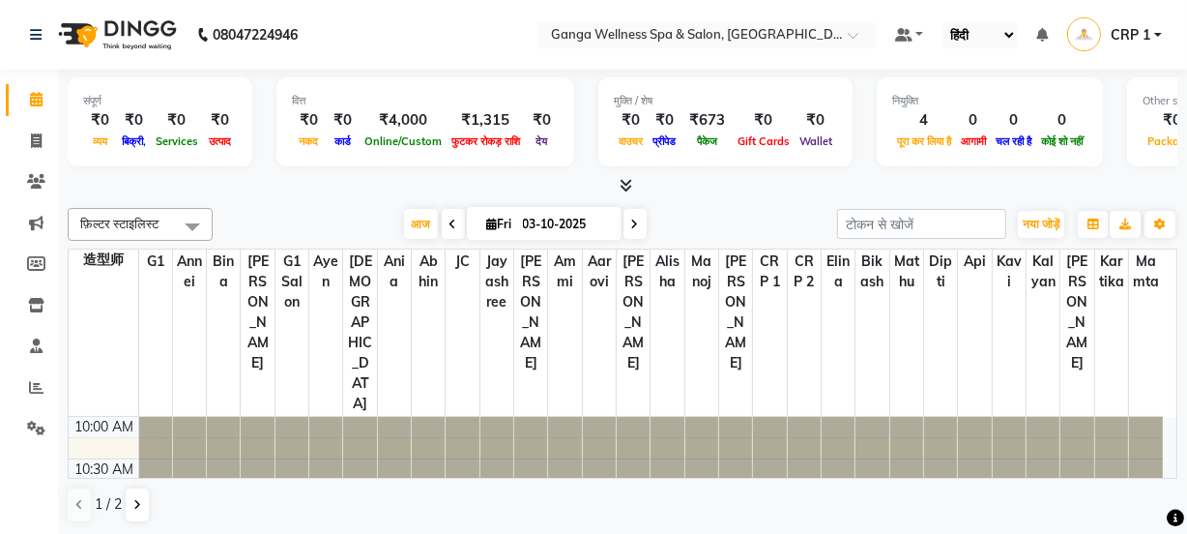
click at [962, 39] on select "English ENGLISH Español العربية मराठी हिंदी ગુજરાતી தமிழ் 中文" at bounding box center [979, 35] width 74 height 26
select select "en"
click at [942, 22] on select "English ENGLISH Español العربية मराठी हिंदी ગુજરાતી தமிழ் 中文" at bounding box center [983, 35] width 82 height 26
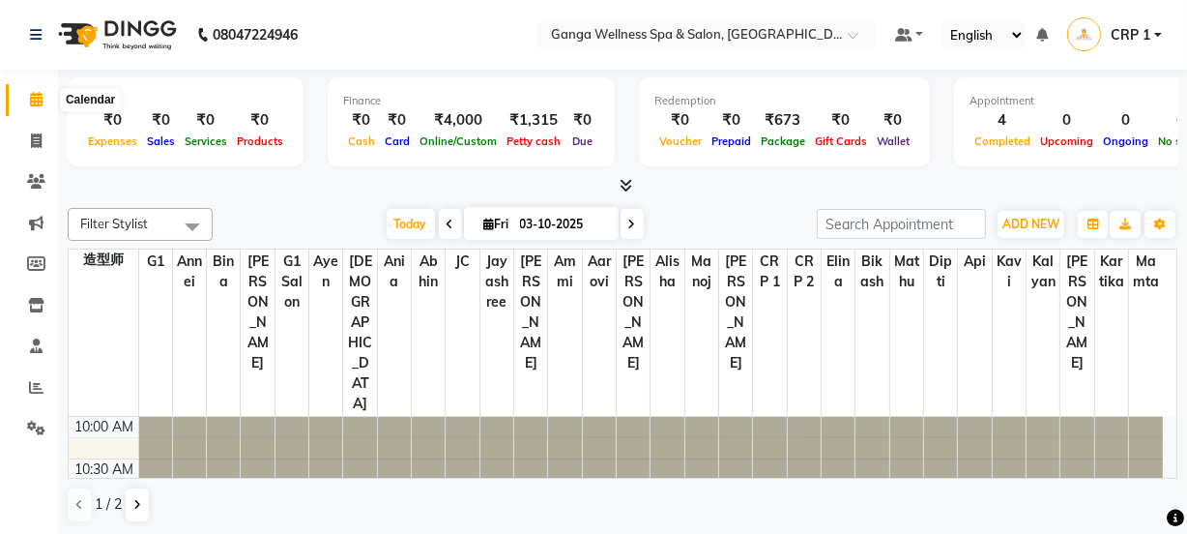
click at [37, 98] on icon at bounding box center [36, 99] width 13 height 14
click at [39, 141] on icon at bounding box center [36, 140] width 11 height 14
select select "service"
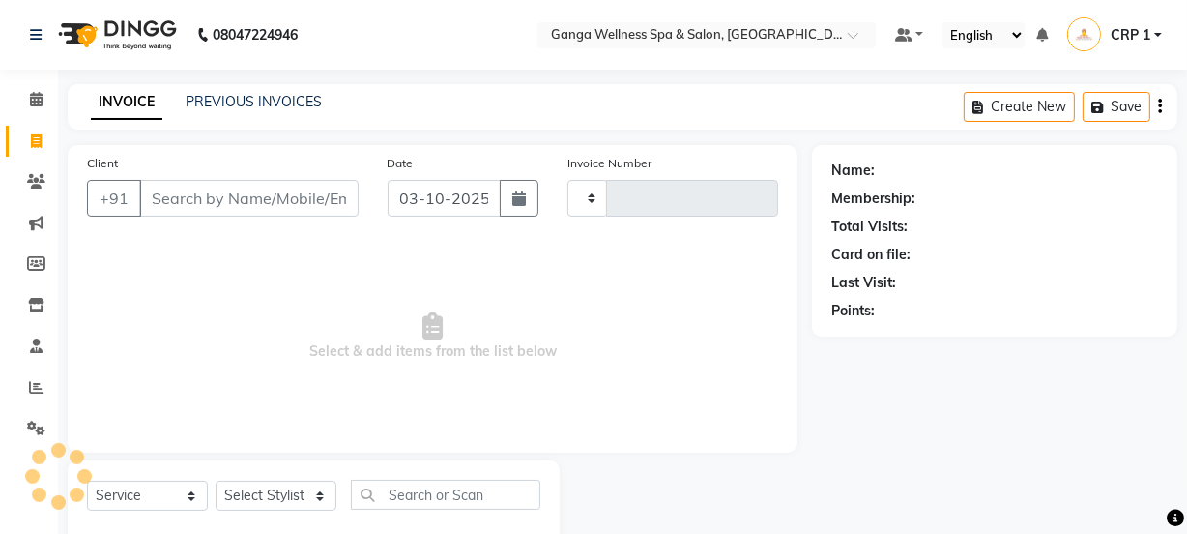
type input "2723"
select select "715"
click at [249, 99] on link "PREVIOUS INVOICES" at bounding box center [254, 101] width 136 height 17
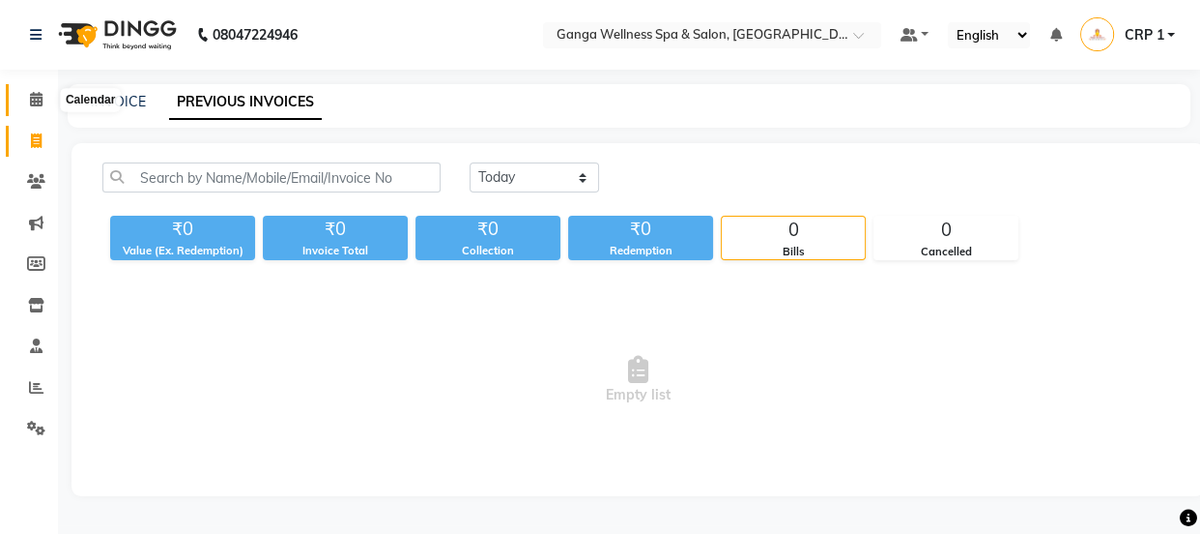
click at [41, 98] on icon at bounding box center [36, 99] width 13 height 14
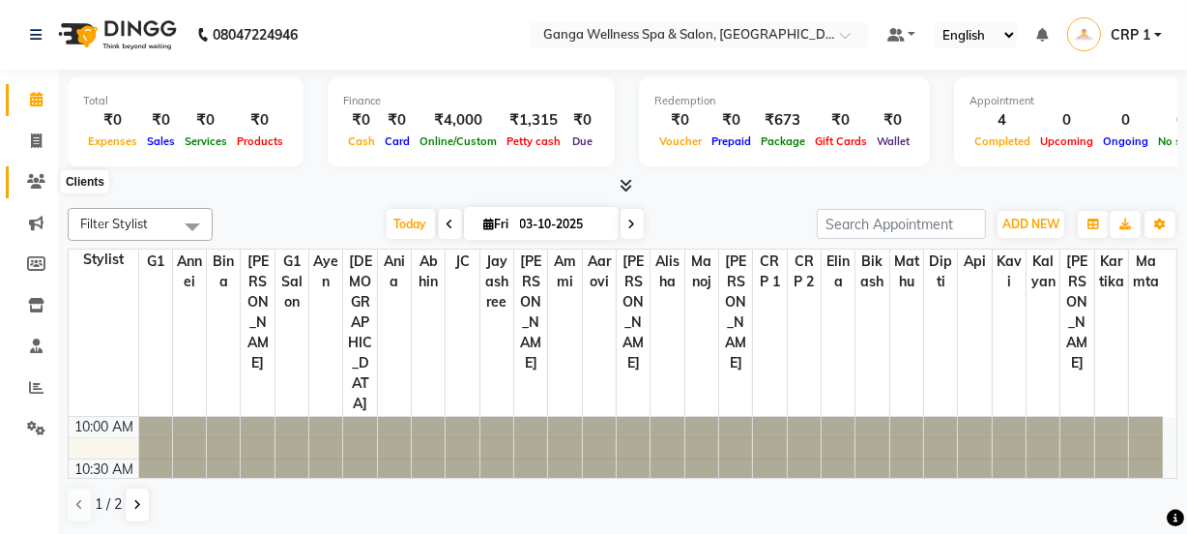
click at [33, 184] on icon at bounding box center [36, 181] width 18 height 14
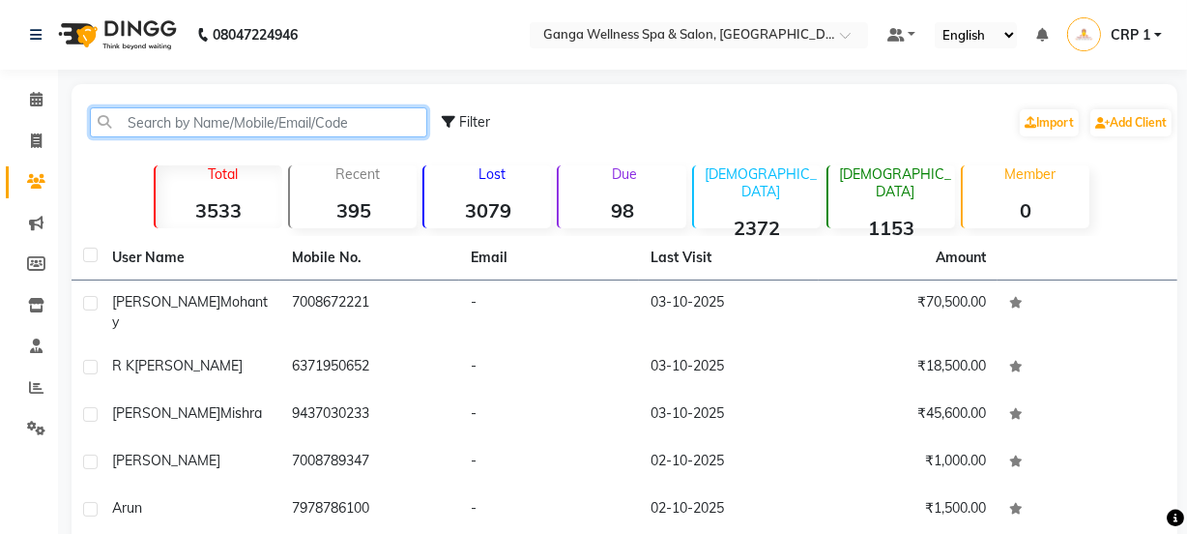
click at [254, 123] on input "text" at bounding box center [258, 122] width 337 height 30
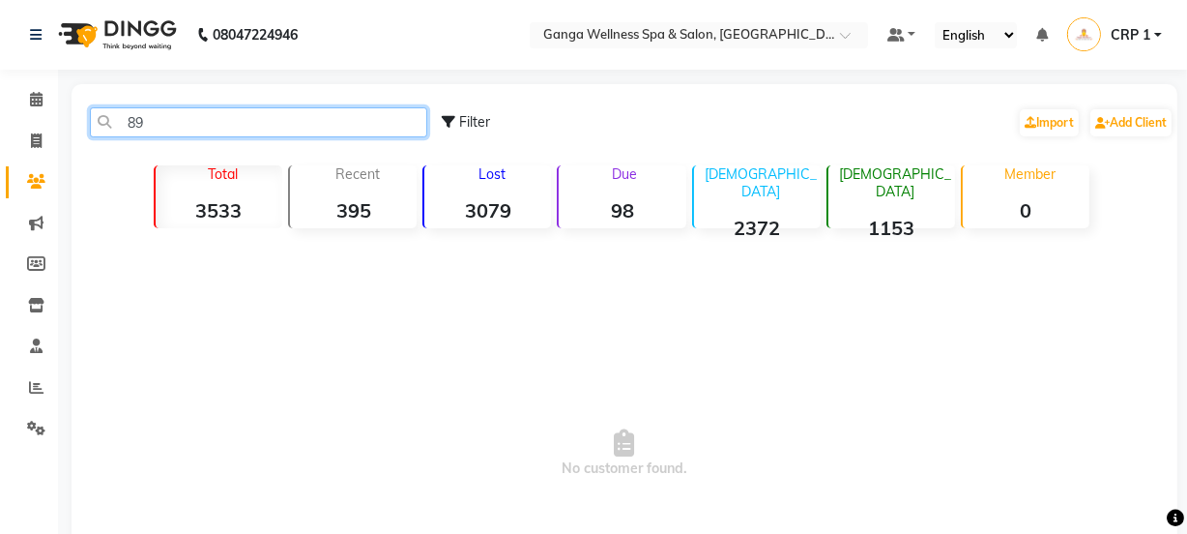
type input "8"
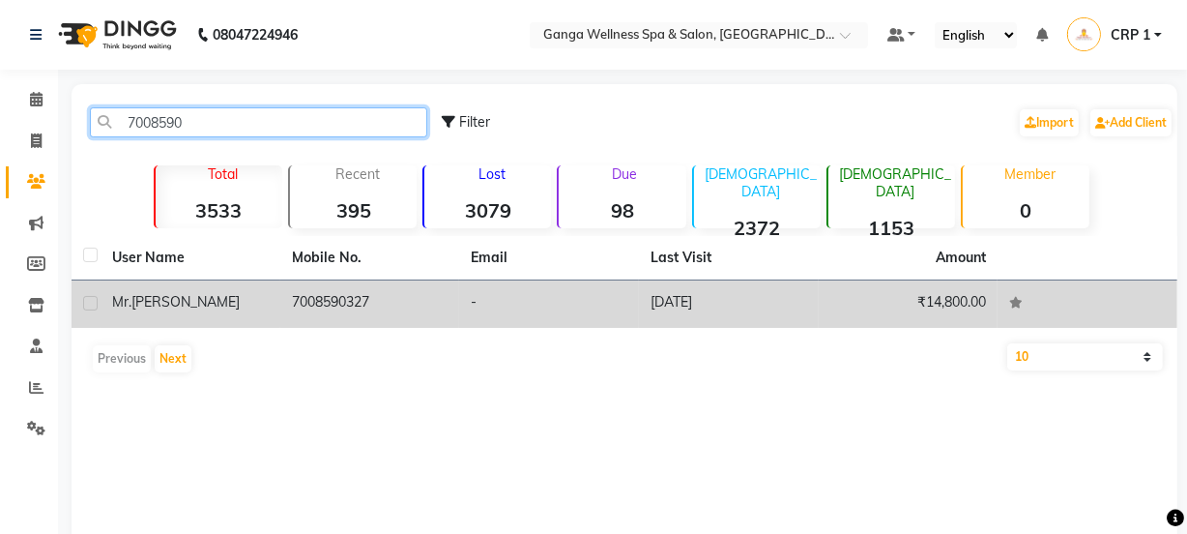
type input "7008590"
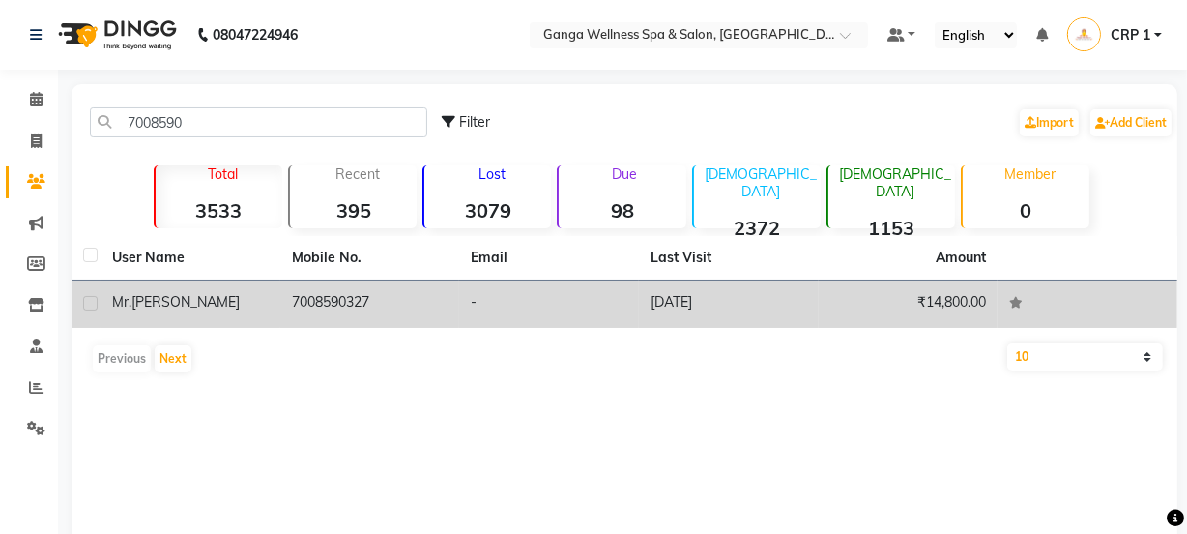
click at [265, 301] on div "Mr. Sambit" at bounding box center [190, 302] width 157 height 20
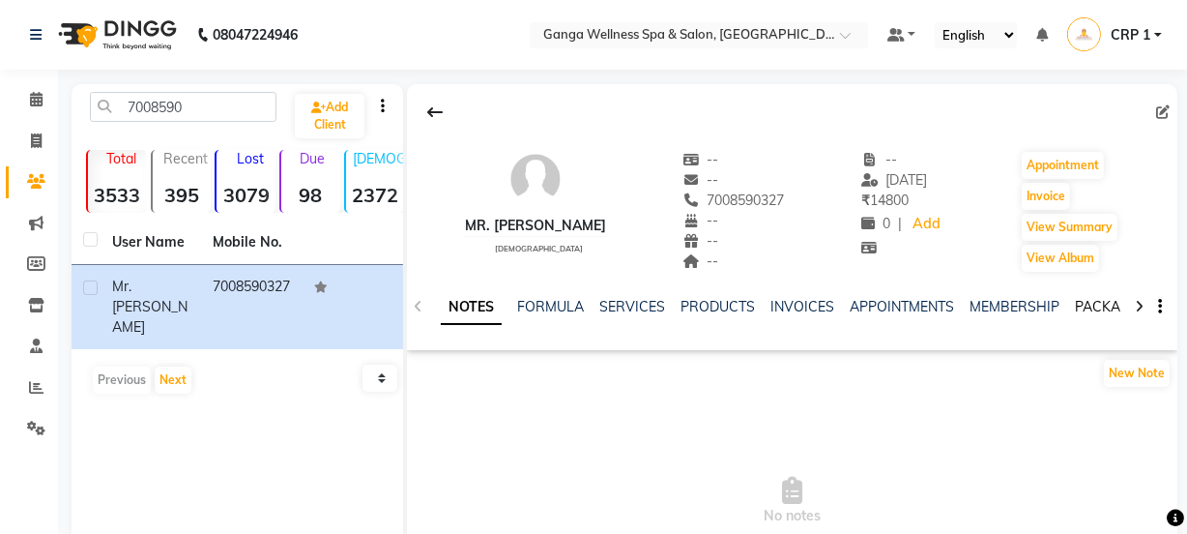
click at [1083, 302] on link "PACKAGES" at bounding box center [1111, 306] width 72 height 17
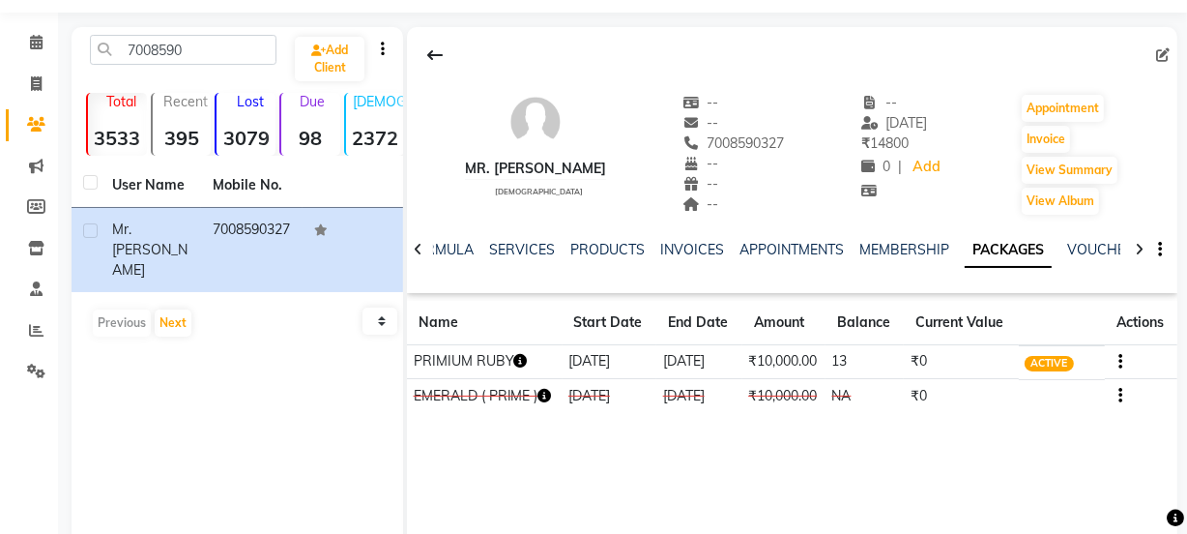
scroll to position [159, 0]
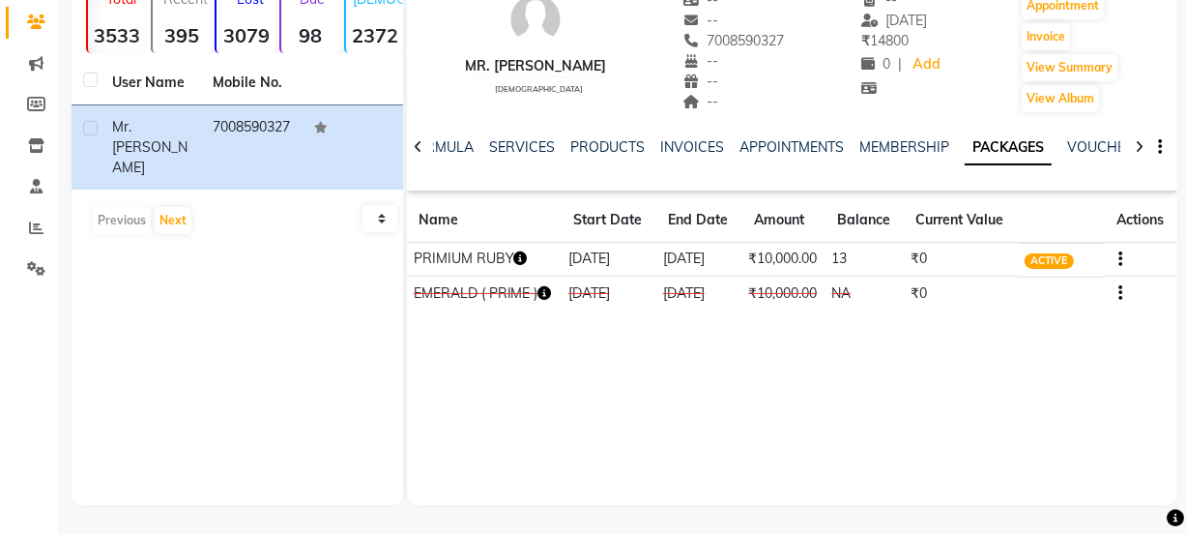
click at [522, 260] on icon "button" at bounding box center [521, 258] width 14 height 14
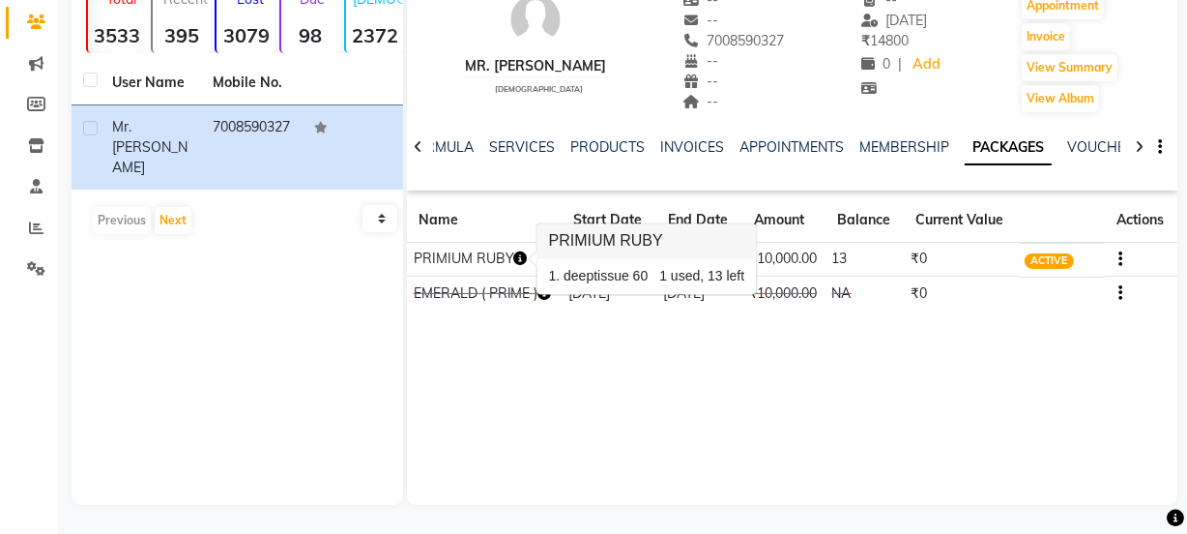
scroll to position [151, 0]
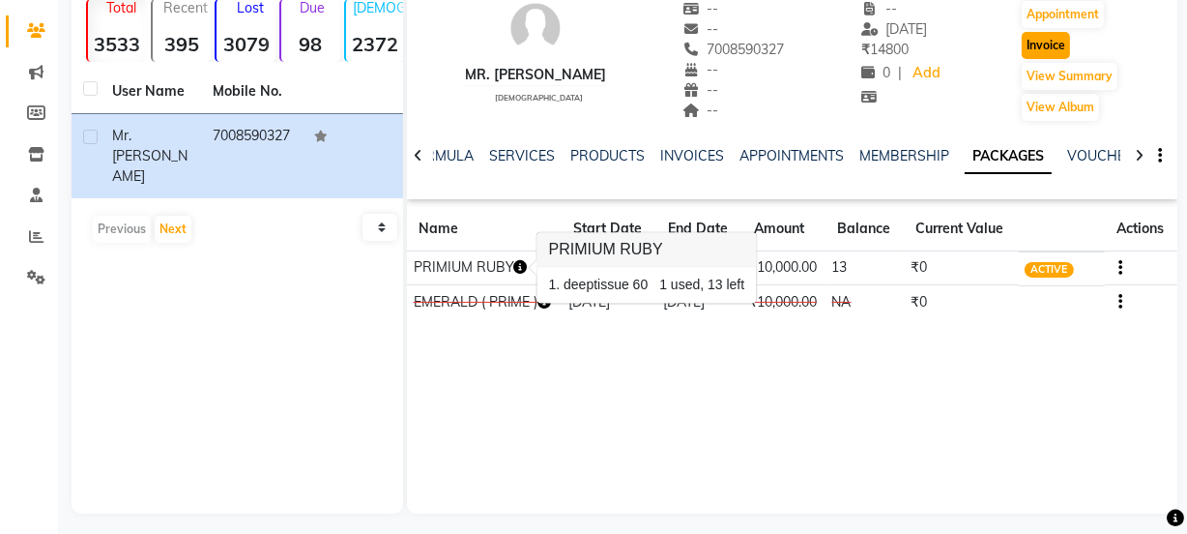
click at [1054, 42] on button "Invoice" at bounding box center [1046, 45] width 48 height 27
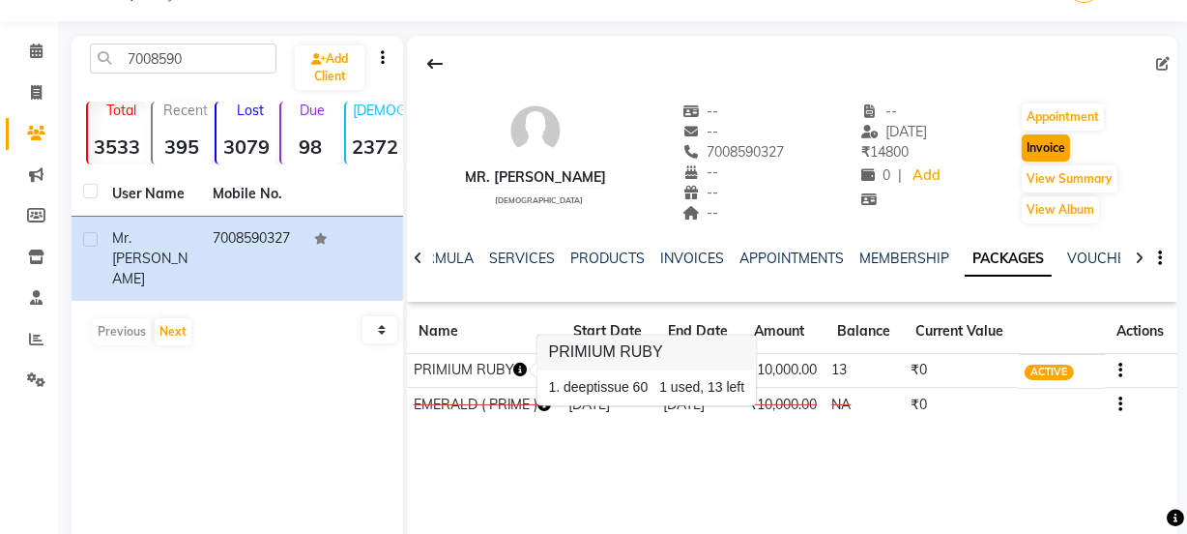
select select "service"
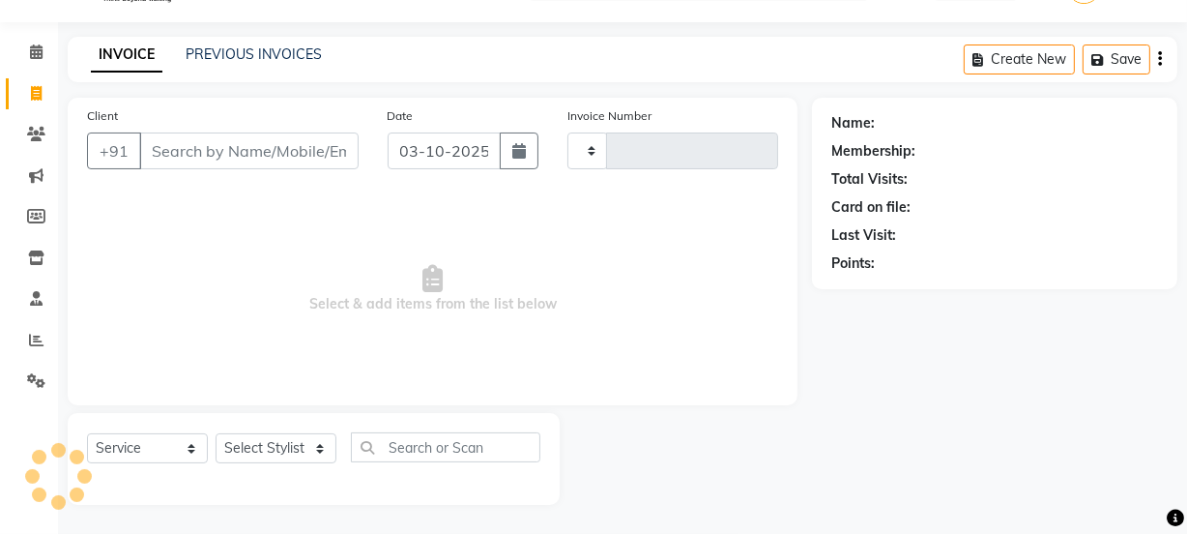
type input "2723"
select select "715"
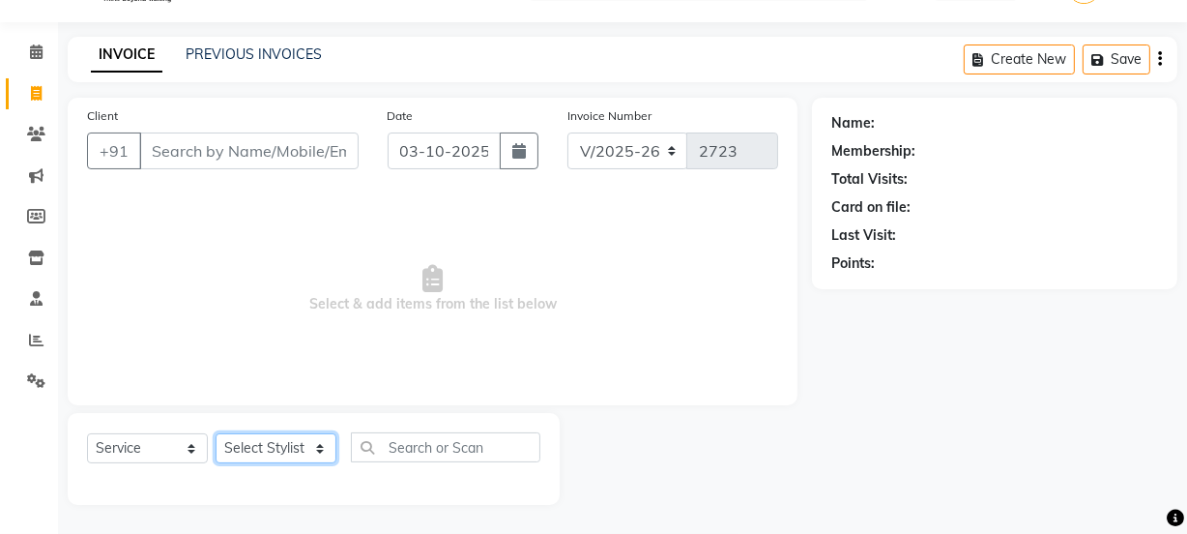
click at [242, 447] on select "Select Stylist" at bounding box center [276, 448] width 121 height 30
type input "7008590327"
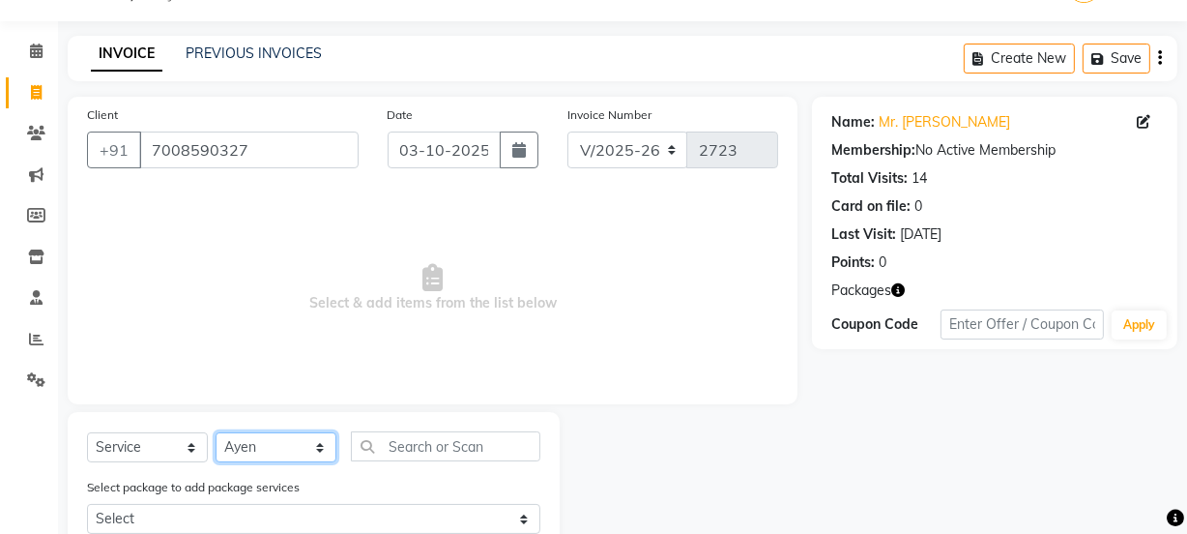
click at [216, 432] on select "Select Stylist Aarovi Abhin [PERSON_NAME] [PERSON_NAME] CRP 1 CRP 2 [PERSON_NAM…" at bounding box center [276, 447] width 121 height 30
click at [268, 445] on select "Select Stylist Aarovi Abhin [PERSON_NAME] [PERSON_NAME] CRP 1 CRP 2 [PERSON_NAM…" at bounding box center [276, 447] width 121 height 30
select select "75523"
click at [216, 432] on select "Select Stylist Aarovi Abhin [PERSON_NAME] [PERSON_NAME] CRP 1 CRP 2 [PERSON_NAM…" at bounding box center [276, 447] width 121 height 30
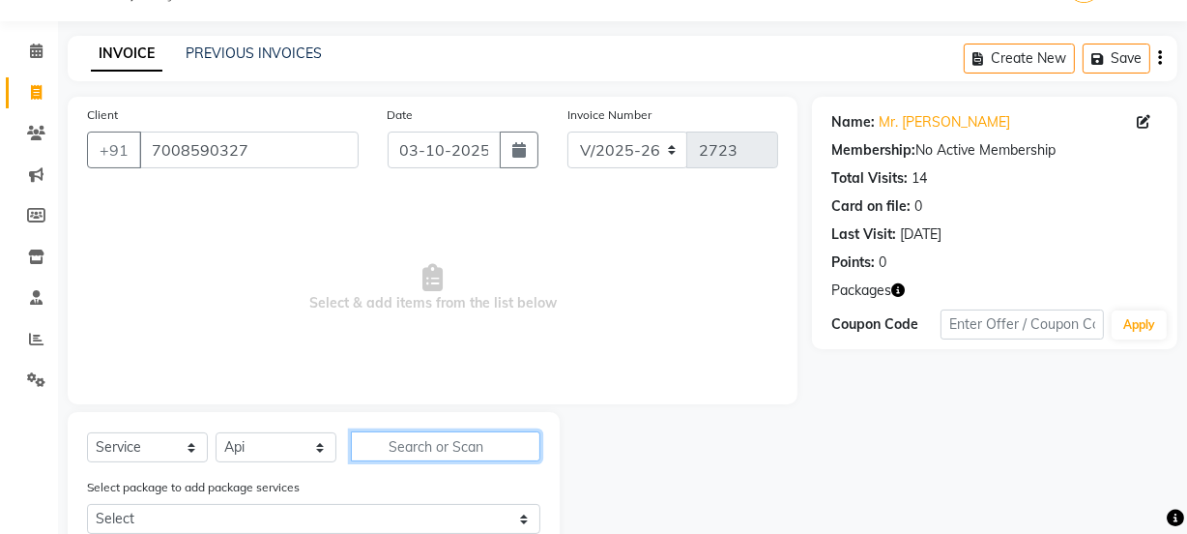
click at [414, 440] on input "text" at bounding box center [445, 446] width 189 height 30
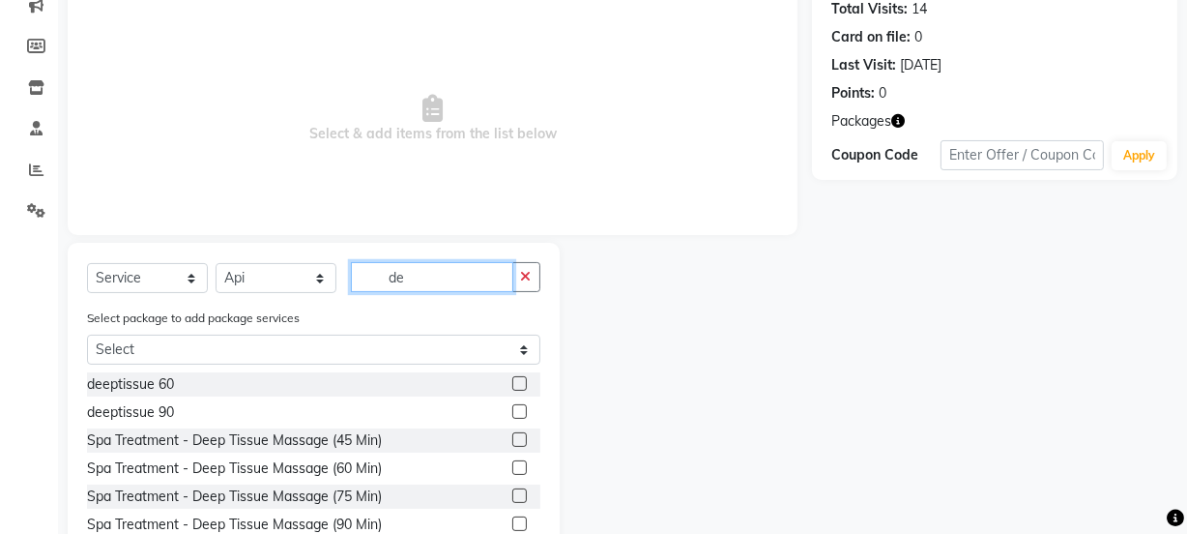
scroll to position [223, 0]
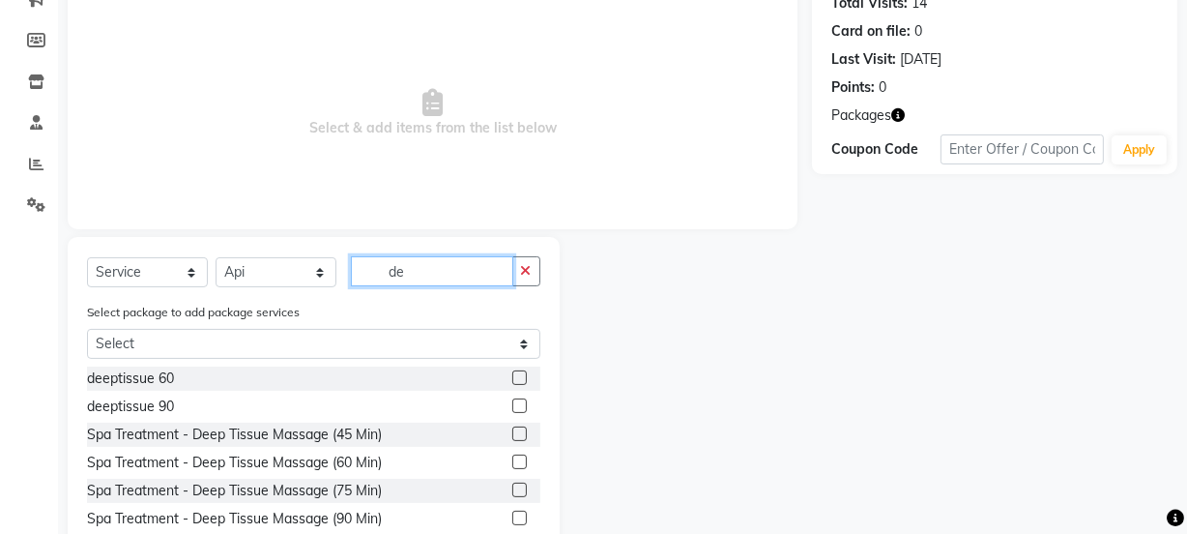
type input "de"
click at [512, 380] on label at bounding box center [519, 377] width 14 height 14
click at [512, 380] on input "checkbox" at bounding box center [518, 378] width 13 height 13
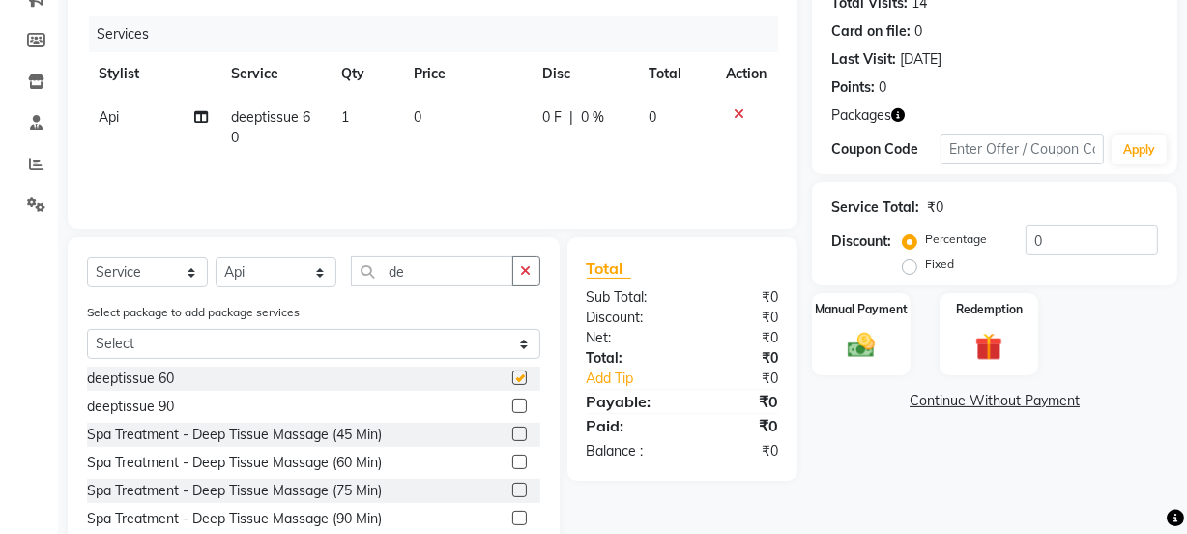
checkbox input "false"
click at [995, 348] on img at bounding box center [989, 347] width 46 height 36
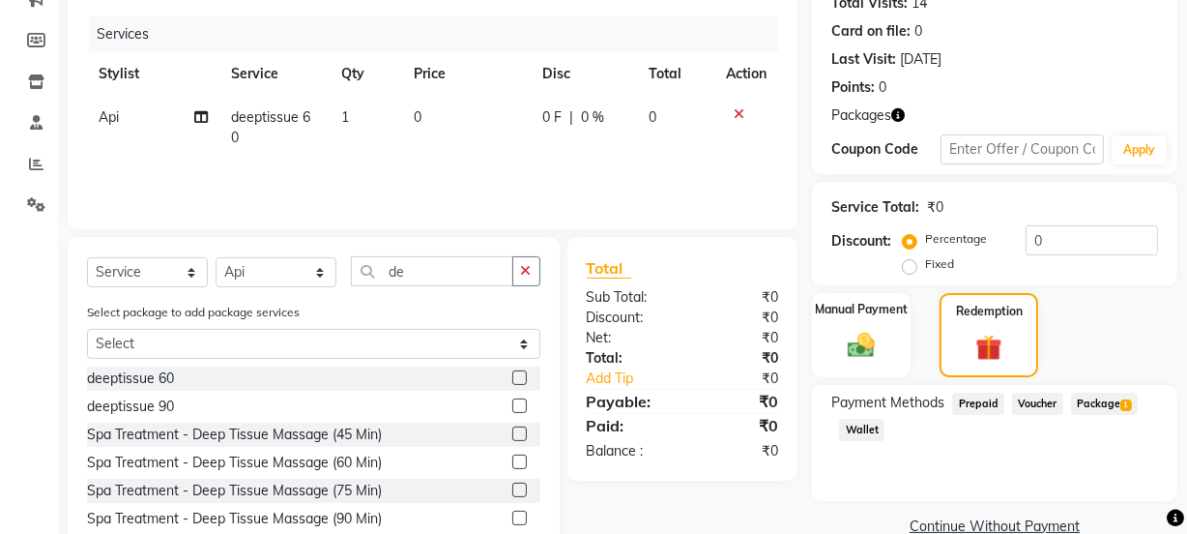
click at [1111, 399] on span "Package 1" at bounding box center [1104, 403] width 67 height 22
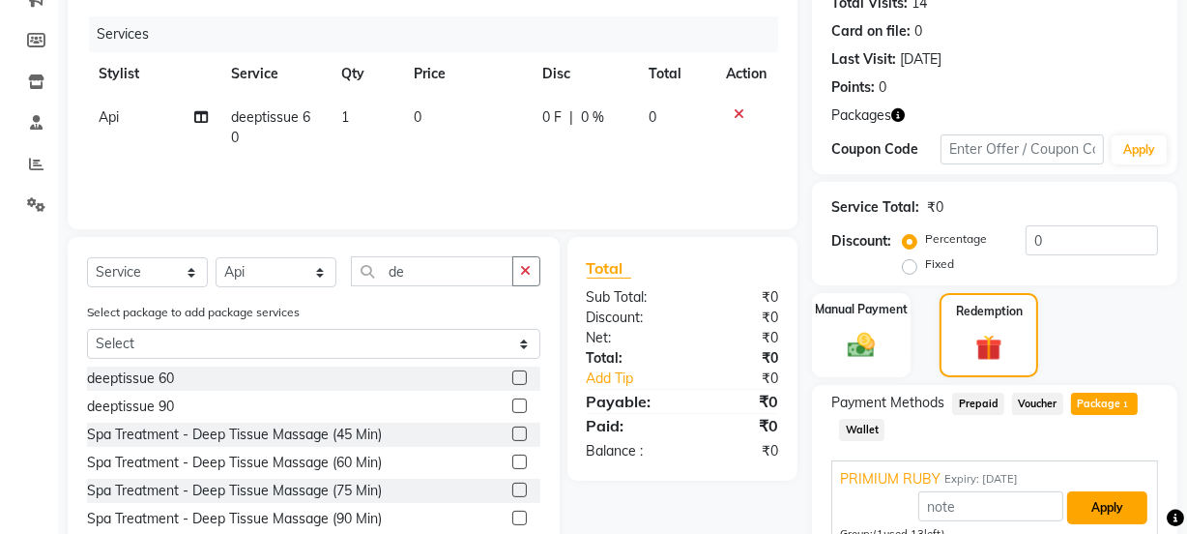
click at [1120, 491] on button "Apply" at bounding box center [1107, 507] width 80 height 33
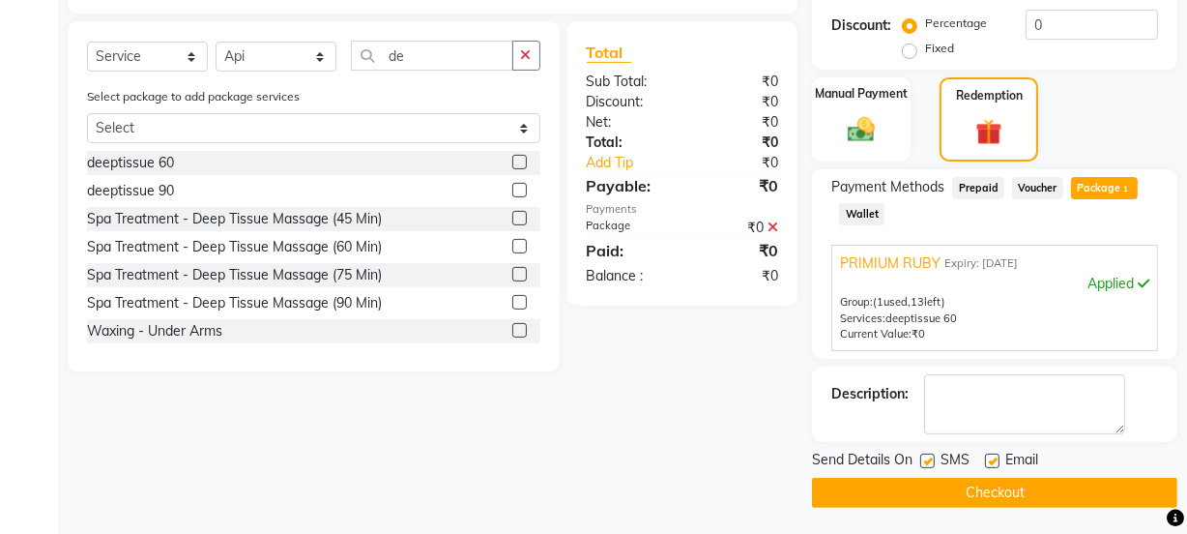
scroll to position [441, 0]
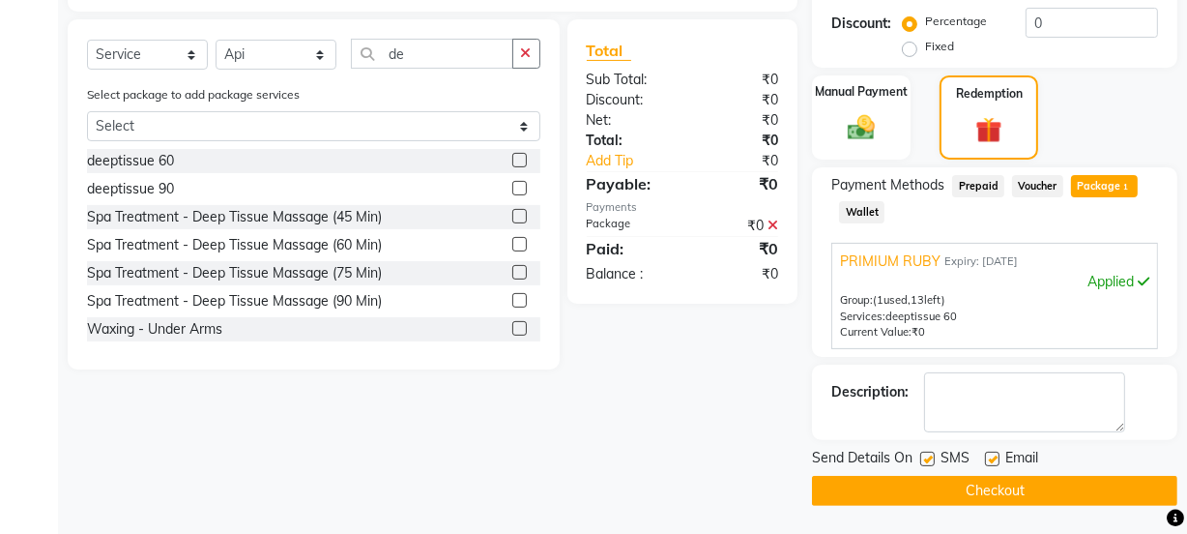
click at [1114, 496] on button "Checkout" at bounding box center [994, 491] width 365 height 30
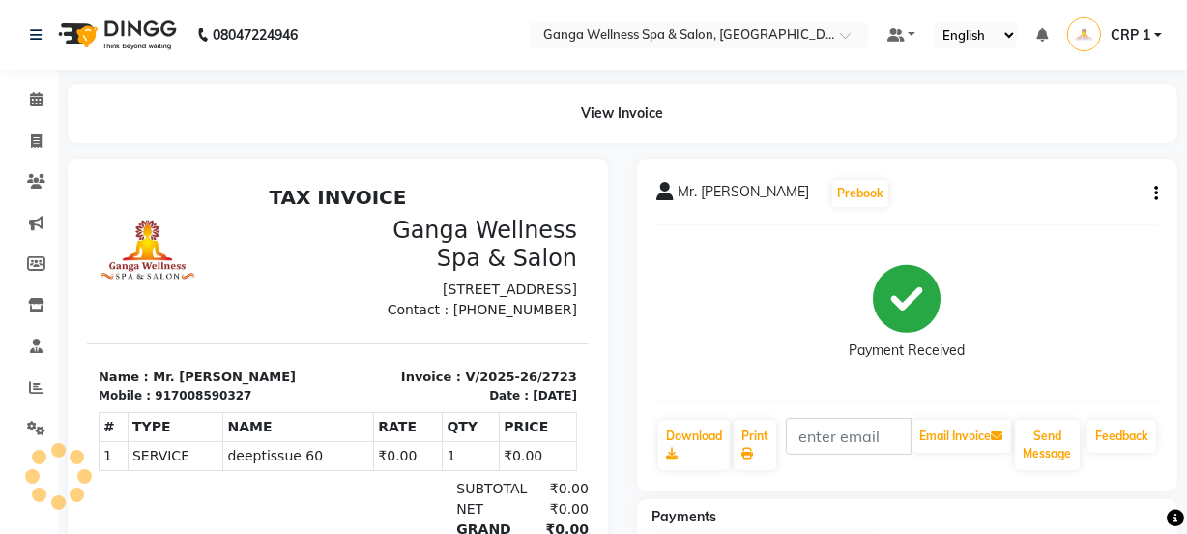
drag, startPoint x: 1099, startPoint y: 497, endPoint x: 341, endPoint y: 67, distance: 871.3
click at [341, 67] on nav "08047224946 Select Location × Ganga Wellness Spa & Salon, Crp Square Default Pa…" at bounding box center [593, 35] width 1187 height 70
click at [31, 140] on icon at bounding box center [36, 140] width 11 height 14
select select "service"
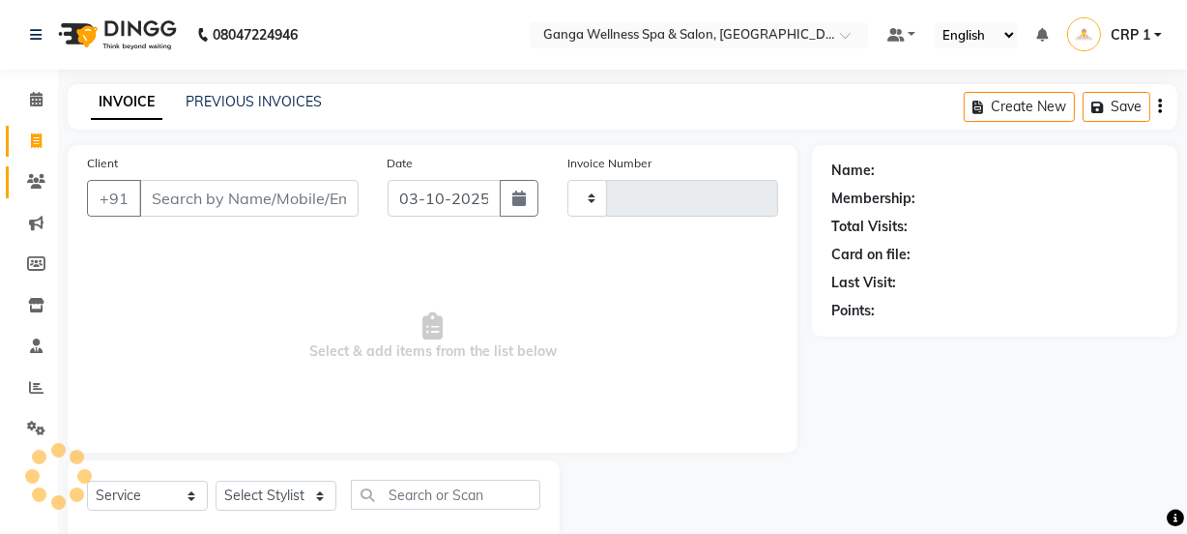
scroll to position [48, 0]
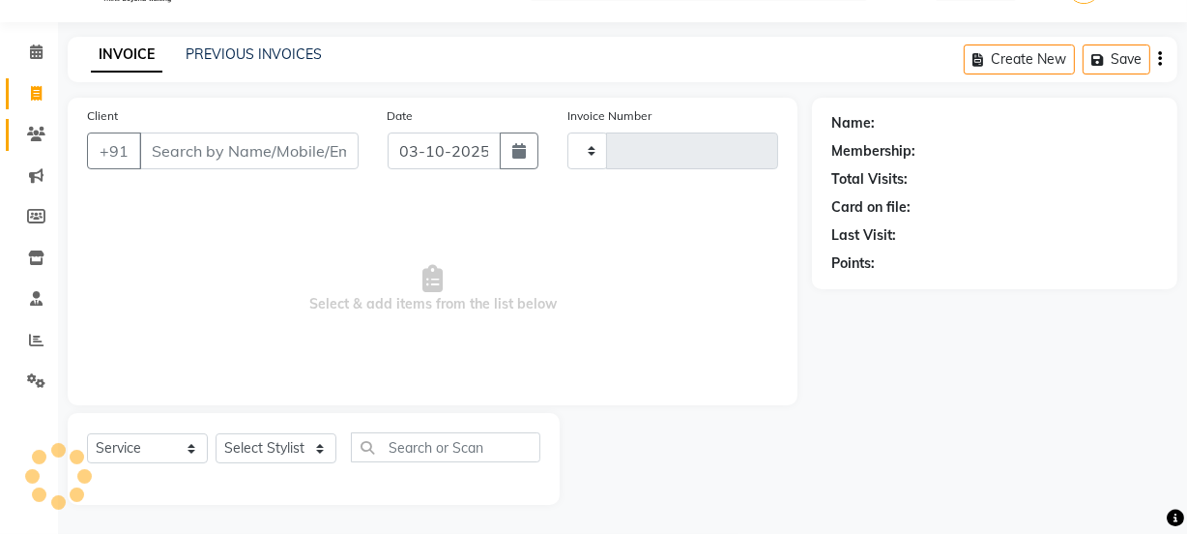
type input "2724"
select select "715"
click at [28, 135] on icon at bounding box center [36, 134] width 18 height 14
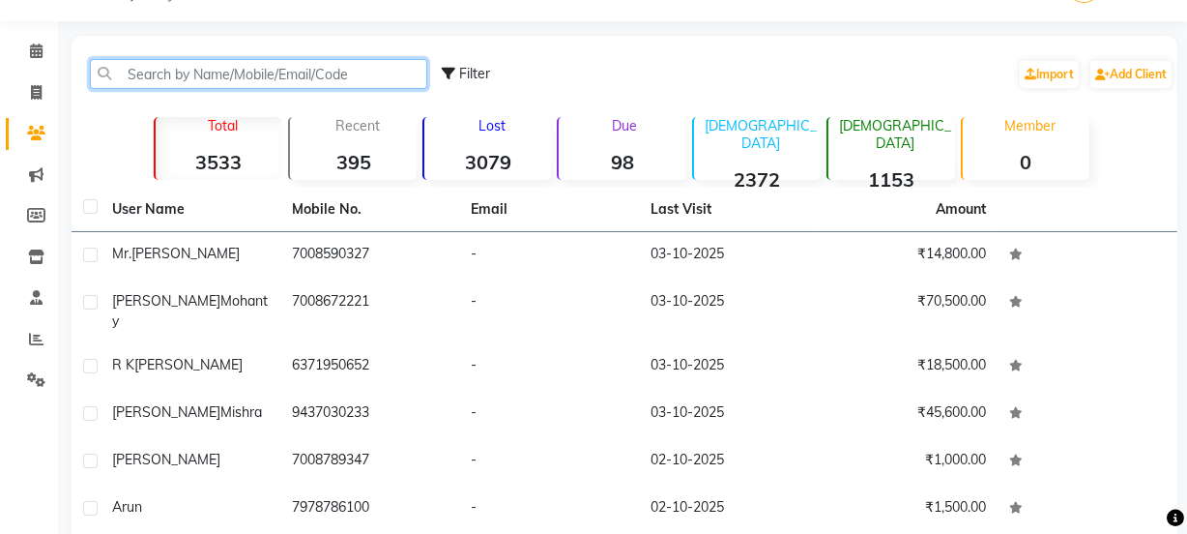
click at [212, 88] on input "text" at bounding box center [258, 74] width 337 height 30
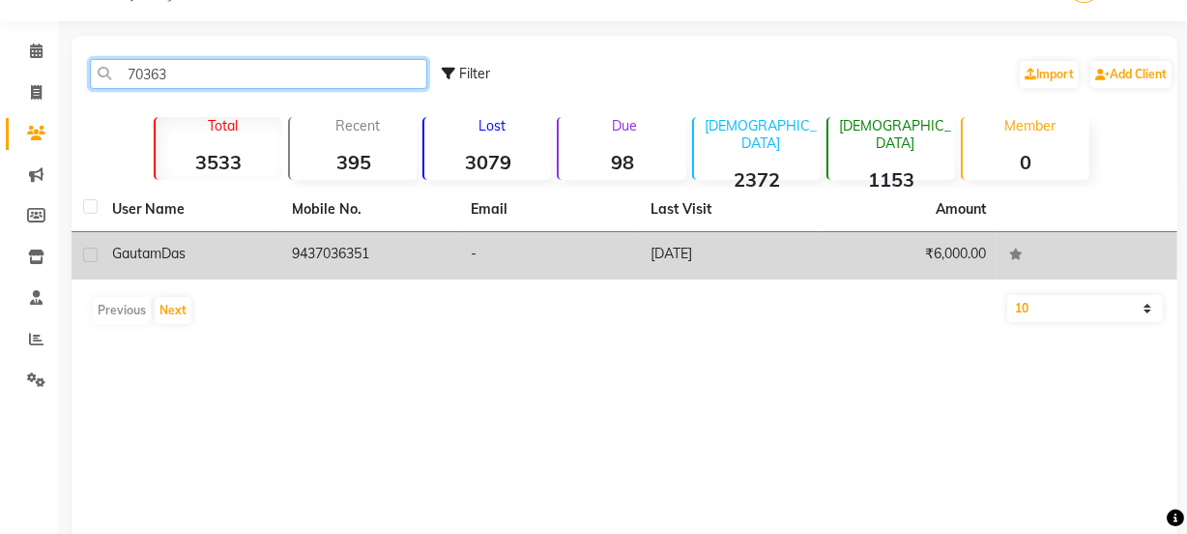
type input "70363"
click at [184, 247] on span "Das" at bounding box center [173, 253] width 24 height 17
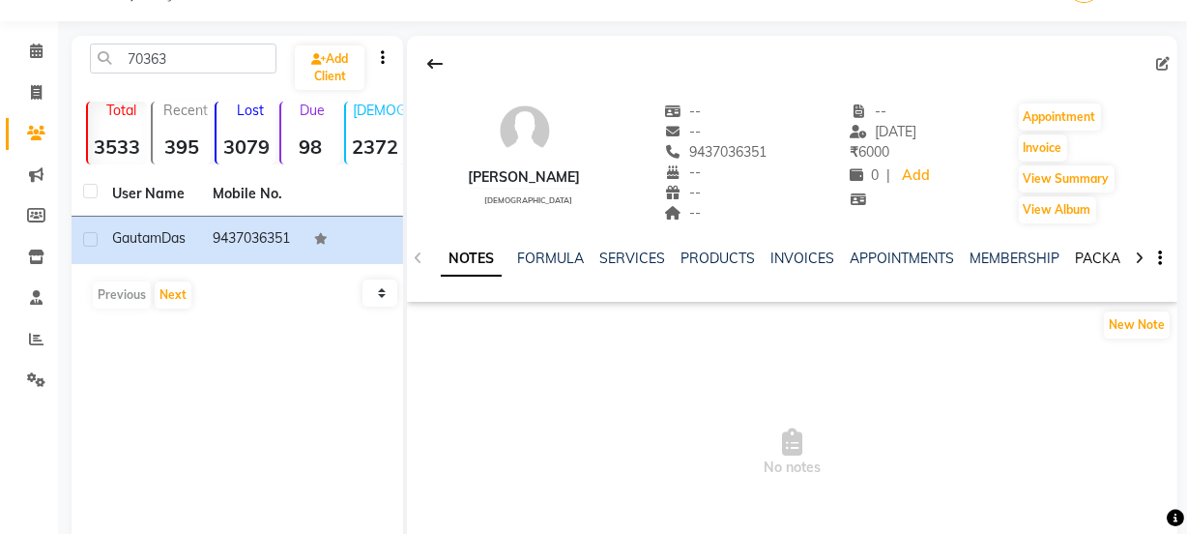
click at [1088, 259] on link "PACKAGES" at bounding box center [1111, 257] width 72 height 17
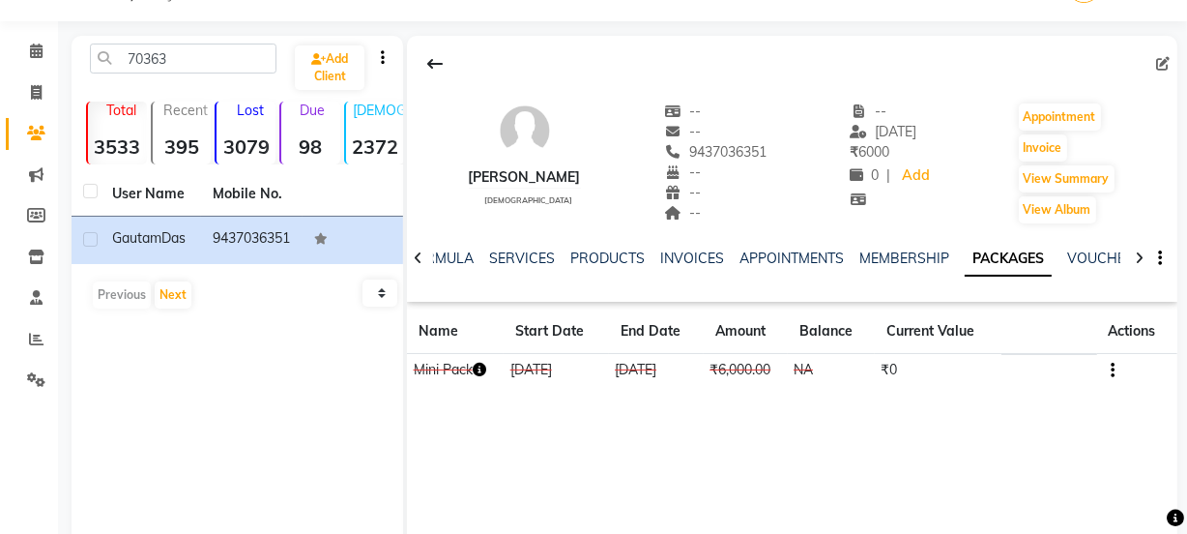
click at [485, 366] on icon "button" at bounding box center [480, 369] width 14 height 14
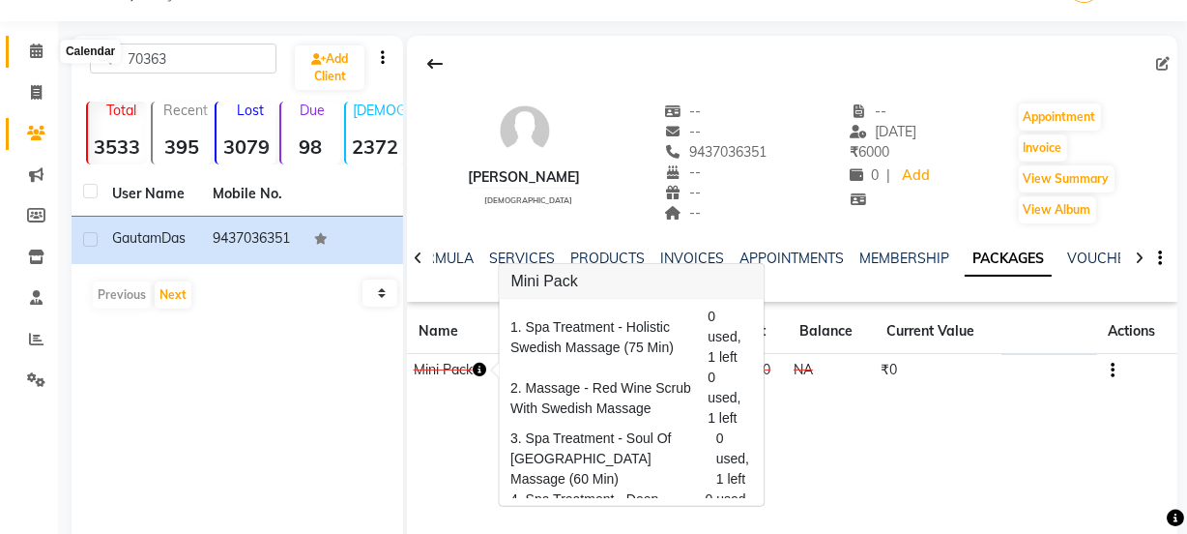
click at [33, 46] on icon at bounding box center [36, 50] width 13 height 14
